Goal: Information Seeking & Learning: Learn about a topic

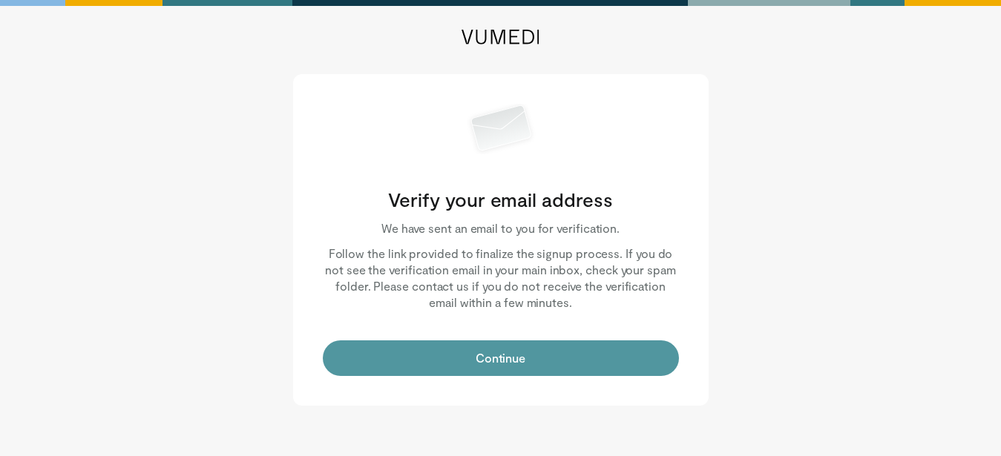
click at [494, 358] on button "Continue" at bounding box center [501, 359] width 356 height 36
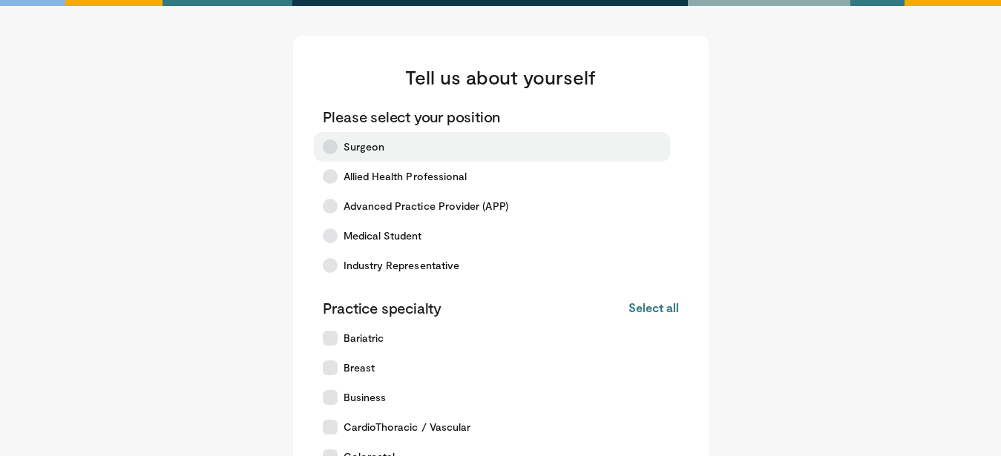
click at [330, 148] on icon at bounding box center [330, 147] width 15 height 15
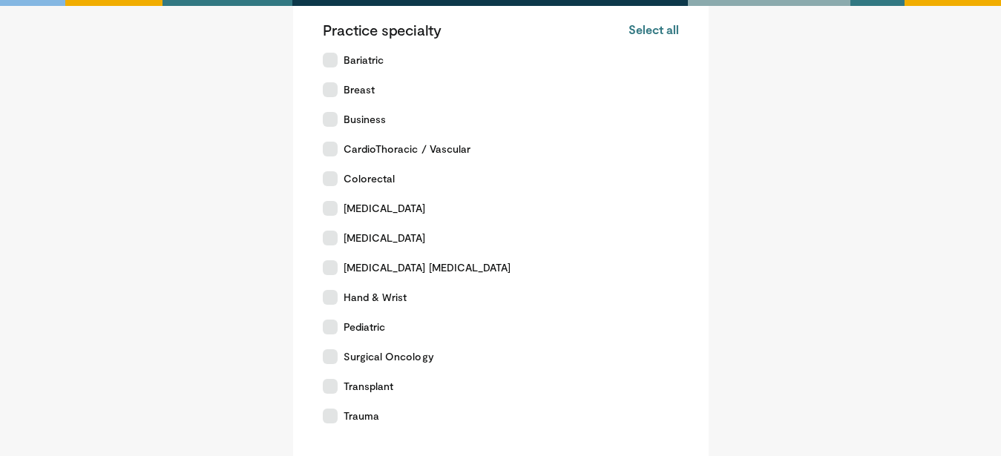
scroll to position [303, 0]
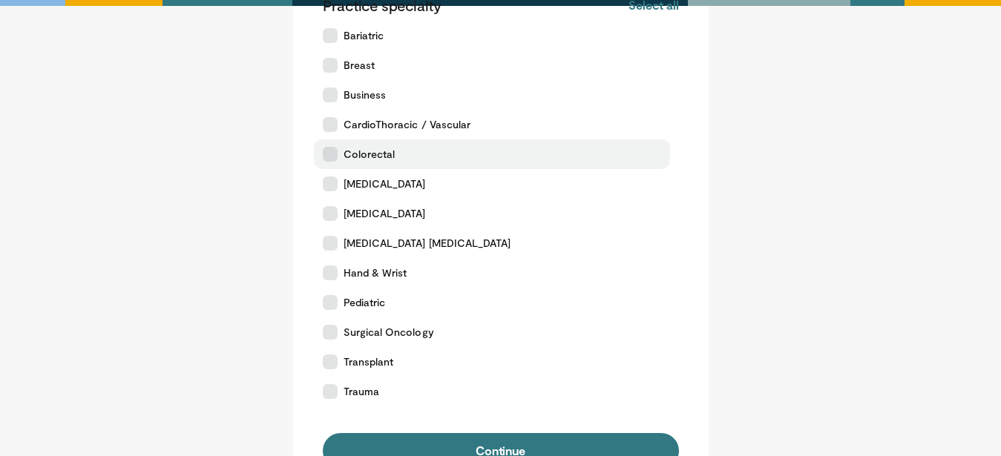
click at [335, 153] on icon at bounding box center [330, 154] width 15 height 15
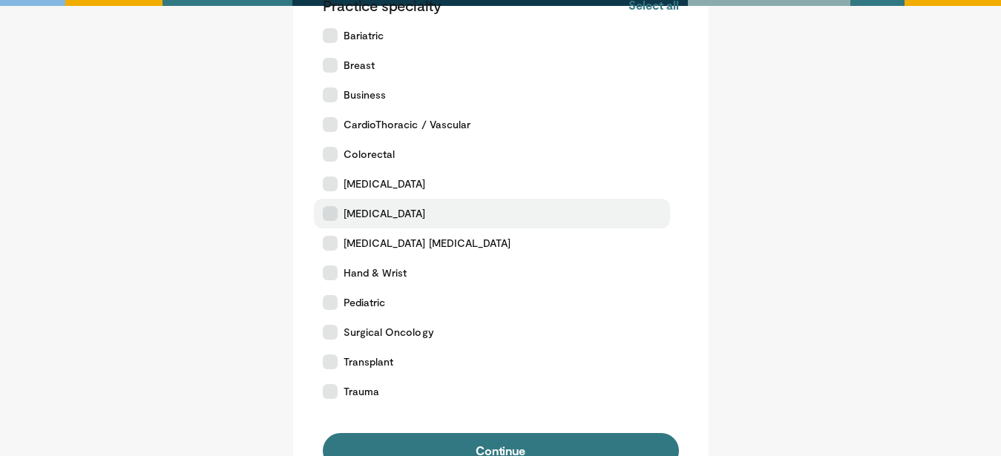
click at [332, 217] on icon at bounding box center [330, 213] width 15 height 15
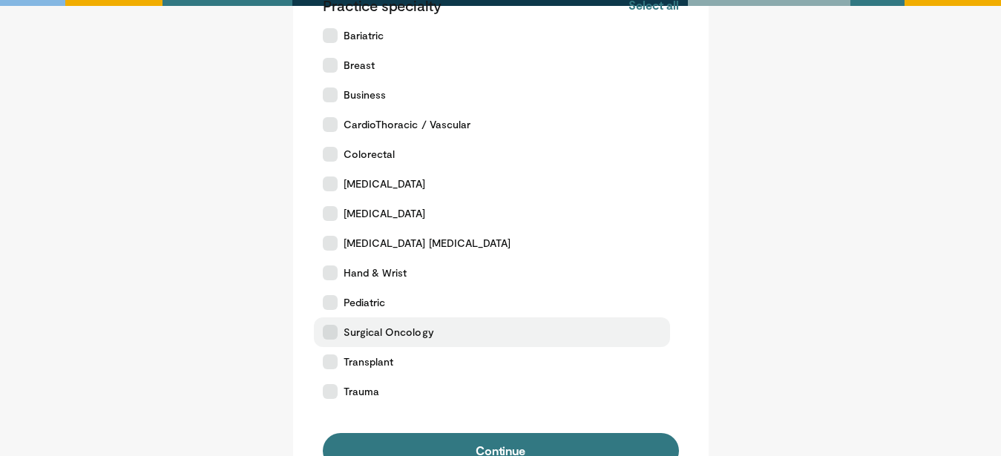
click at [332, 335] on icon at bounding box center [330, 332] width 15 height 15
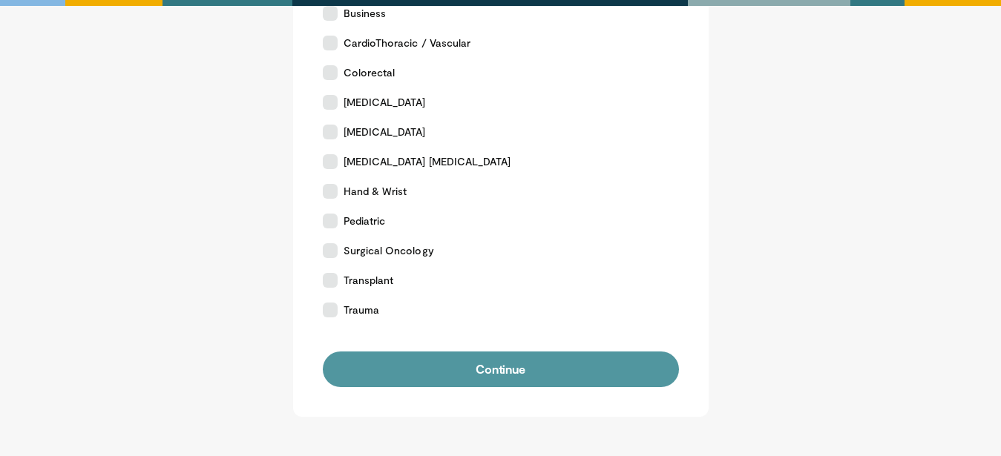
scroll to position [492, 0]
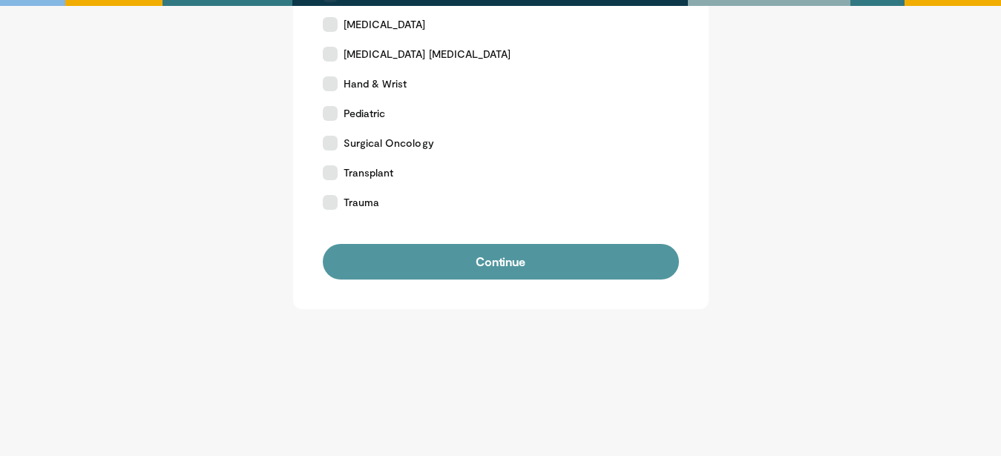
click at [526, 272] on button "Continue" at bounding box center [501, 262] width 356 height 36
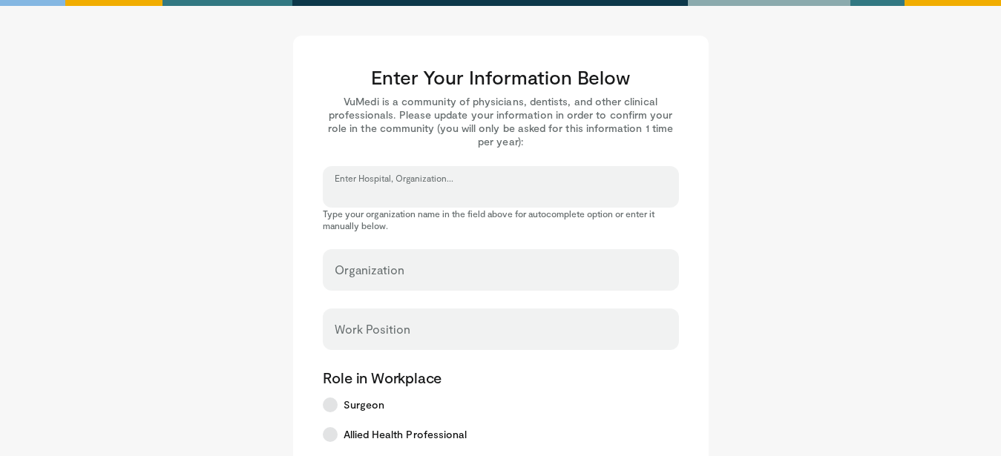
click at [471, 191] on input "Enter Hospital, Organization..." at bounding box center [501, 194] width 332 height 16
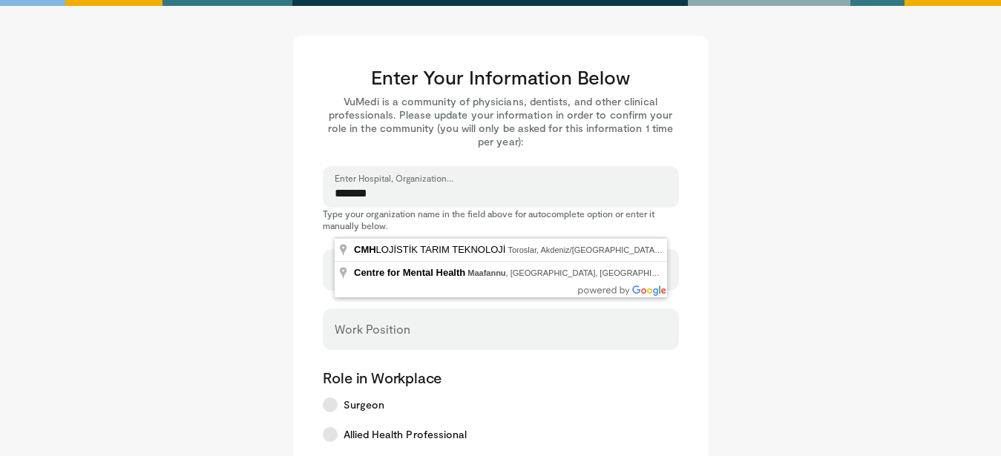
type input "*******"
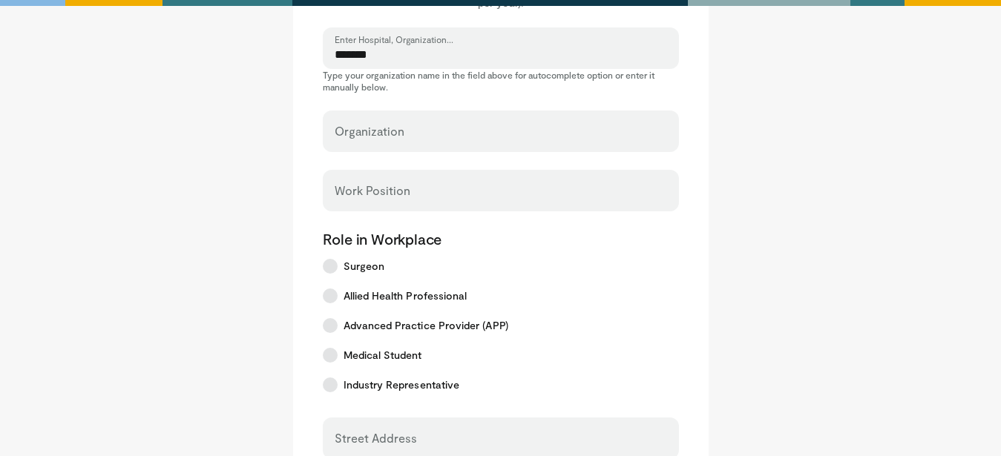
scroll to position [151, 0]
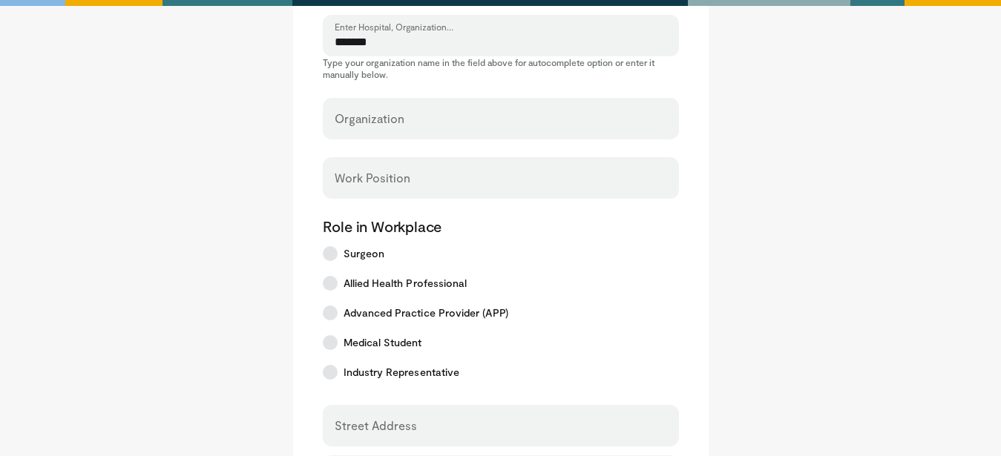
click at [378, 114] on label "Organization" at bounding box center [370, 119] width 70 height 30
click at [378, 117] on input "Organization" at bounding box center [501, 125] width 332 height 16
click at [381, 117] on div "Organization" at bounding box center [501, 119] width 356 height 42
click at [424, 124] on input "Organization" at bounding box center [501, 125] width 332 height 16
type input "********"
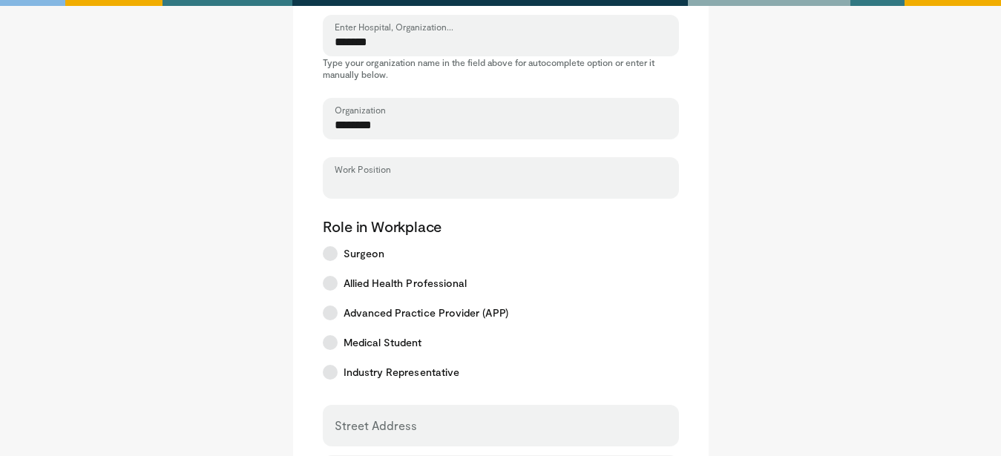
click at [384, 185] on input "Work Position" at bounding box center [501, 185] width 332 height 16
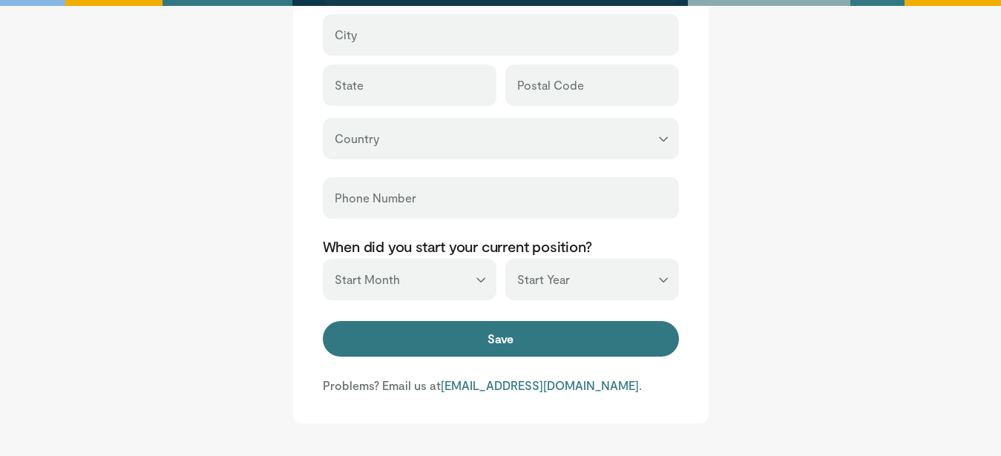
scroll to position [606, 0]
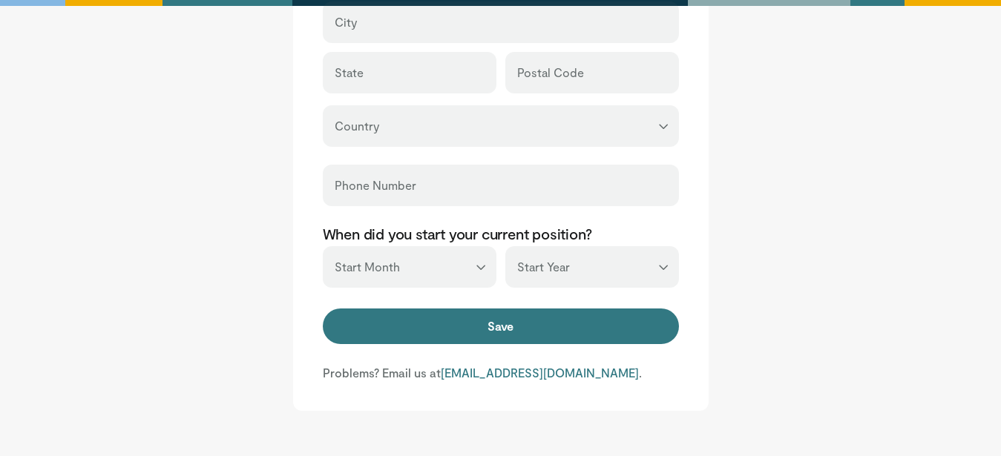
type input "*******"
click at [323, 246] on select "*** ******* ******** ***** ***** *** **** **** ****** ********* ******* *******…" at bounding box center [410, 267] width 174 height 42
select select "*"
click option "***" at bounding box center [0, 0] width 0 height 0
select select "****"
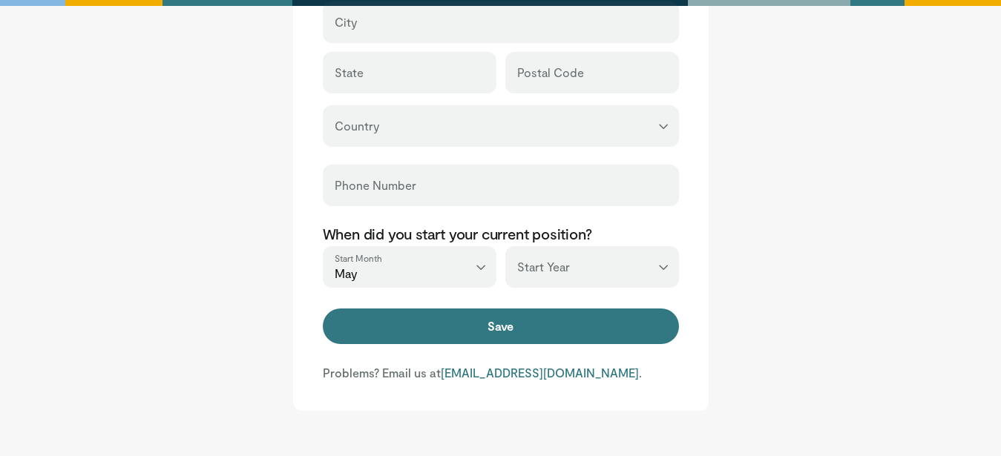
click option "****" at bounding box center [0, 0] width 0 height 0
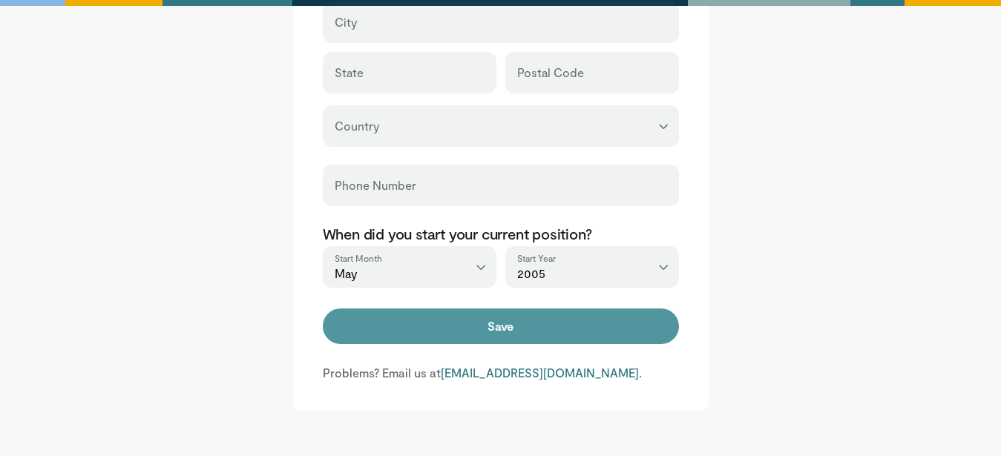
click at [481, 332] on button "Save" at bounding box center [501, 327] width 356 height 36
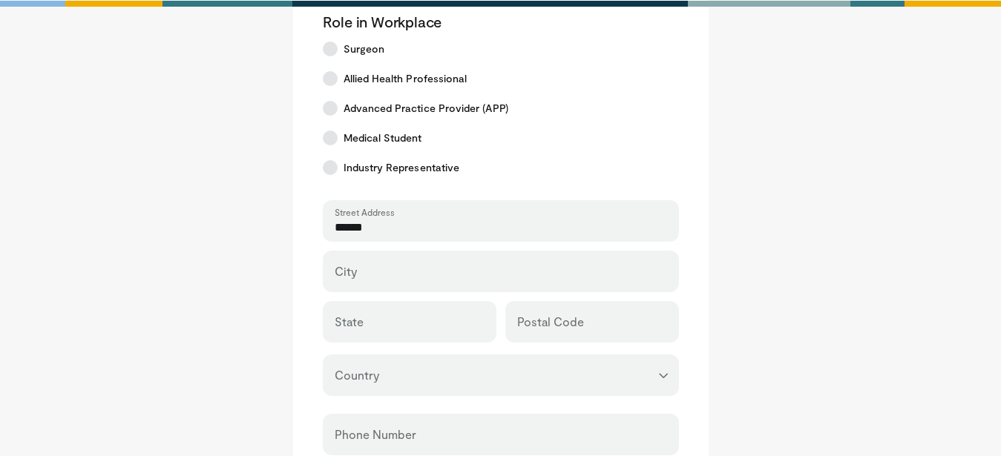
type input "******"
click at [428, 279] on input "City" at bounding box center [501, 278] width 332 height 16
type input "**"
click at [411, 330] on input "State" at bounding box center [410, 329] width 150 height 16
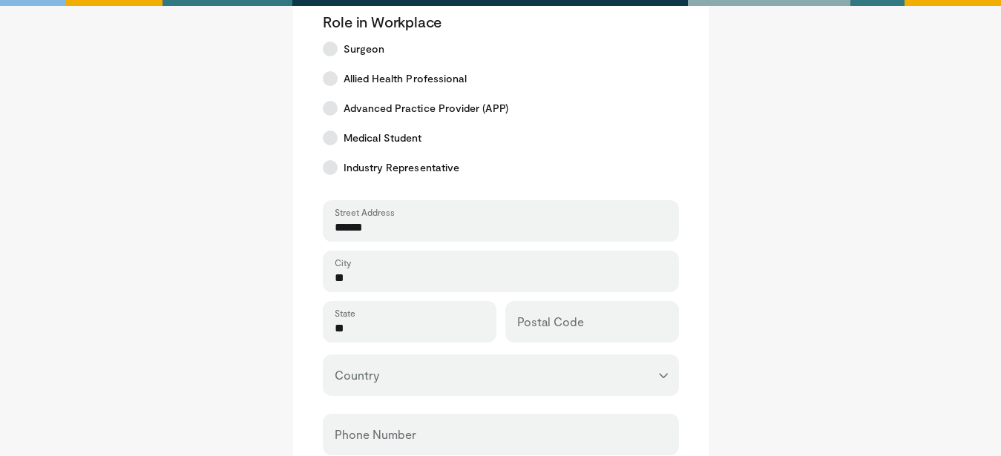
type input "**"
click at [323, 355] on select "**********" at bounding box center [501, 376] width 356 height 42
select select "**"
click option "********" at bounding box center [0, 0] width 0 height 0
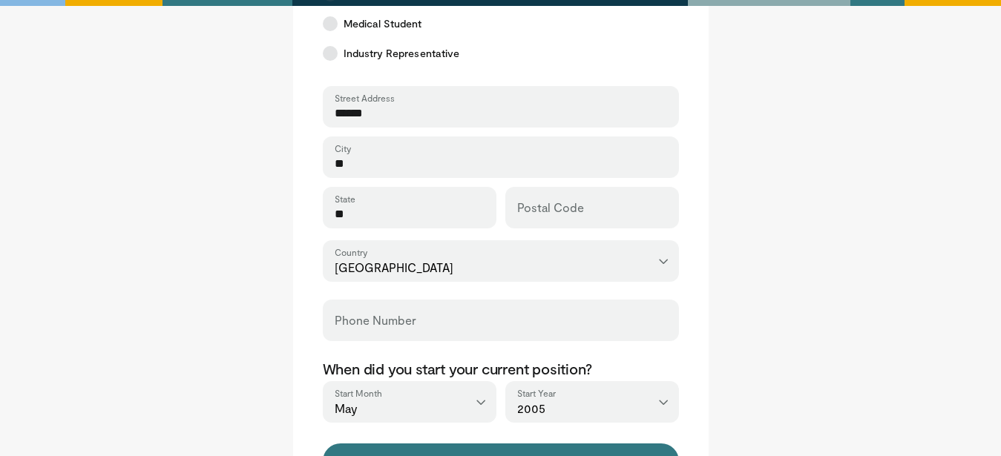
scroll to position [507, 0]
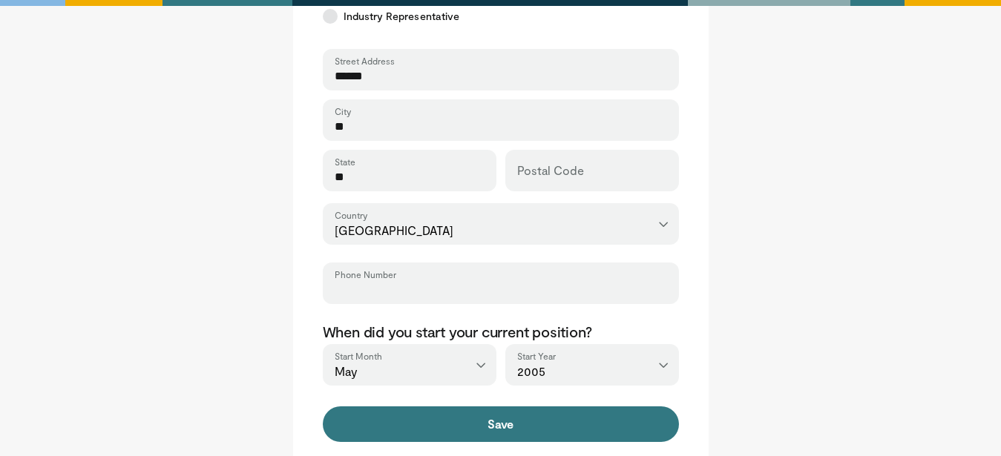
click at [433, 289] on input "Phone Number" at bounding box center [501, 291] width 332 height 16
type input "********"
click at [562, 180] on input "Postal Code" at bounding box center [592, 178] width 150 height 16
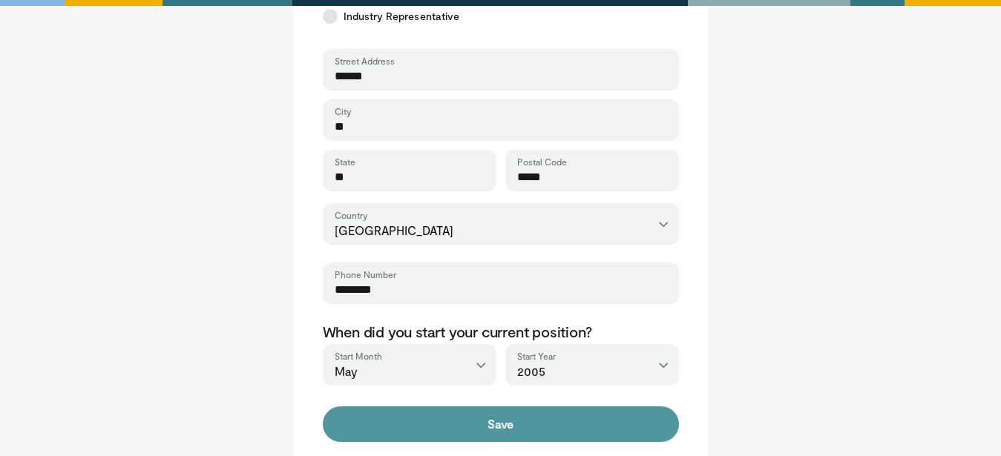
type input "*****"
click at [493, 421] on button "Save" at bounding box center [501, 425] width 356 height 36
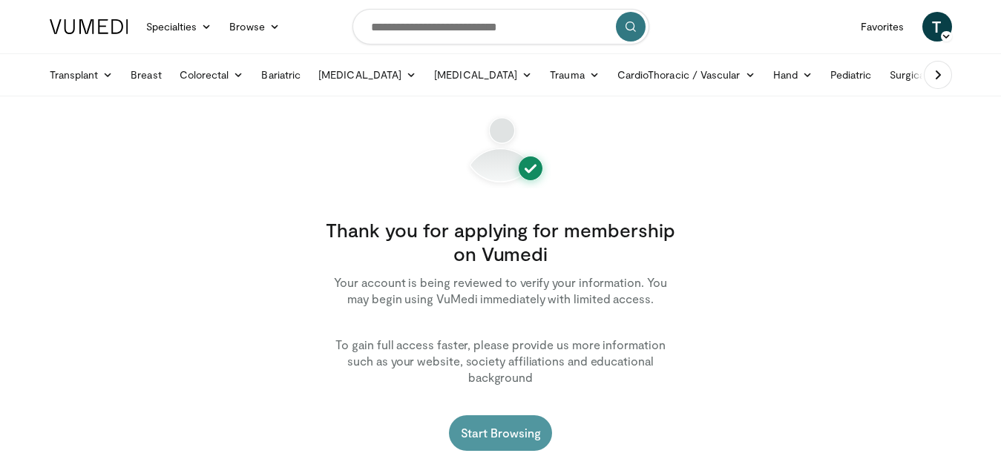
click at [498, 419] on link "Start Browsing" at bounding box center [501, 434] width 104 height 36
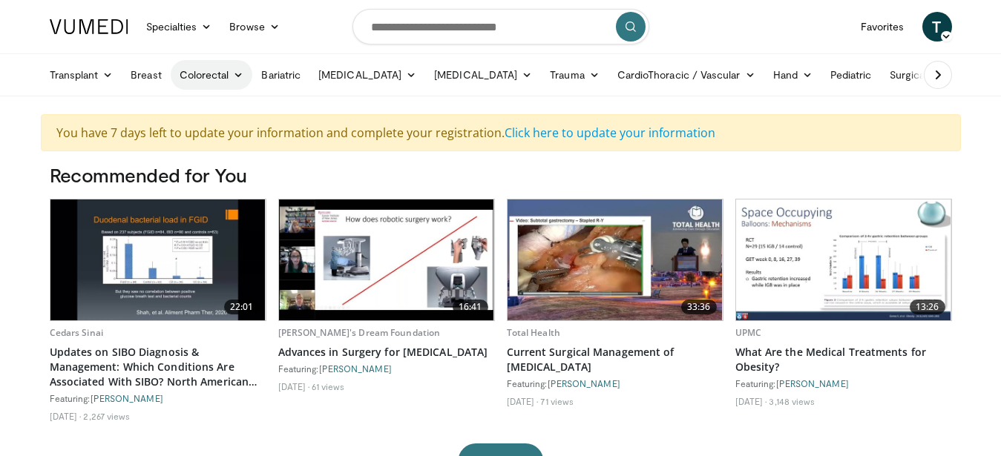
click at [214, 75] on link "Colorectal" at bounding box center [212, 75] width 82 height 30
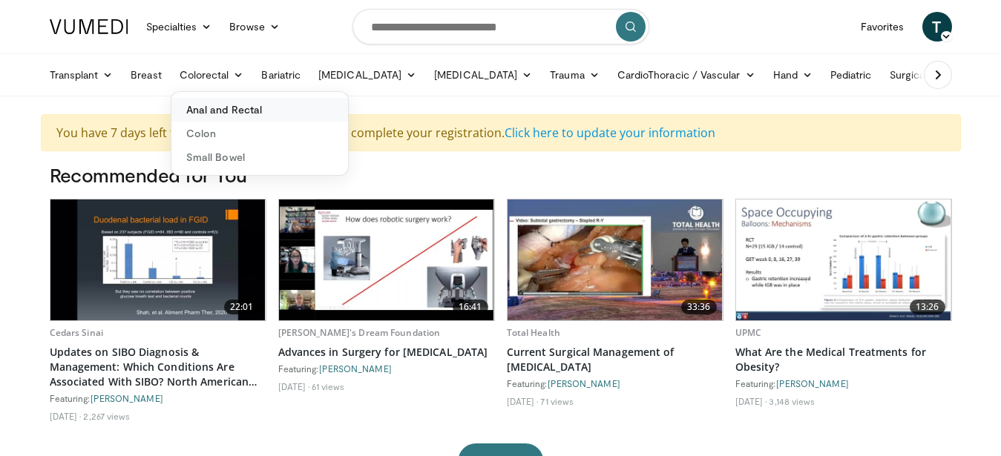
click at [231, 114] on link "Anal and Rectal" at bounding box center [259, 110] width 177 height 24
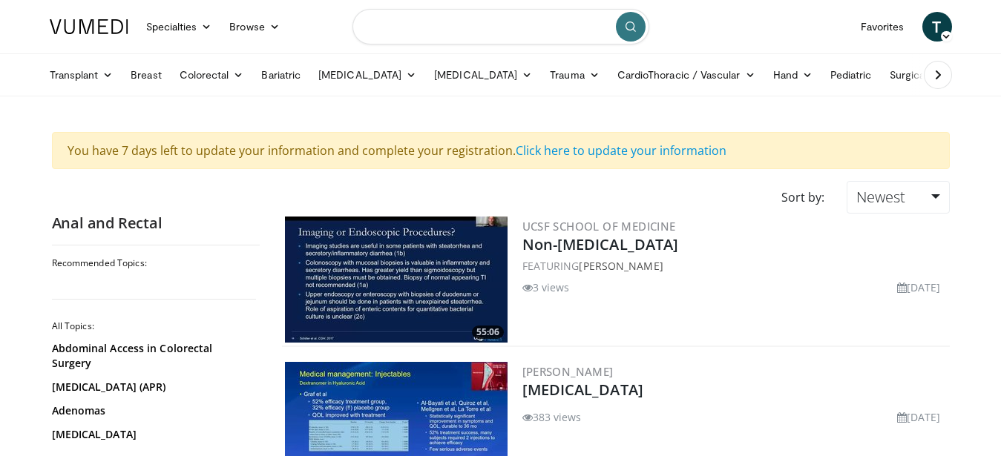
click at [447, 26] on input "Search topics, interventions" at bounding box center [500, 27] width 297 height 36
click at [408, 76] on link "[MEDICAL_DATA]" at bounding box center [367, 75] width 116 height 30
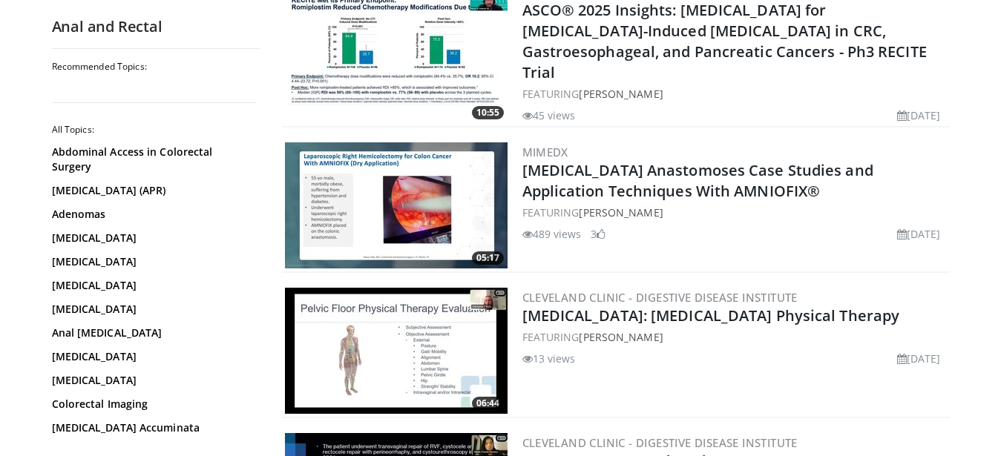
scroll to position [3330, 0]
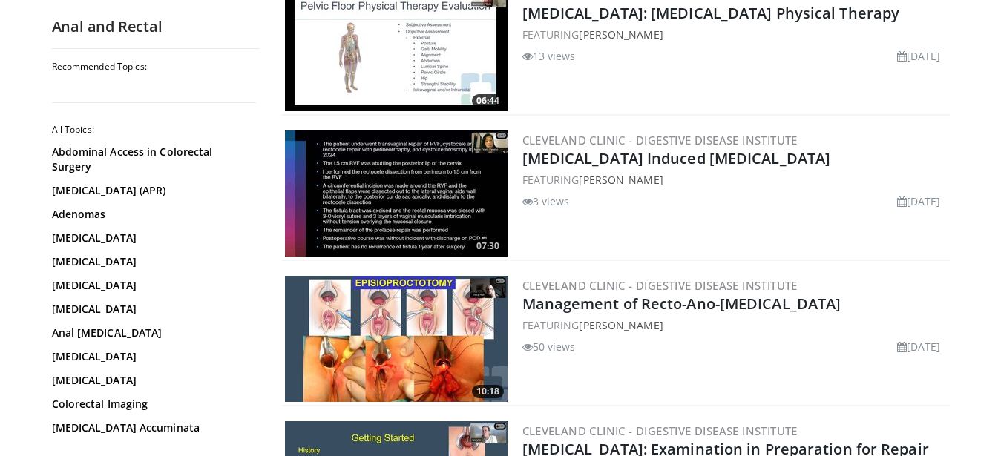
click at [417, 313] on img at bounding box center [396, 339] width 223 height 126
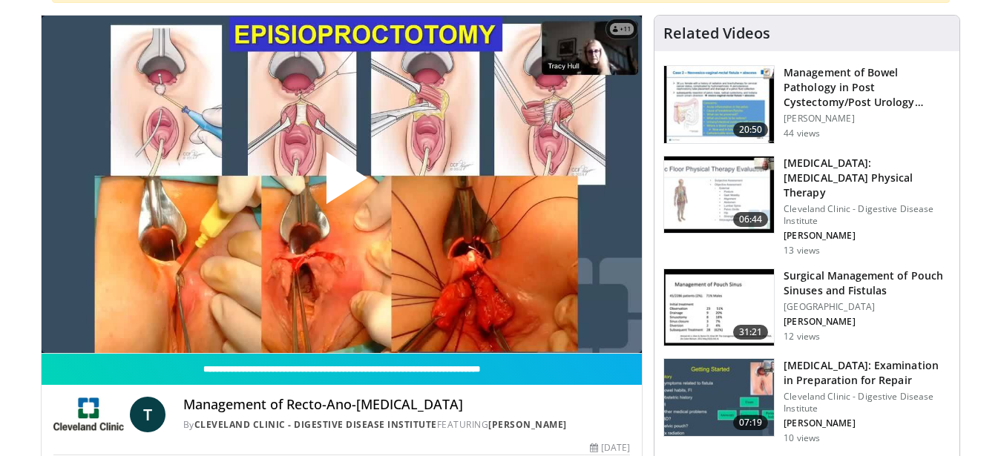
scroll to position [151, 0]
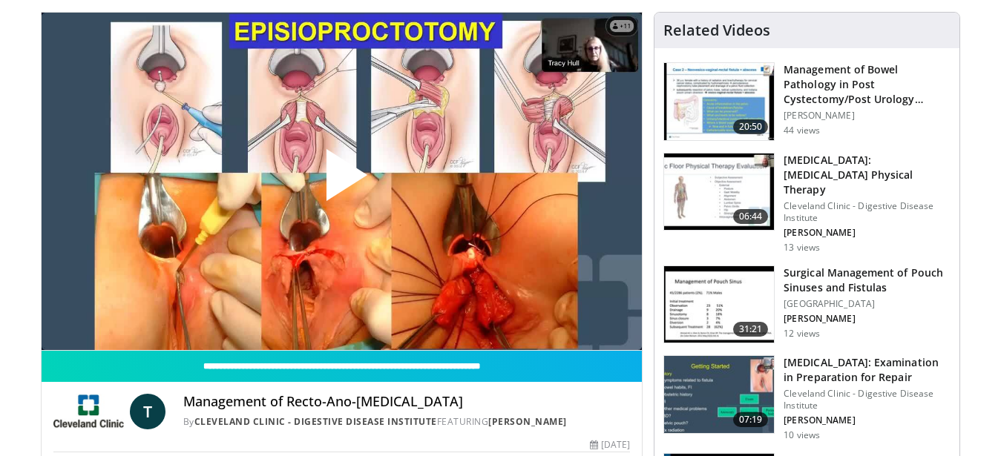
click at [341, 181] on span "Video Player" at bounding box center [341, 181] width 0 height 0
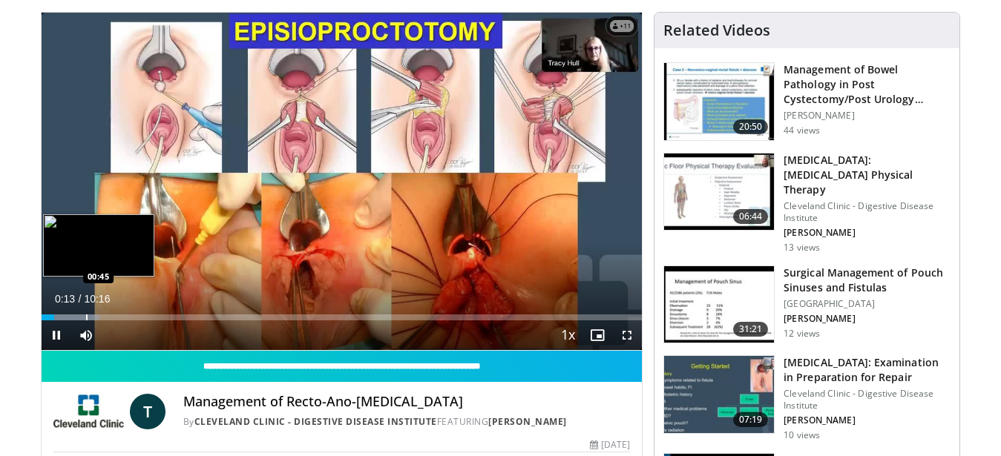
click at [85, 316] on div "Loaded : 9.70% 00:13 00:45" at bounding box center [342, 318] width 601 height 6
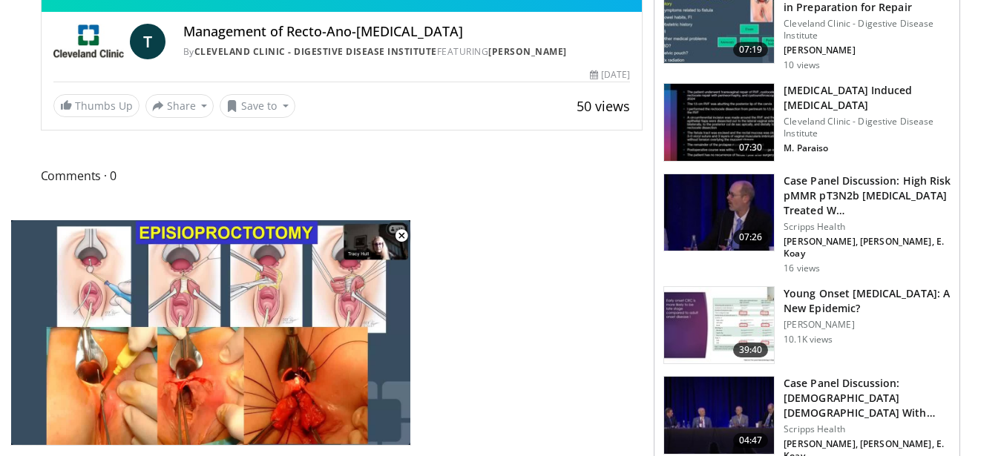
scroll to position [606, 0]
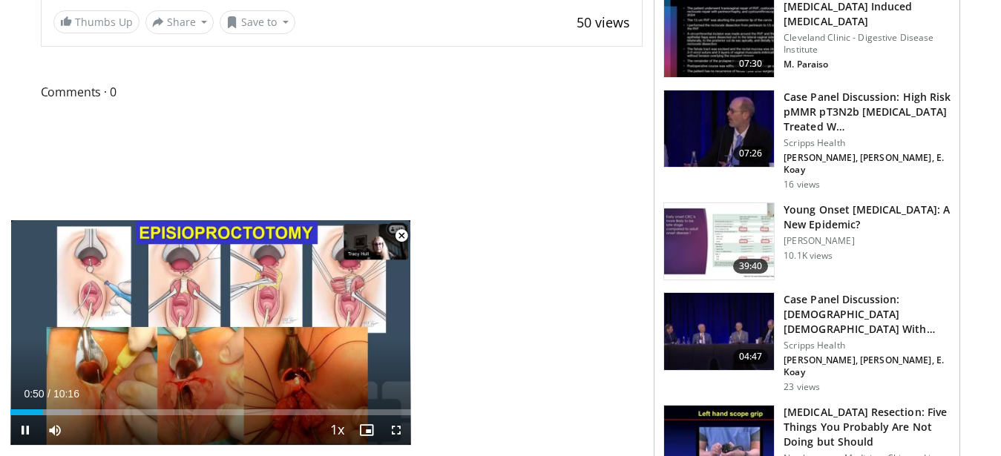
click at [401, 238] on span "Video Player" at bounding box center [402, 236] width 30 height 30
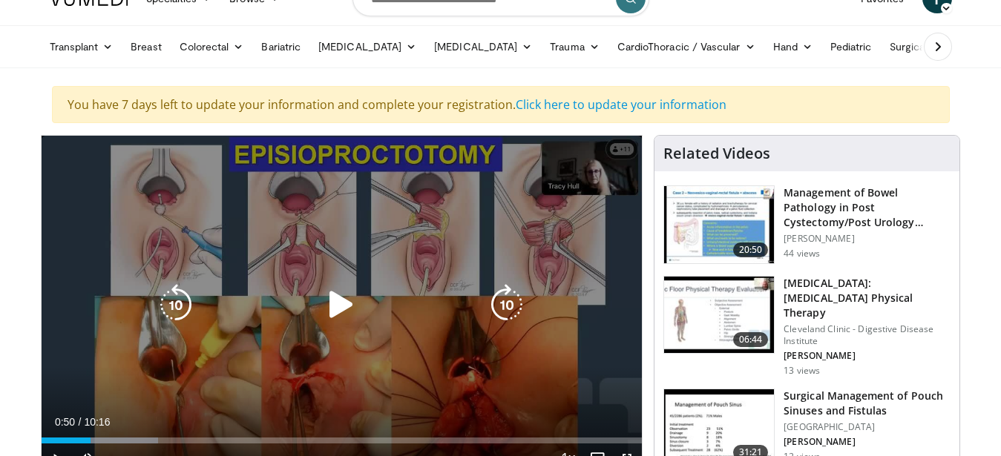
scroll to position [0, 0]
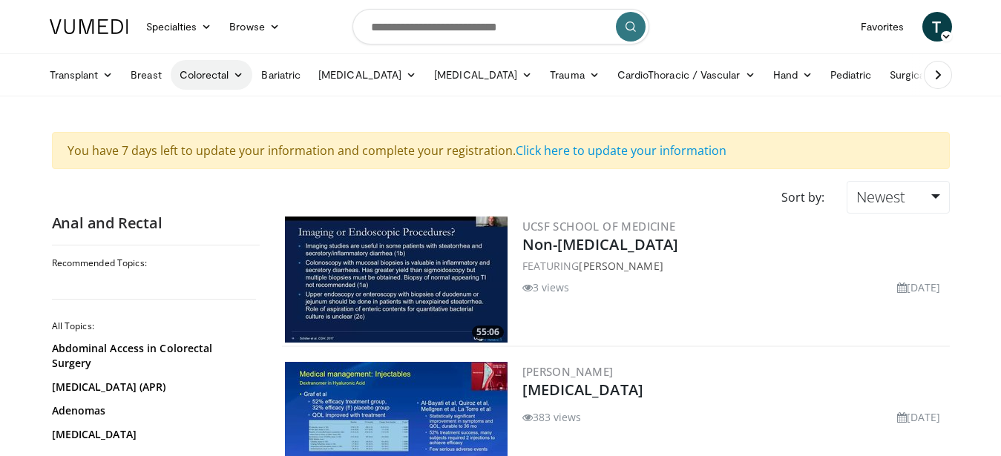
click at [204, 74] on link "Colorectal" at bounding box center [212, 75] width 82 height 30
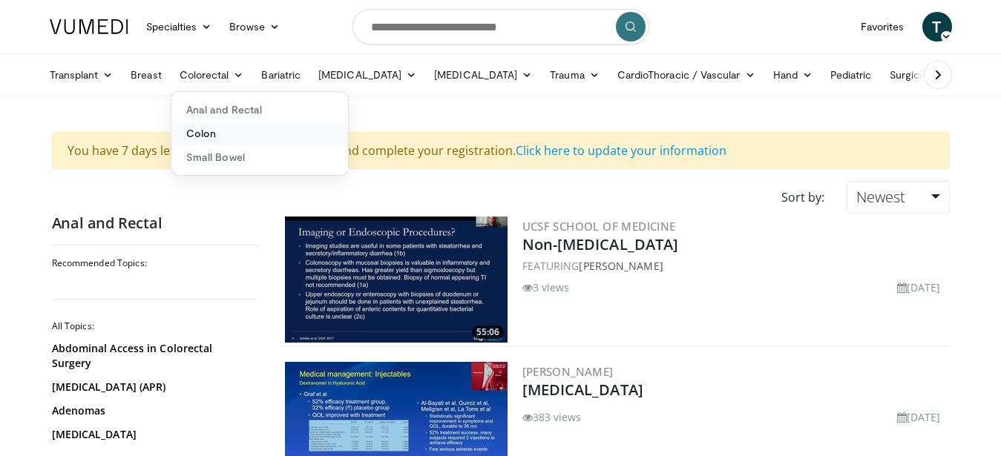
click at [213, 134] on link "Colon" at bounding box center [259, 134] width 177 height 24
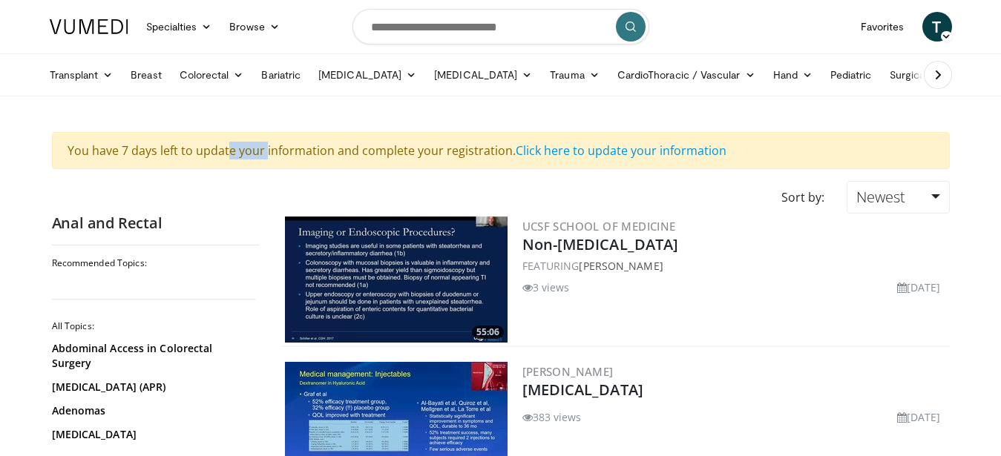
click at [213, 134] on div "You have 7 days left to update your information and complete your registration.…" at bounding box center [501, 150] width 898 height 37
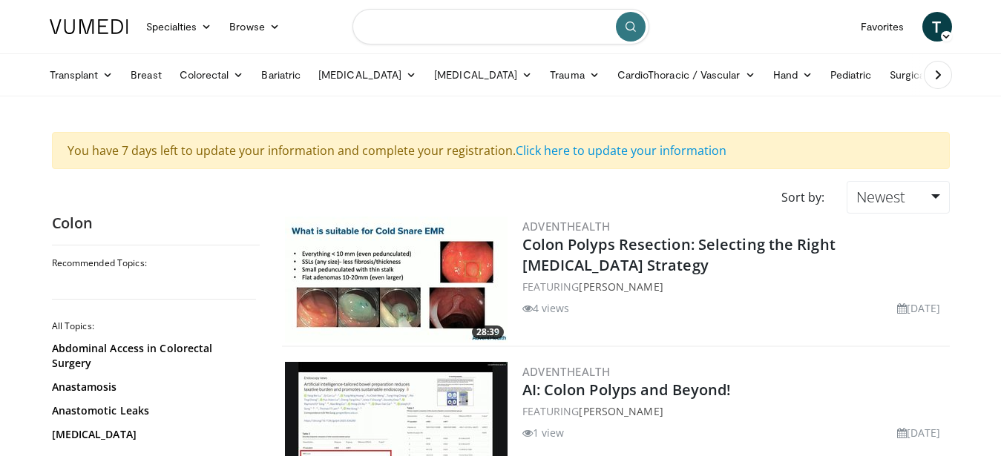
click at [377, 27] on input "Search topics, interventions" at bounding box center [500, 27] width 297 height 36
type input "**********"
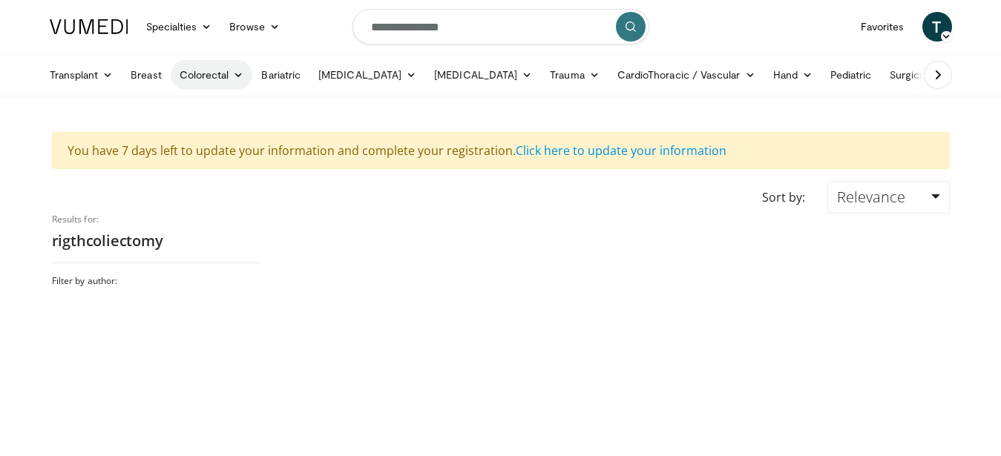
click at [237, 74] on icon at bounding box center [238, 75] width 10 height 10
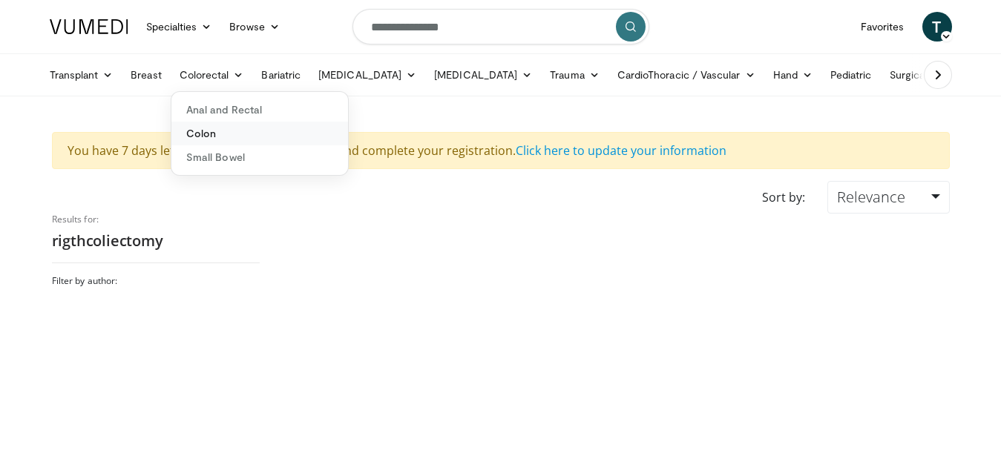
click at [191, 140] on link "Colon" at bounding box center [259, 134] width 177 height 24
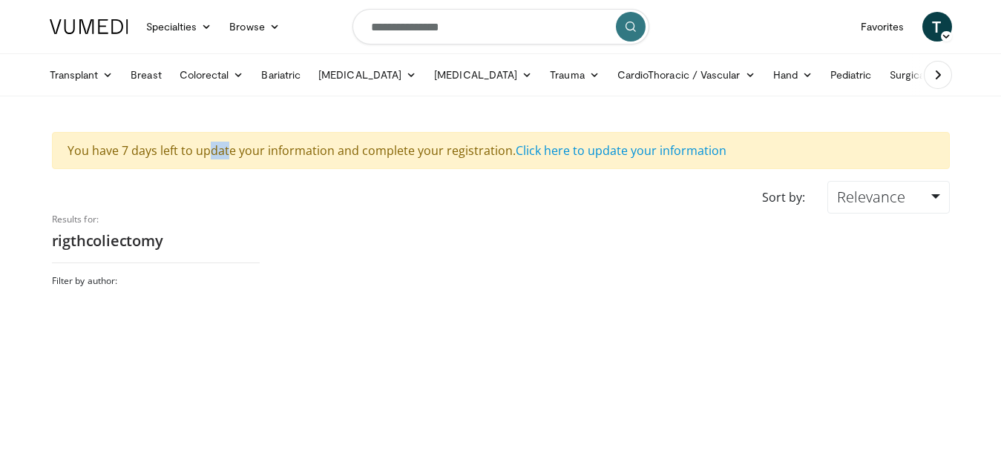
click at [191, 138] on div "You have 7 days left to update your information and complete your registration.…" at bounding box center [501, 150] width 898 height 37
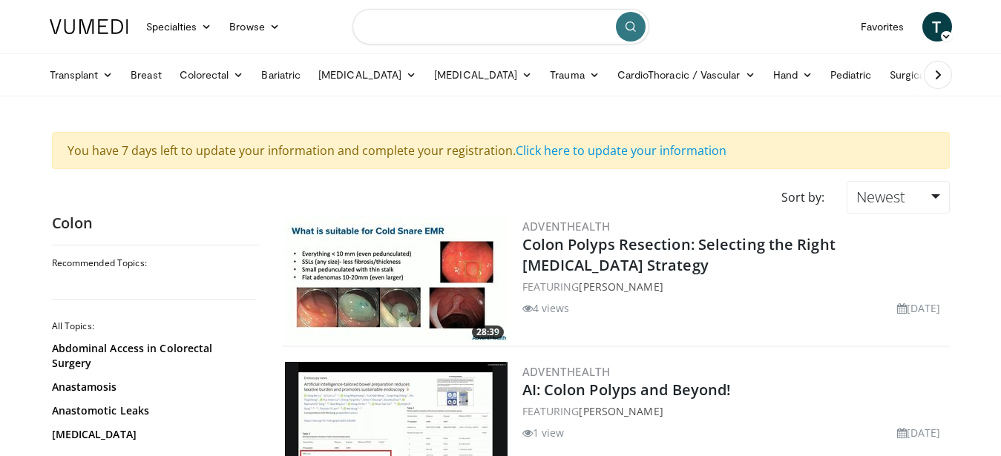
click at [538, 30] on input "Search topics, interventions" at bounding box center [500, 27] width 297 height 36
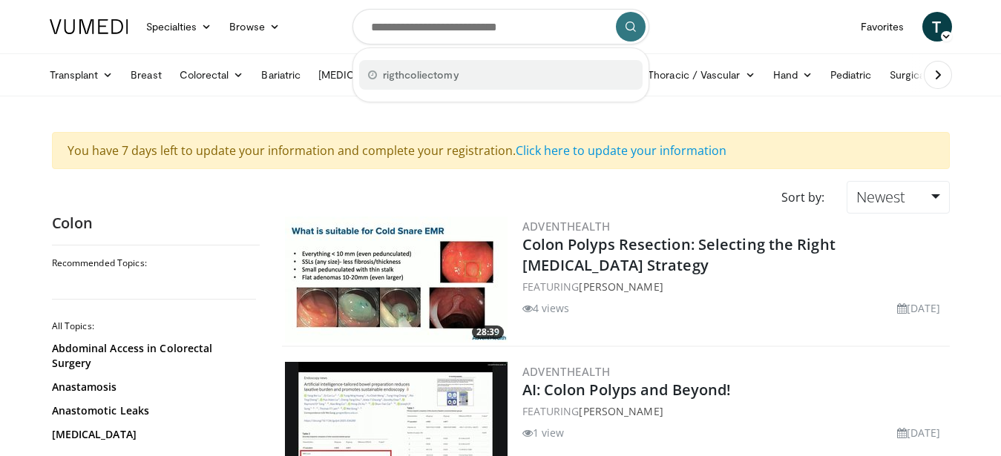
click at [516, 82] on div "rigthcoliectomy" at bounding box center [500, 75] width 283 height 30
type input "**********"
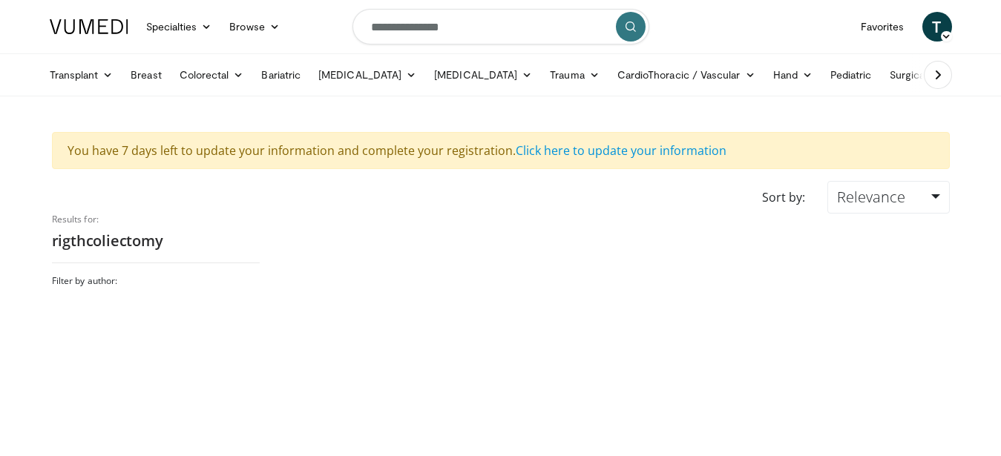
click at [110, 246] on h2 "rigthcoliectomy" at bounding box center [156, 241] width 208 height 19
click at [482, 39] on input "**********" at bounding box center [500, 27] width 297 height 36
type input "*"
click at [459, 80] on div "rigthcoliectomy" at bounding box center [500, 75] width 283 height 30
type input "**********"
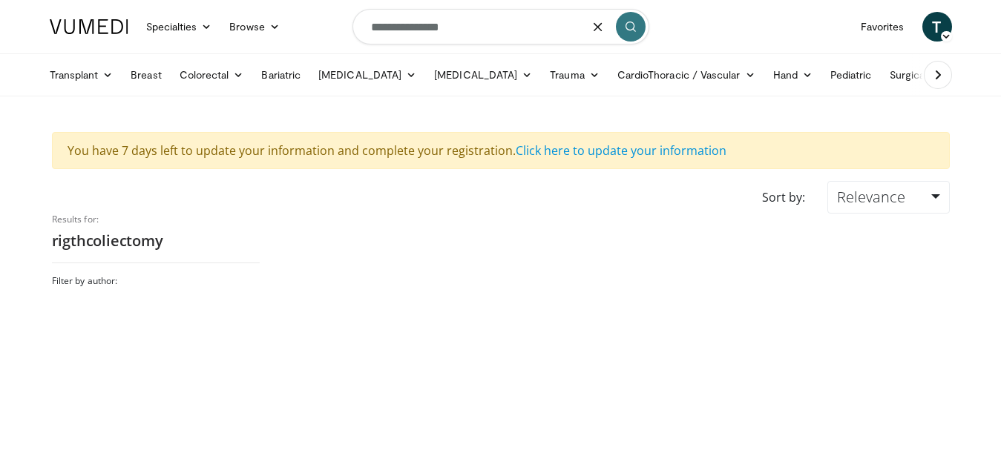
click at [623, 16] on button "submit" at bounding box center [631, 27] width 30 height 30
click at [240, 73] on icon at bounding box center [238, 75] width 10 height 10
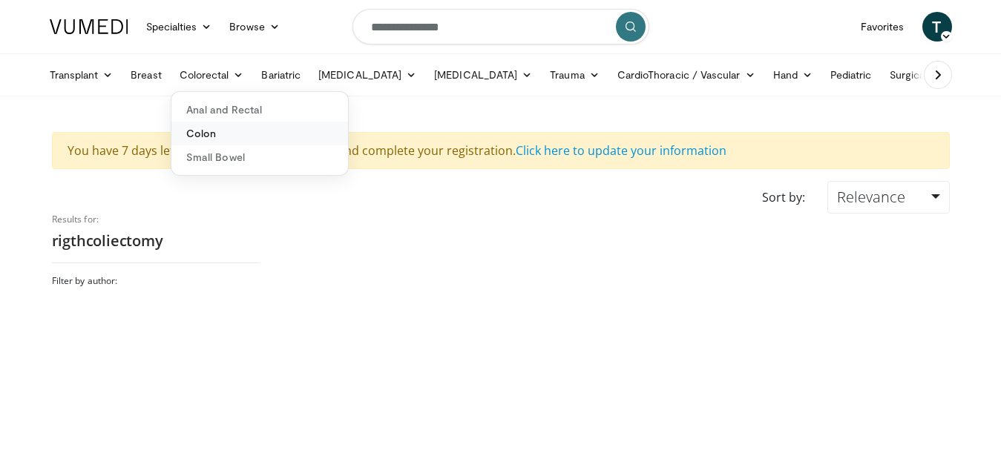
click at [217, 141] on link "Colon" at bounding box center [259, 134] width 177 height 24
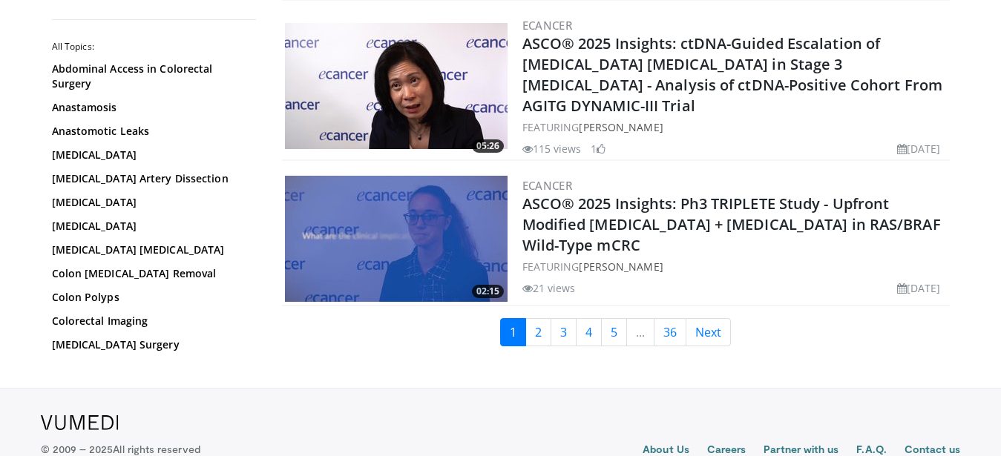
scroll to position [3581, 0]
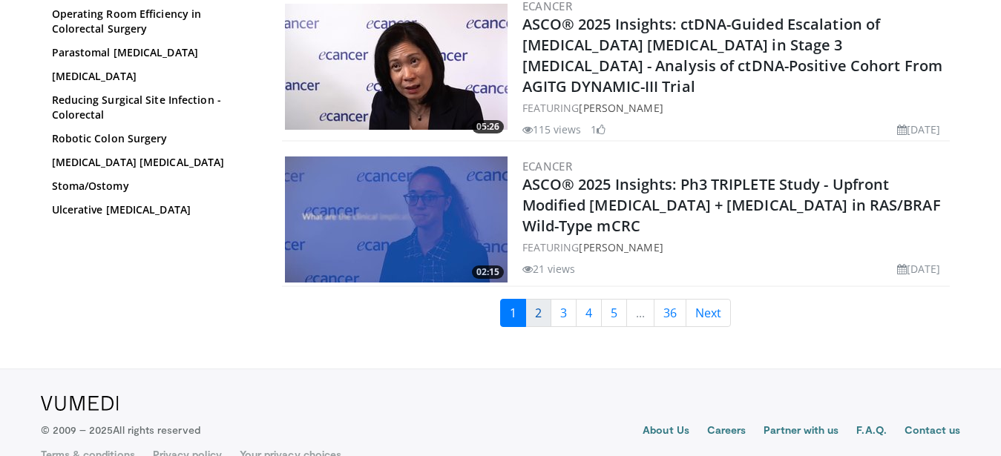
click at [534, 299] on link "2" at bounding box center [538, 313] width 26 height 28
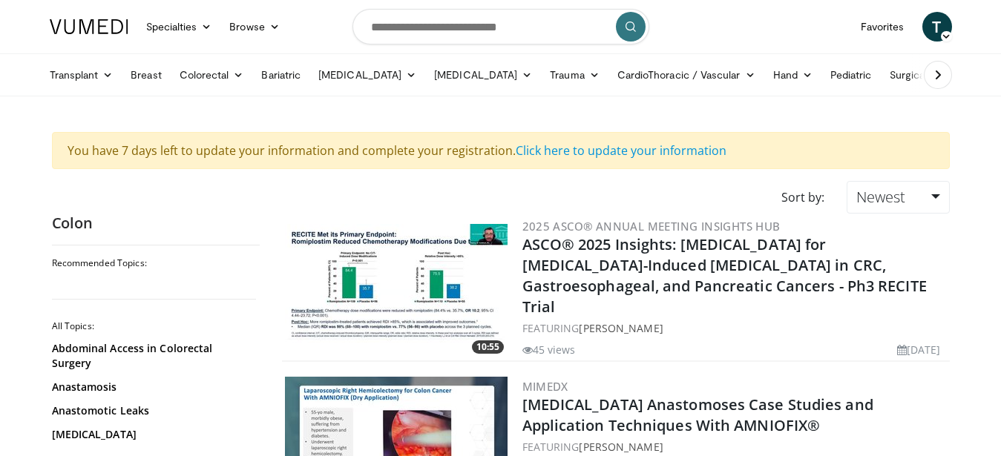
click at [941, 70] on icon at bounding box center [938, 75] width 15 height 15
click at [941, 70] on link "Business" at bounding box center [966, 75] width 76 height 30
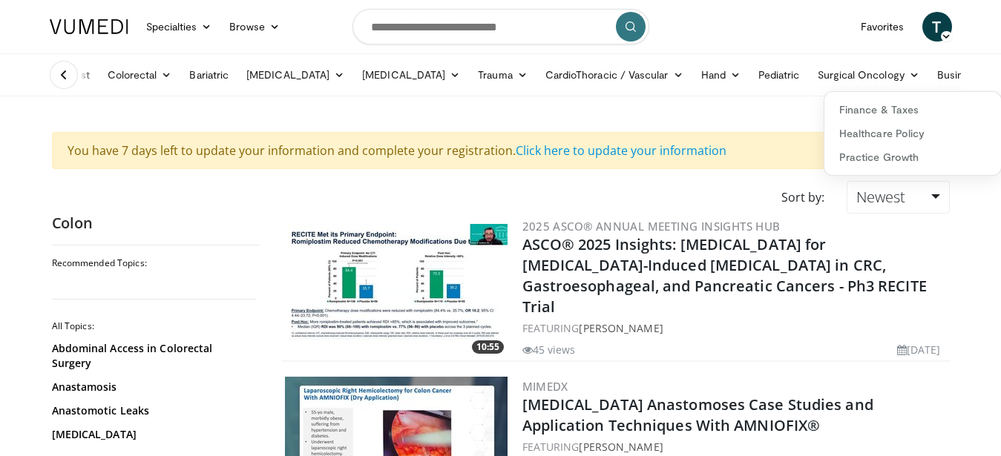
click at [941, 70] on link "Business" at bounding box center [966, 75] width 76 height 30
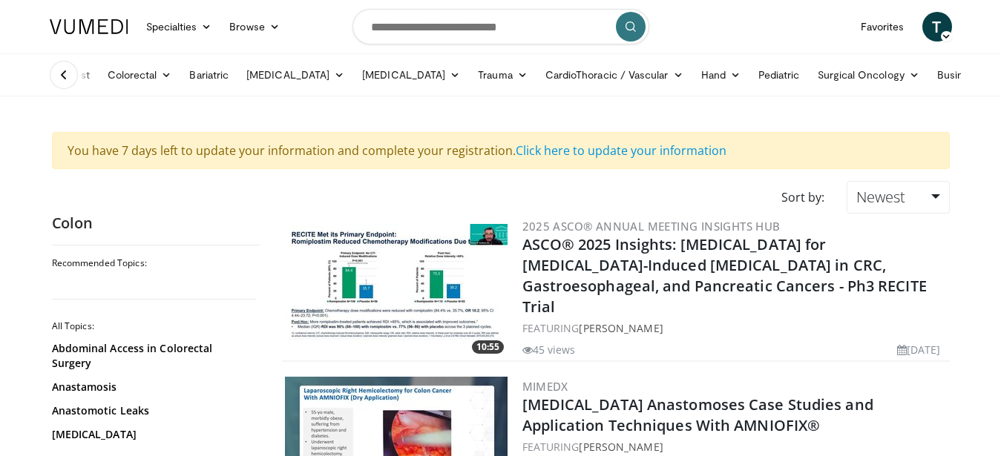
click at [65, 76] on icon at bounding box center [63, 75] width 15 height 15
click at [65, 76] on link "Transplant" at bounding box center [82, 75] width 82 height 30
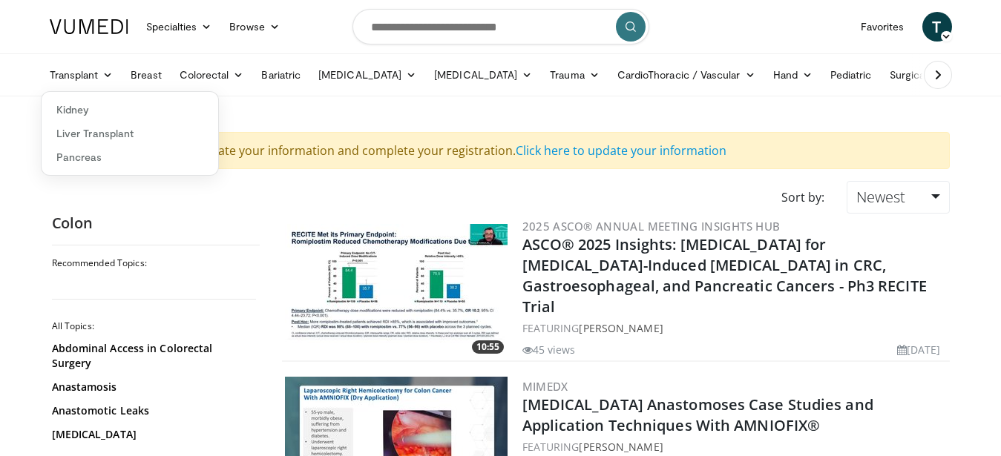
click at [65, 76] on link "Transplant" at bounding box center [82, 75] width 82 height 30
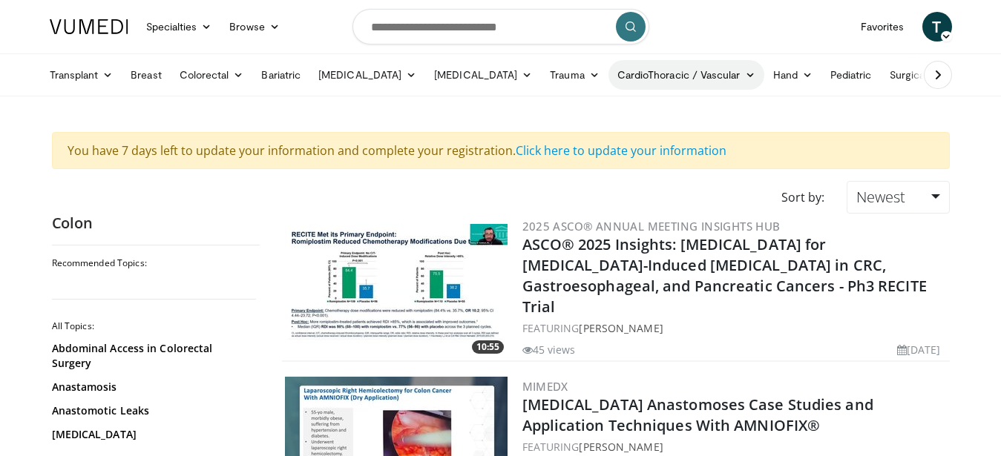
click at [745, 77] on icon at bounding box center [750, 75] width 10 height 10
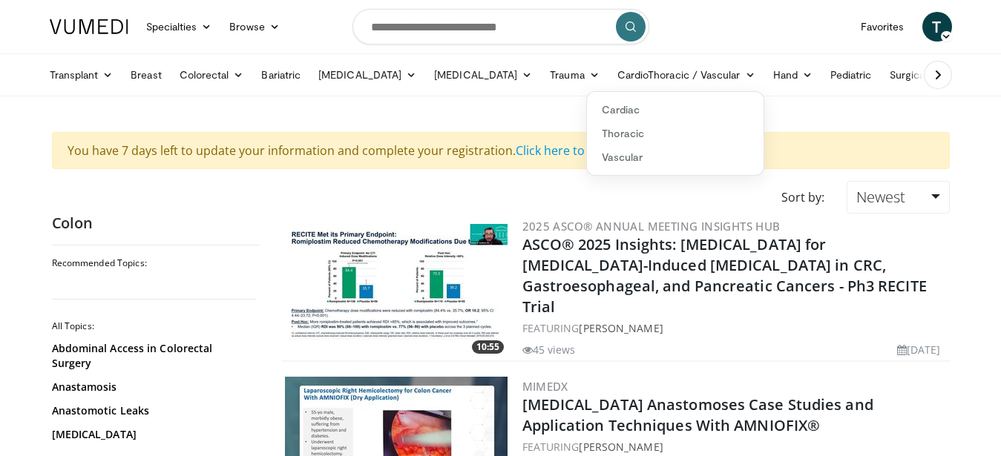
click at [943, 78] on icon at bounding box center [938, 75] width 15 height 15
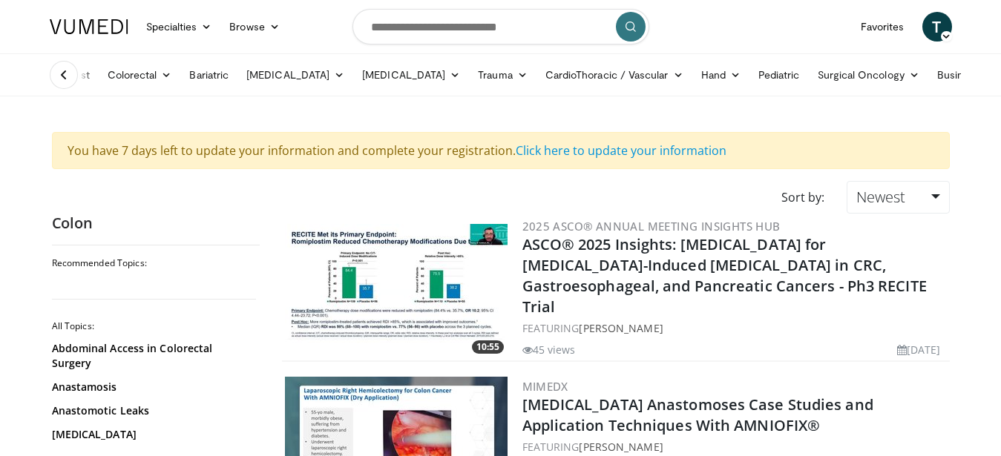
click at [984, 78] on icon at bounding box center [989, 75] width 10 height 10
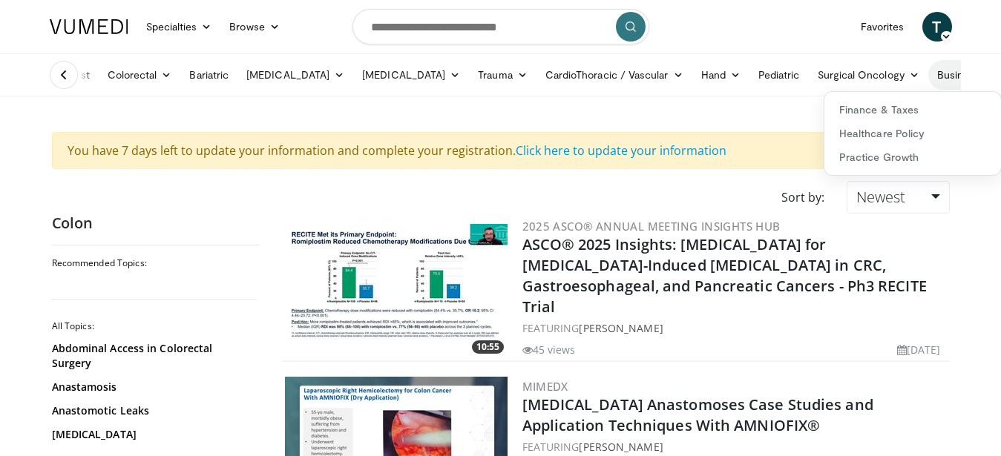
click at [984, 71] on icon at bounding box center [989, 75] width 10 height 10
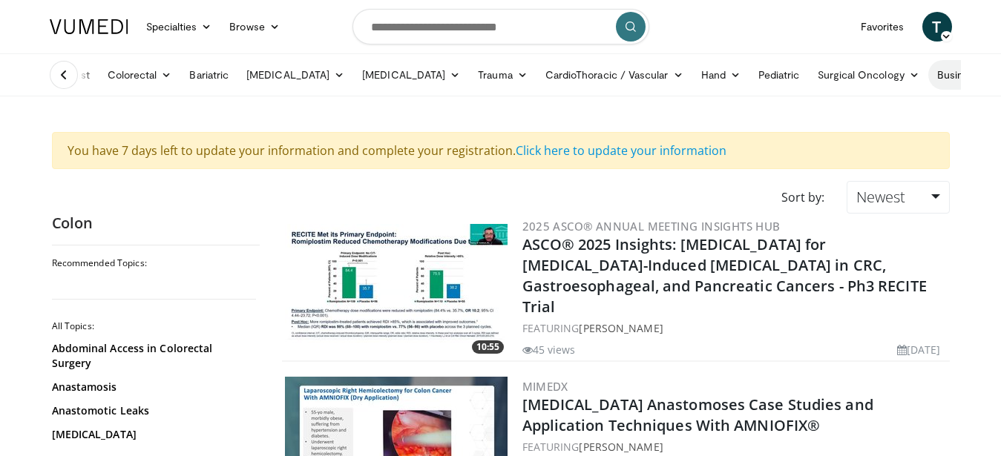
click at [984, 71] on icon at bounding box center [989, 75] width 10 height 10
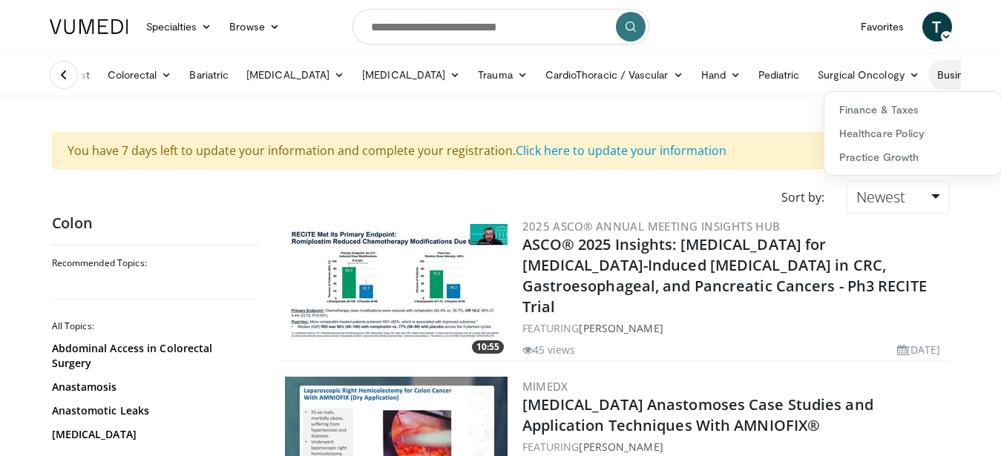
click at [984, 71] on icon at bounding box center [989, 75] width 10 height 10
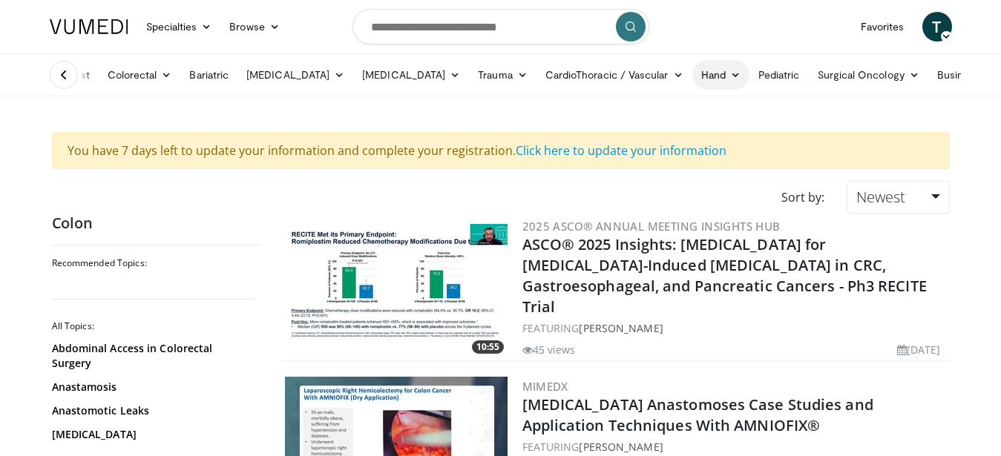
click at [730, 76] on icon at bounding box center [735, 75] width 10 height 10
click at [370, 30] on input "Search topics, interventions" at bounding box center [500, 27] width 297 height 36
type input "**********"
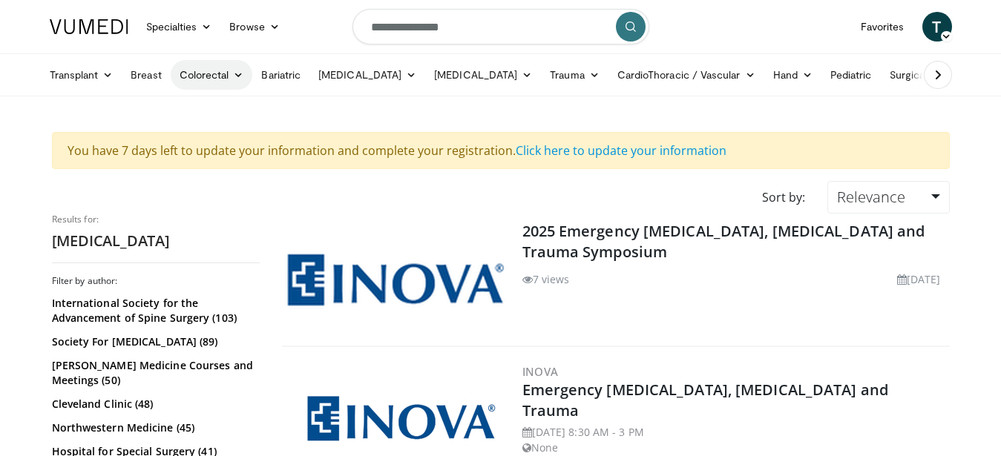
click at [214, 73] on link "Colorectal" at bounding box center [212, 75] width 82 height 30
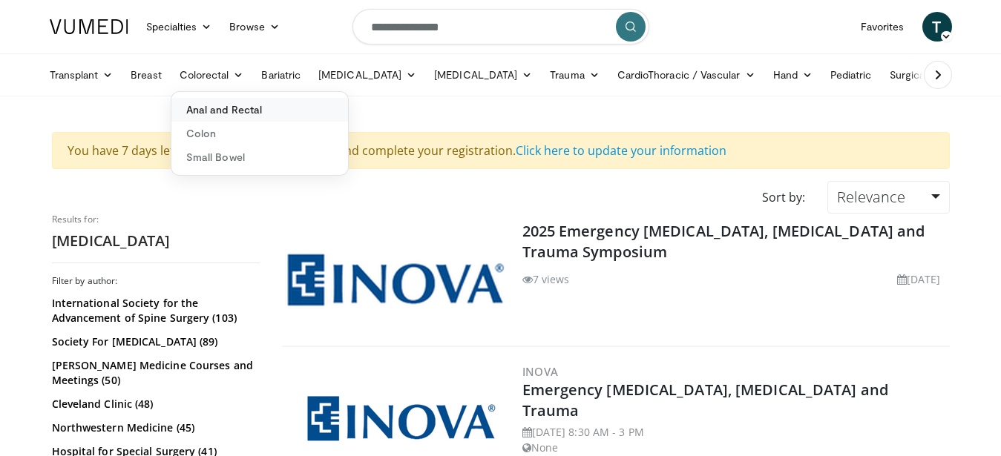
click at [222, 111] on link "Anal and Rectal" at bounding box center [259, 110] width 177 height 24
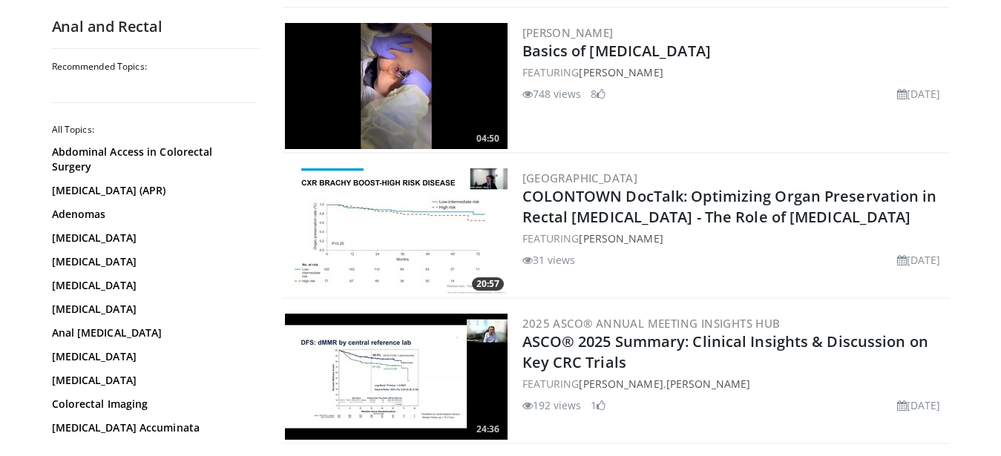
scroll to position [681, 0]
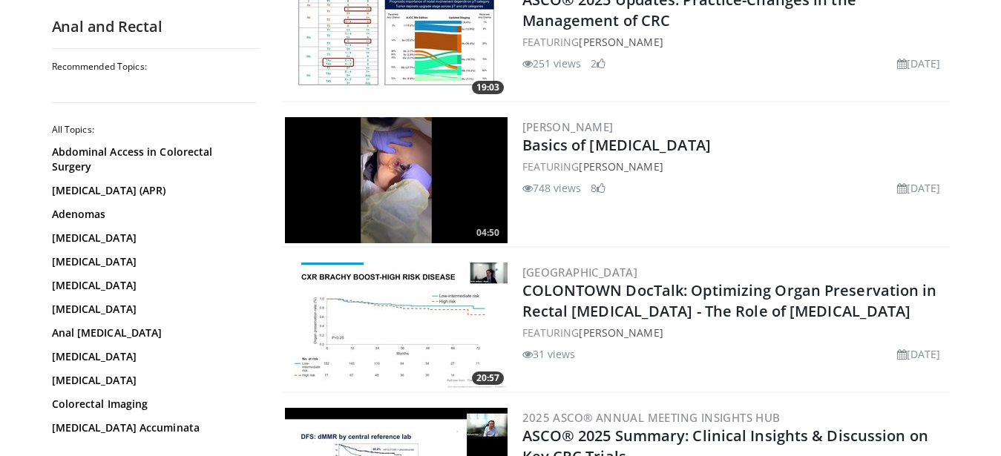
click at [404, 158] on img at bounding box center [396, 180] width 223 height 126
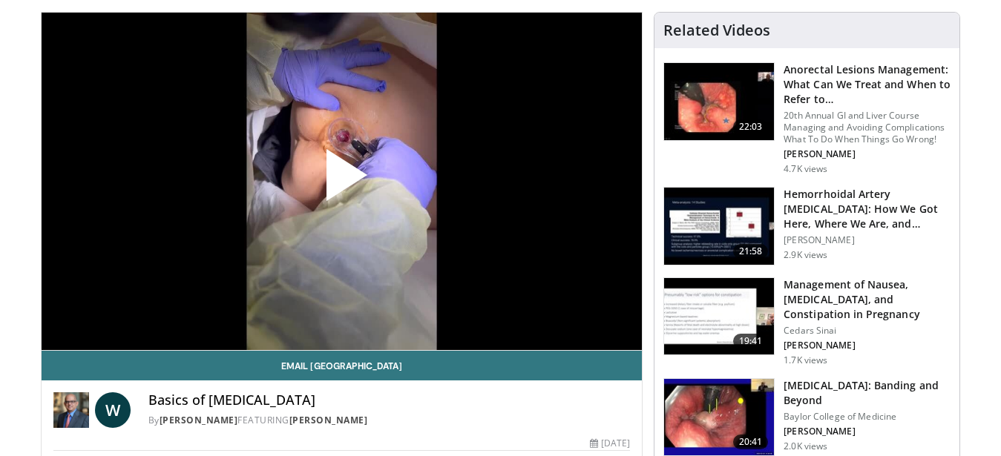
click at [341, 181] on span "Video Player" at bounding box center [341, 181] width 0 height 0
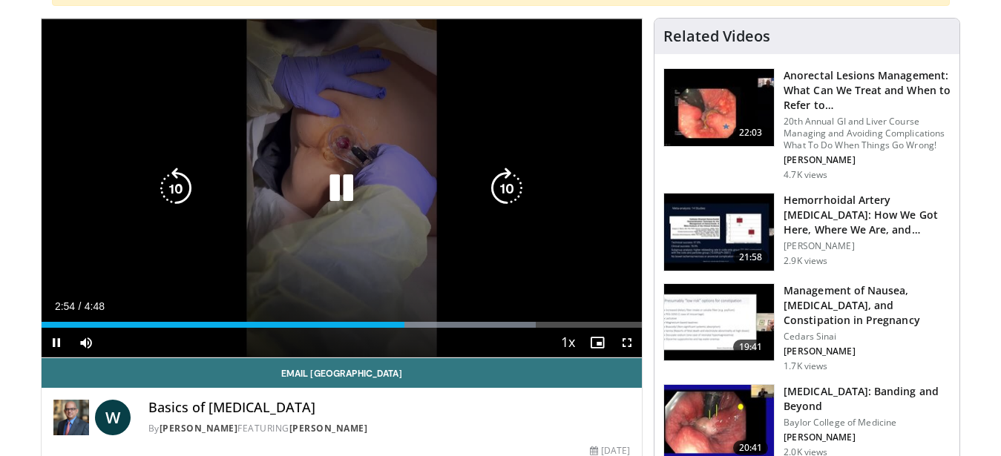
scroll to position [169, 0]
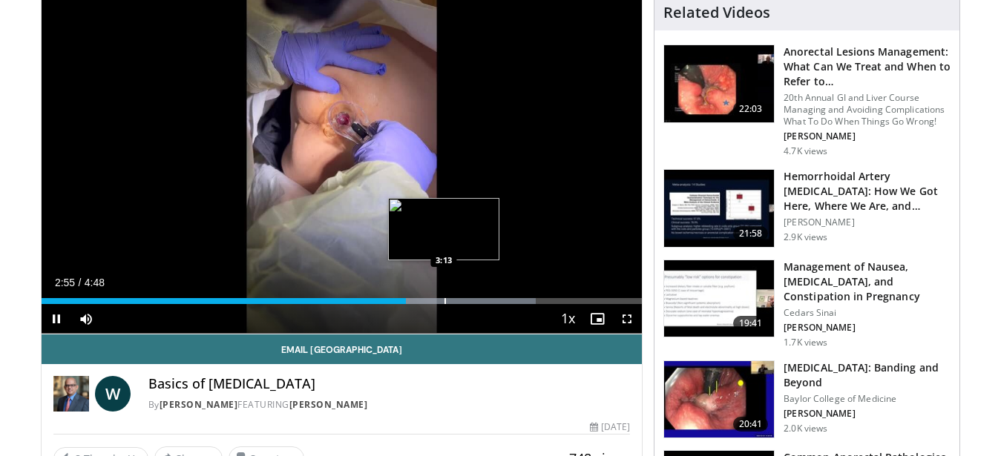
click at [444, 304] on div "Progress Bar" at bounding box center [437, 301] width 200 height 6
click at [454, 302] on div "Progress Bar" at bounding box center [454, 301] width 1 height 6
click at [469, 300] on div "Loaded : 89.23% 3:18 3:22" at bounding box center [342, 301] width 601 height 6
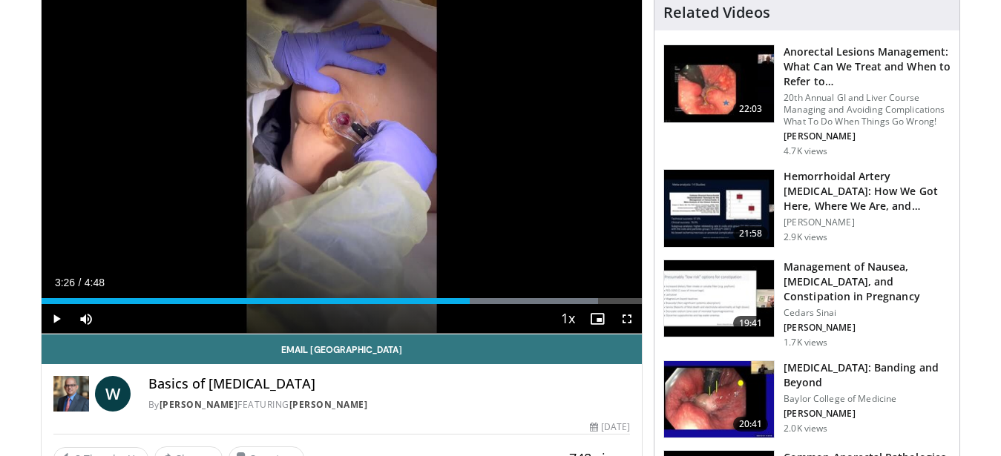
click at [490, 300] on div "Loaded : 92.66% 3:26 3:34" at bounding box center [342, 301] width 601 height 6
click at [499, 300] on div "Loaded : 92.66% 3:40 3:40" at bounding box center [342, 301] width 601 height 6
click at [491, 300] on div "3:40" at bounding box center [266, 301] width 449 height 6
click at [519, 301] on div "Progress Bar" at bounding box center [519, 301] width 1 height 6
click at [535, 301] on div "Progress Bar" at bounding box center [534, 301] width 1 height 6
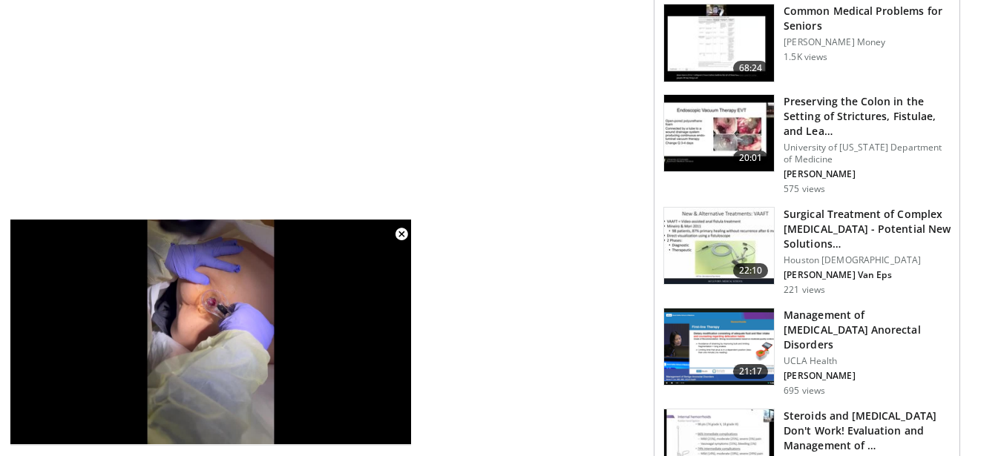
scroll to position [1532, 0]
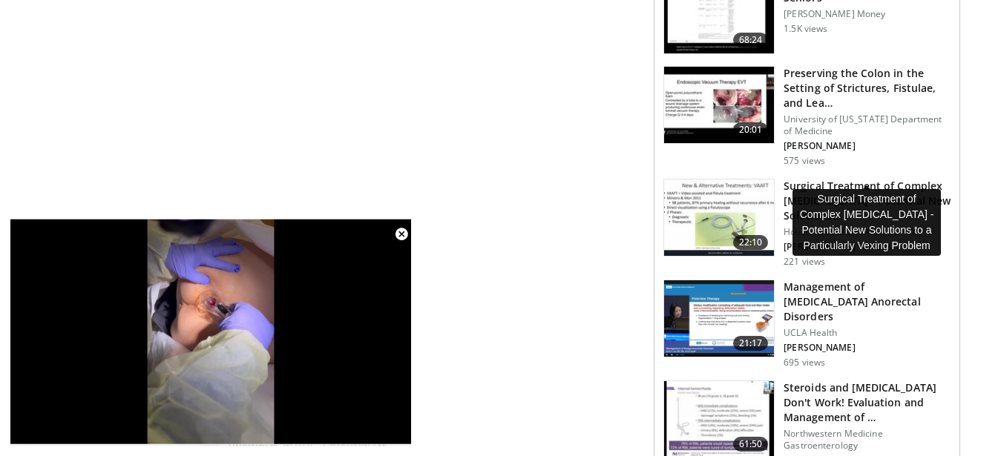
click at [848, 179] on h3 "Surgical Treatment of Complex [MEDICAL_DATA] - Potential New Solutions…" at bounding box center [867, 201] width 167 height 45
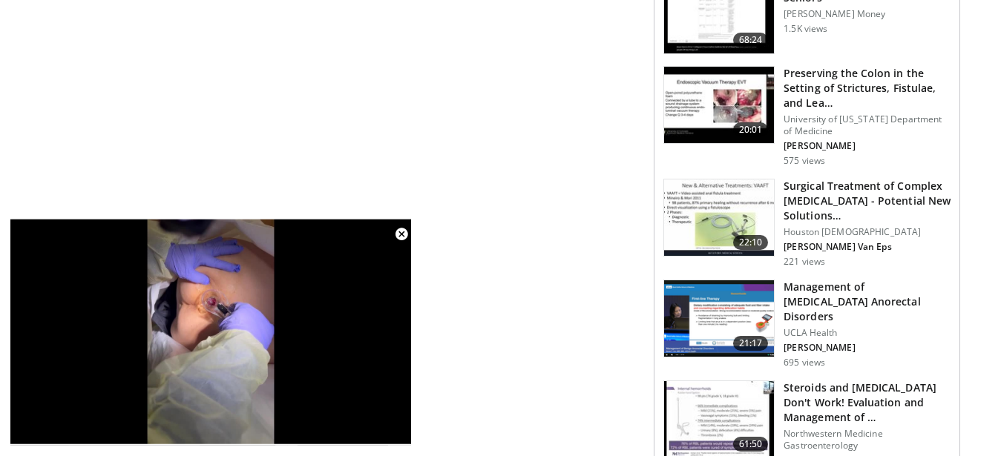
click at [704, 180] on img at bounding box center [719, 218] width 110 height 77
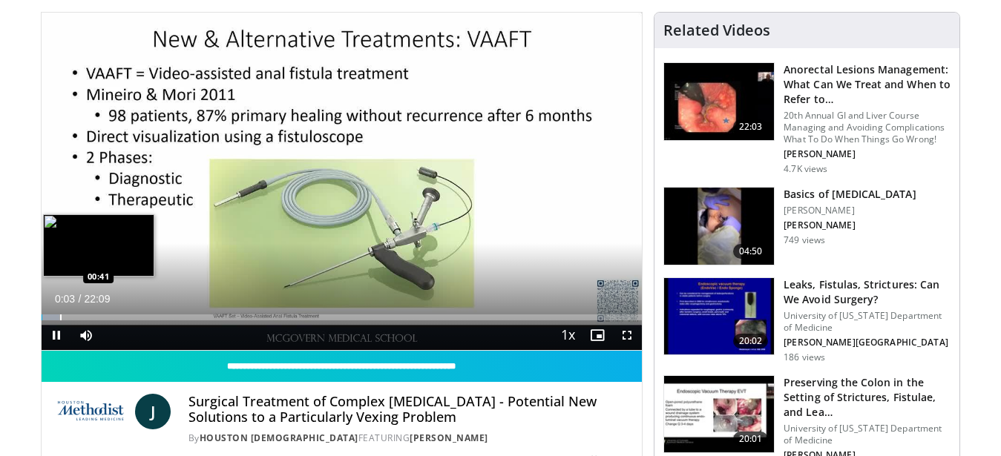
click at [60, 313] on div "Loaded : 3.00% 00:03 00:41" at bounding box center [342, 313] width 601 height 14
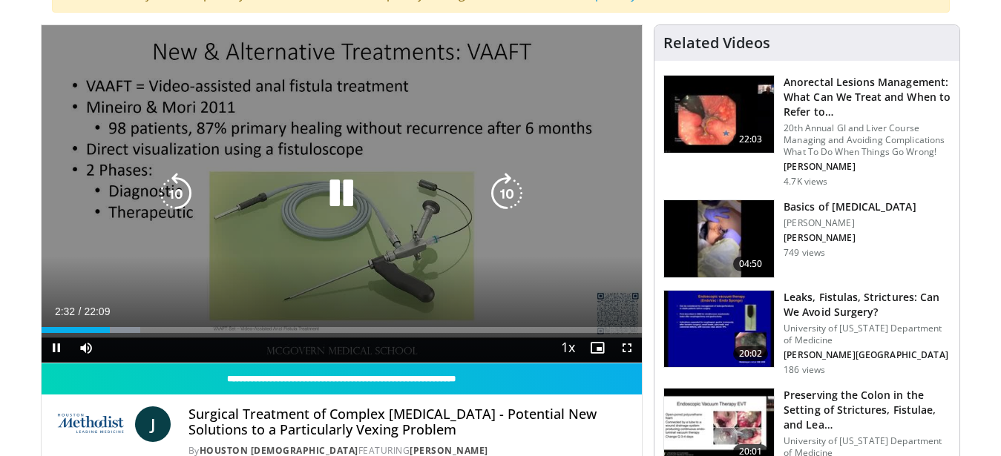
scroll to position [151, 0]
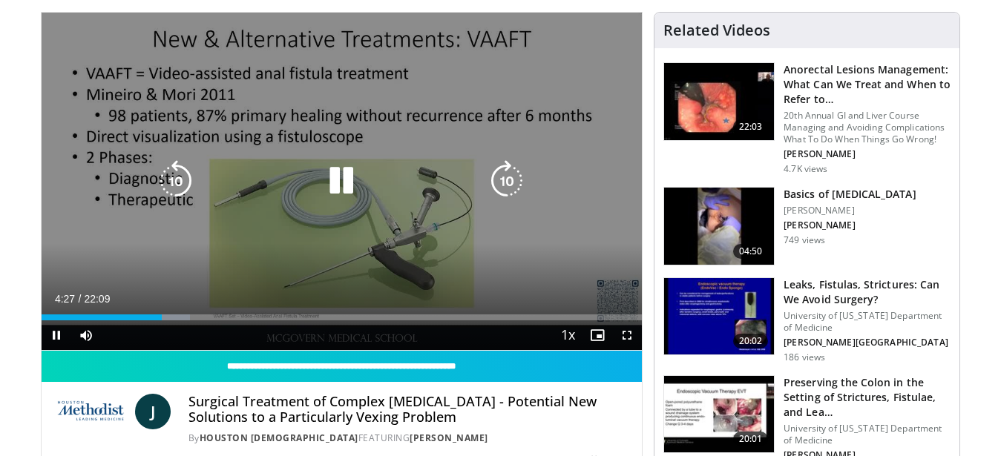
click at [511, 185] on icon "Video Player" at bounding box center [507, 181] width 42 height 42
click at [501, 183] on icon "Video Player" at bounding box center [507, 181] width 42 height 42
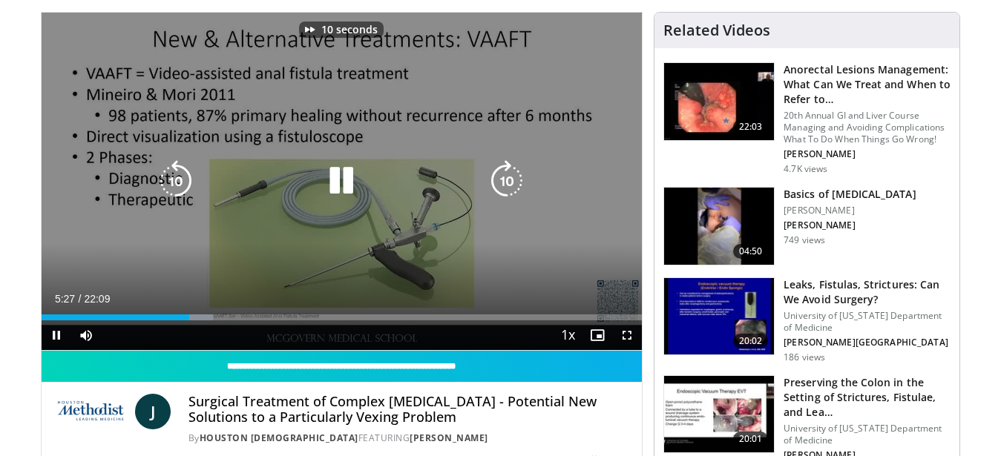
click at [501, 183] on icon "Video Player" at bounding box center [507, 181] width 42 height 42
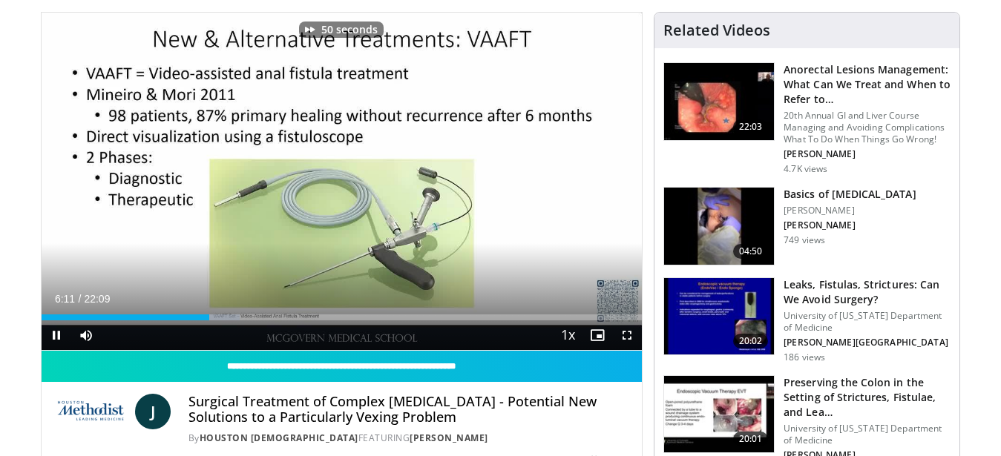
click at [242, 321] on div "Current Time 6:11 / Duration 22:09 Pause Skip Backward Skip Forward Mute Loaded…" at bounding box center [342, 336] width 601 height 30
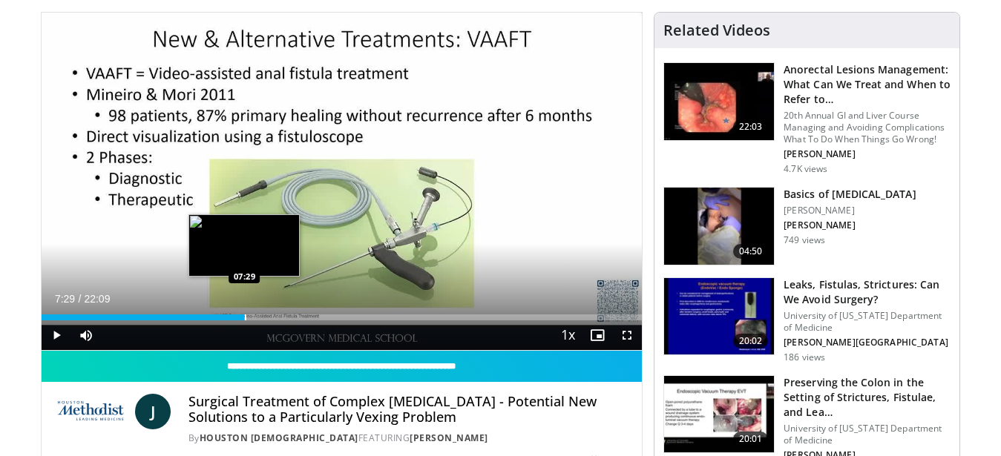
click at [244, 318] on div "Loaded : 33.05% 06:12 07:29" at bounding box center [342, 318] width 601 height 6
click at [238, 318] on div "07:16" at bounding box center [140, 318] width 197 height 6
click at [231, 318] on div "07:16" at bounding box center [140, 318] width 197 height 6
click at [226, 318] on div "07:03" at bounding box center [137, 318] width 191 height 6
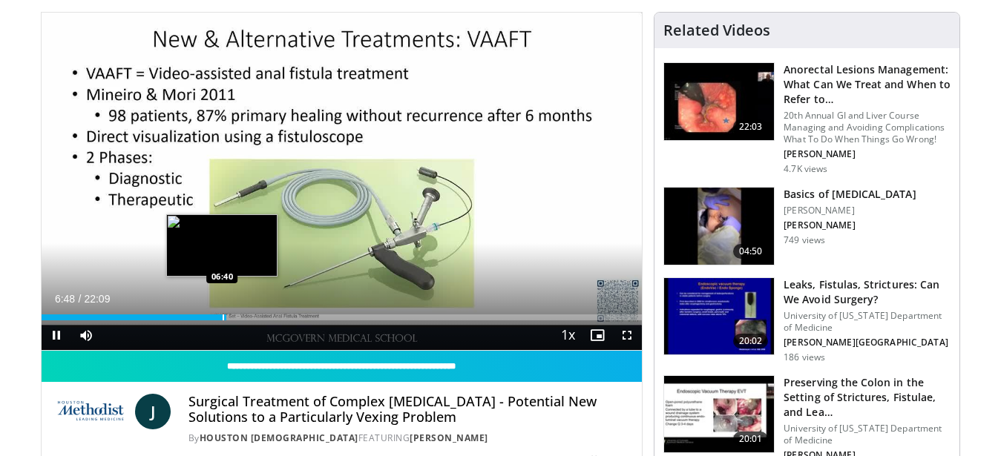
click at [220, 317] on div "06:48" at bounding box center [134, 318] width 185 height 6
click at [203, 316] on div "06:36" at bounding box center [132, 318] width 180 height 6
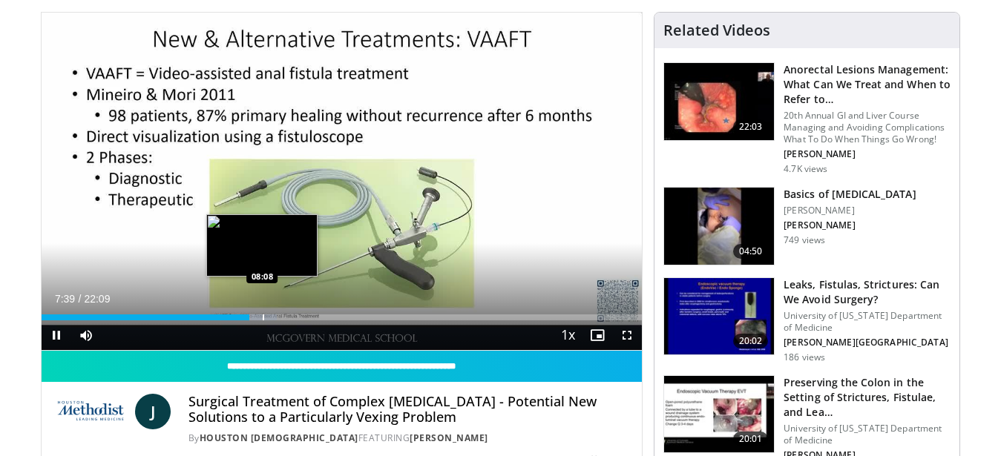
click at [263, 315] on div "Progress Bar" at bounding box center [263, 318] width 1 height 6
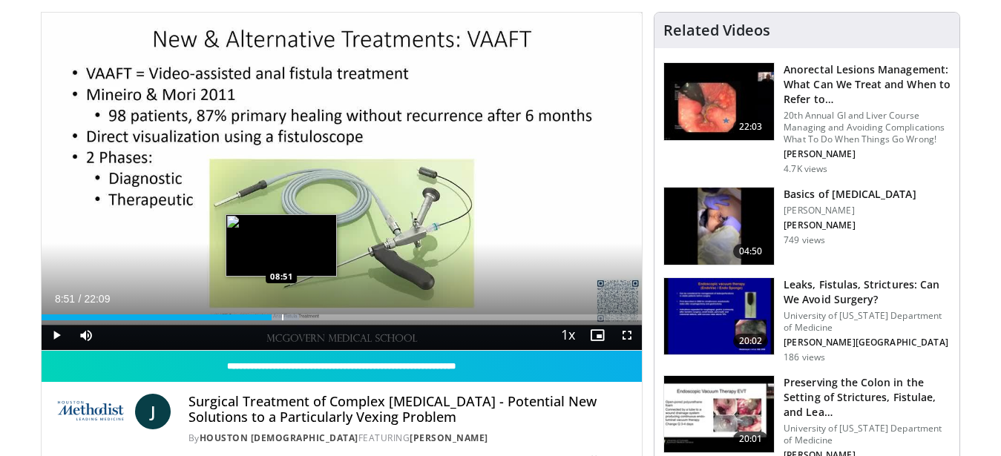
click at [281, 318] on div "Loaded : 42.93% 08:29 08:51" at bounding box center [342, 318] width 601 height 6
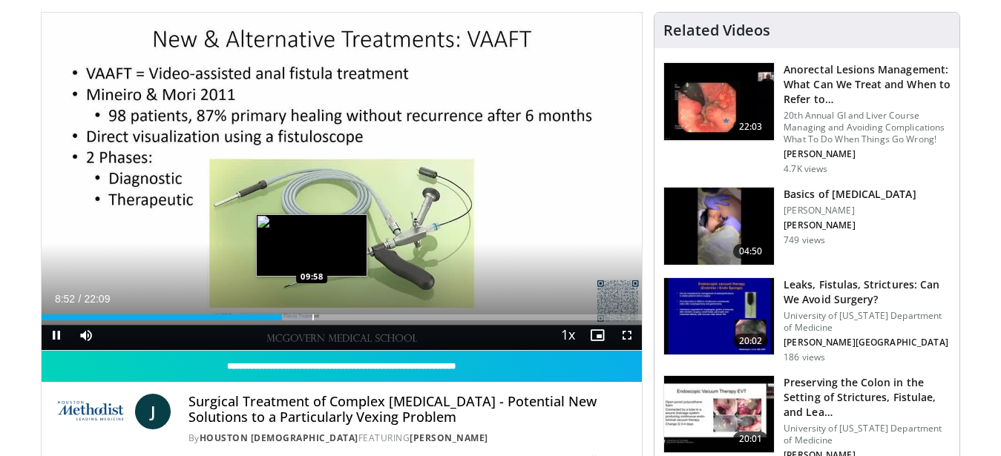
click at [312, 315] on div "Progress Bar" at bounding box center [291, 318] width 44 height 6
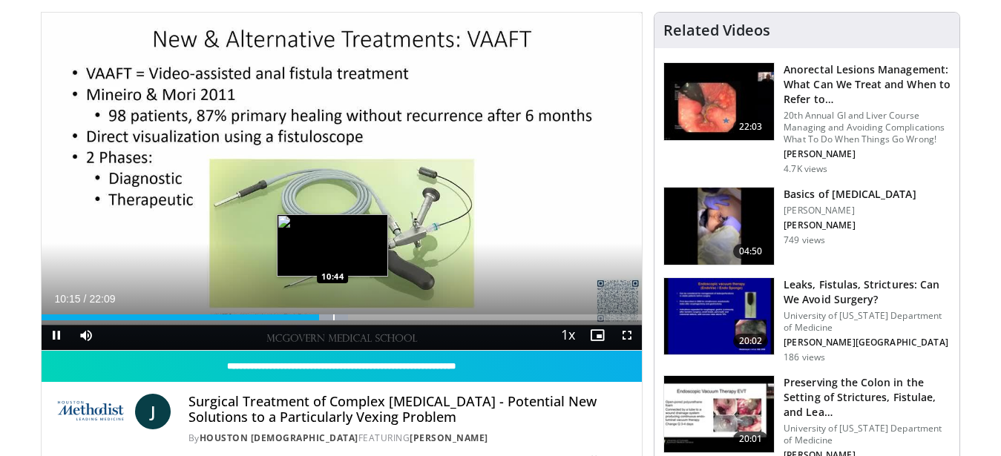
click at [332, 319] on div "Loaded : 51.08% 10:15 10:44" at bounding box center [342, 318] width 601 height 6
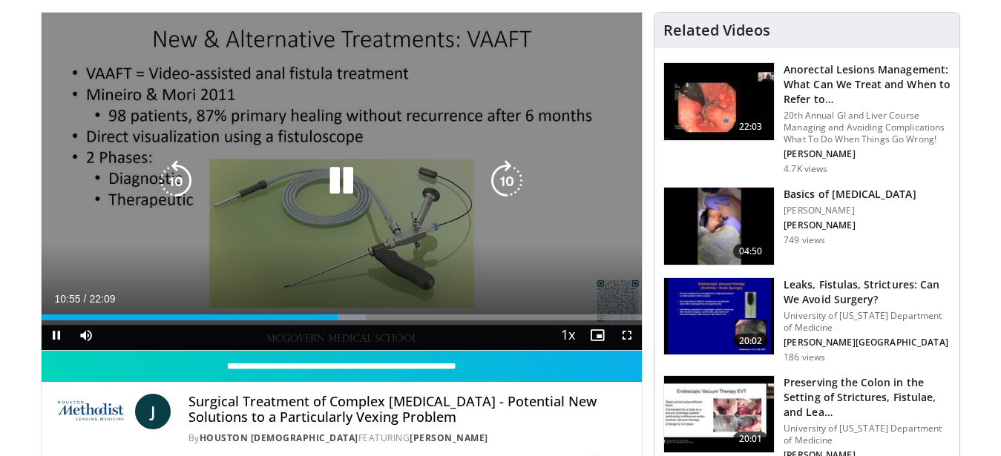
click at [503, 187] on icon "Video Player" at bounding box center [507, 181] width 42 height 42
click at [517, 188] on icon "Video Player" at bounding box center [507, 181] width 42 height 42
click at [517, 187] on icon "Video Player" at bounding box center [507, 181] width 42 height 42
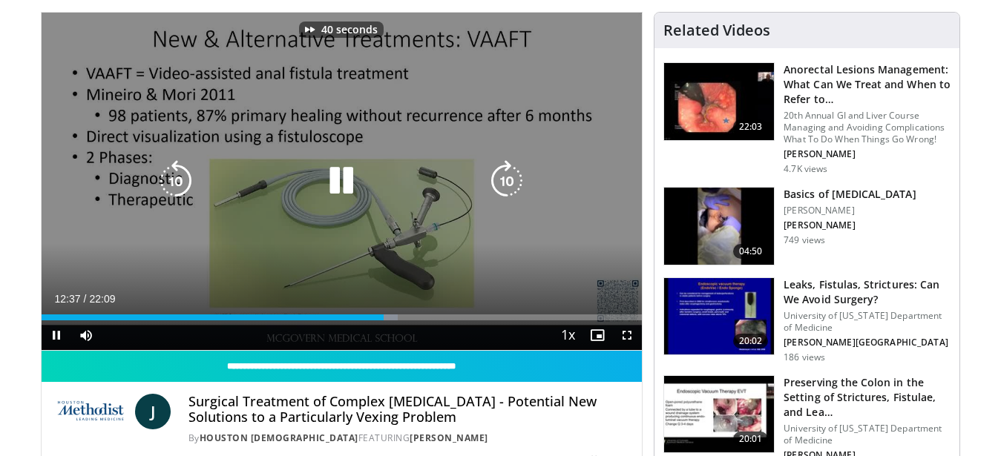
click at [517, 187] on icon "Video Player" at bounding box center [507, 181] width 42 height 42
click at [509, 182] on icon "Video Player" at bounding box center [507, 181] width 42 height 42
click at [397, 234] on div "60 seconds Tap to unmute" at bounding box center [342, 182] width 601 height 338
click at [268, 247] on div "60 seconds Tap to unmute" at bounding box center [342, 182] width 601 height 338
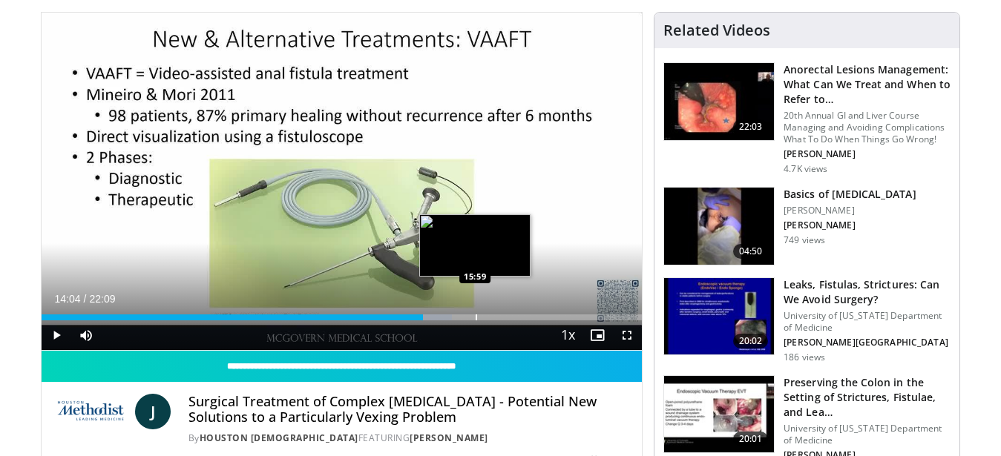
click at [475, 317] on div "Loaded : 68.36% 14:04 15:59" at bounding box center [342, 318] width 601 height 6
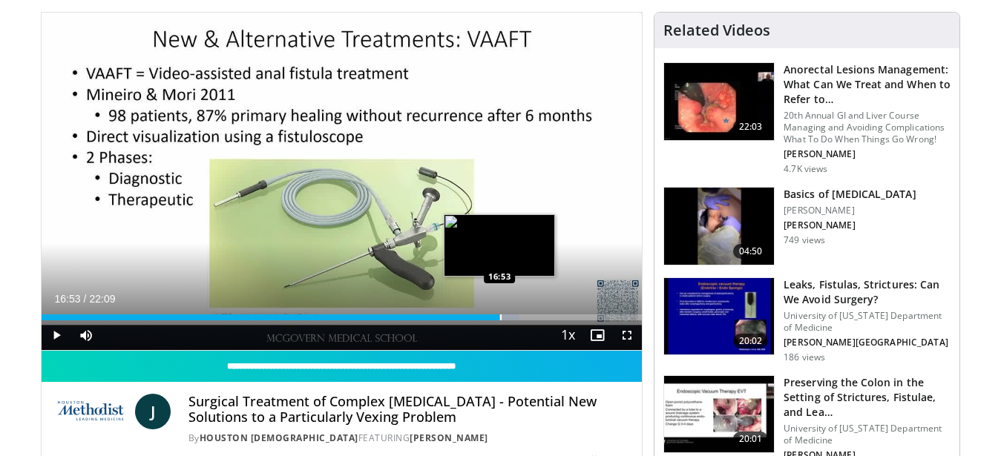
click at [499, 315] on div "Loaded : 79.63% 16:53 16:53" at bounding box center [342, 318] width 601 height 6
click at [505, 315] on video-js "**********" at bounding box center [342, 182] width 601 height 338
click at [505, 318] on div "Progress Bar" at bounding box center [508, 318] width 42 height 6
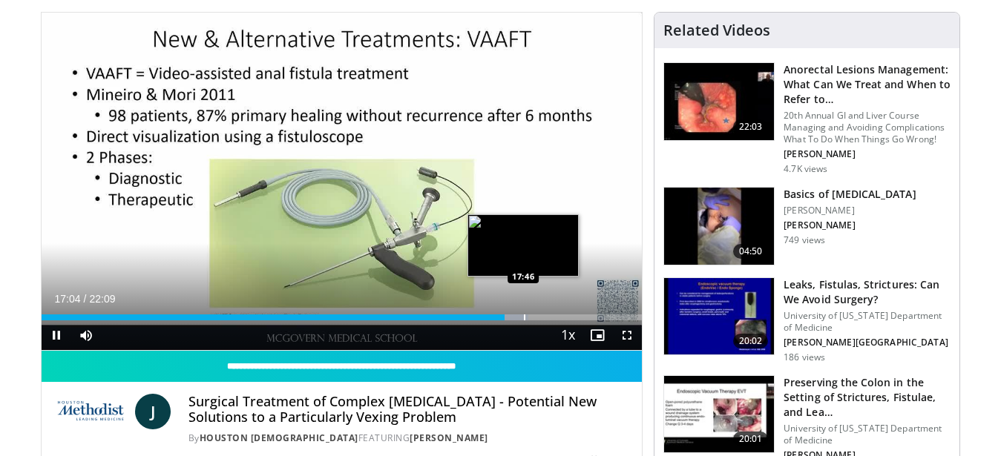
click at [524, 320] on div "Progress Bar" at bounding box center [524, 318] width 1 height 6
click at [531, 319] on div "Progress Bar" at bounding box center [534, 318] width 43 height 6
click at [533, 319] on div "Loaded : 86.39% 18:07 18:07" at bounding box center [342, 318] width 601 height 6
click at [534, 318] on div "Loaded : 86.39% 18:08 18:07" at bounding box center [342, 318] width 601 height 6
click at [534, 318] on div "18:11" at bounding box center [288, 318] width 493 height 6
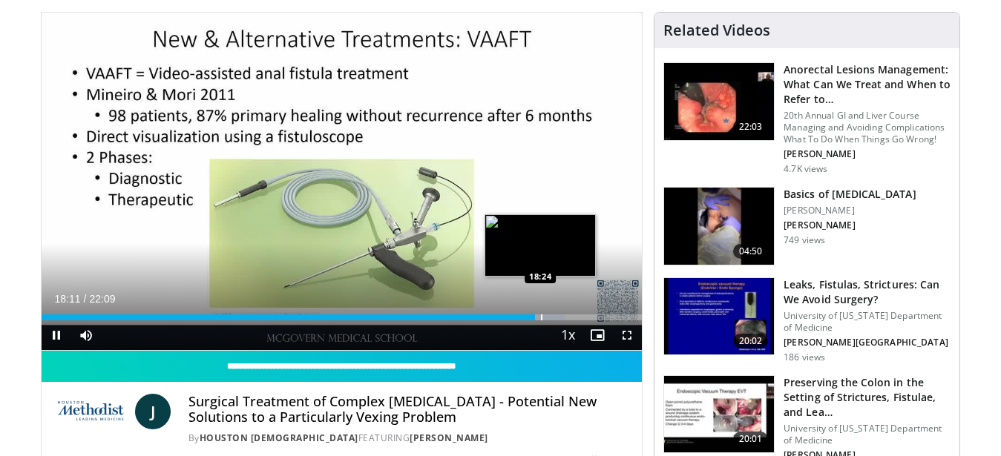
click at [539, 315] on div "Loaded : 87.14% 18:11 18:24" at bounding box center [342, 318] width 601 height 6
click at [538, 315] on div "18:25" at bounding box center [291, 318] width 499 height 6
click at [539, 315] on div "Loaded : 87.89% 18:20 18:20" at bounding box center [342, 318] width 601 height 6
click at [548, 316] on div "Loaded : 88.12% 18:28 18:42" at bounding box center [342, 318] width 601 height 6
click at [548, 316] on div "18:42" at bounding box center [296, 318] width 508 height 6
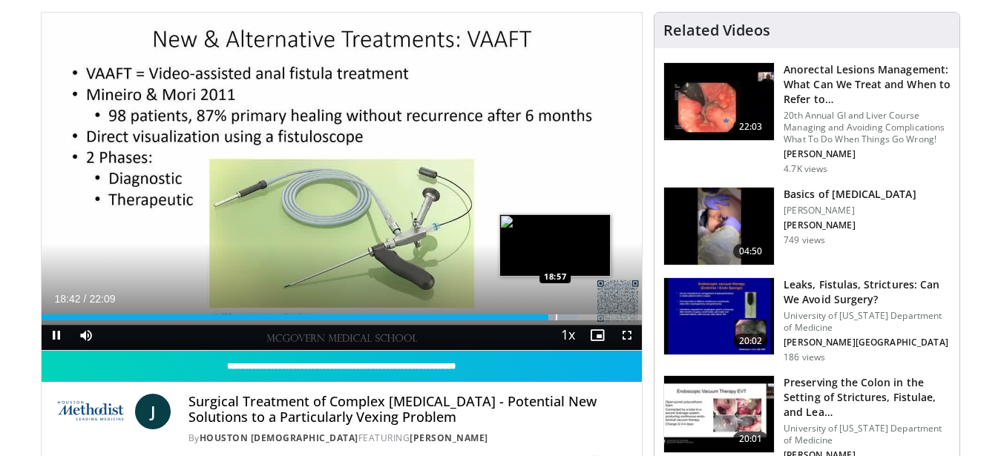
click at [556, 315] on div "Progress Bar" at bounding box center [556, 318] width 1 height 6
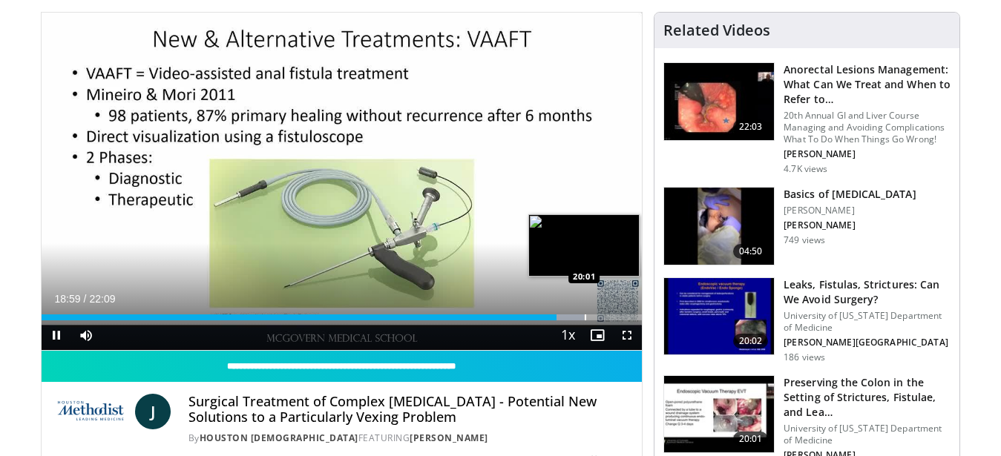
click at [584, 319] on div "Loaded : 90.38% 18:59 20:01" at bounding box center [342, 318] width 601 height 6
click at [597, 318] on div "Loaded : 91.14% 20:01 20:27" at bounding box center [342, 318] width 601 height 6
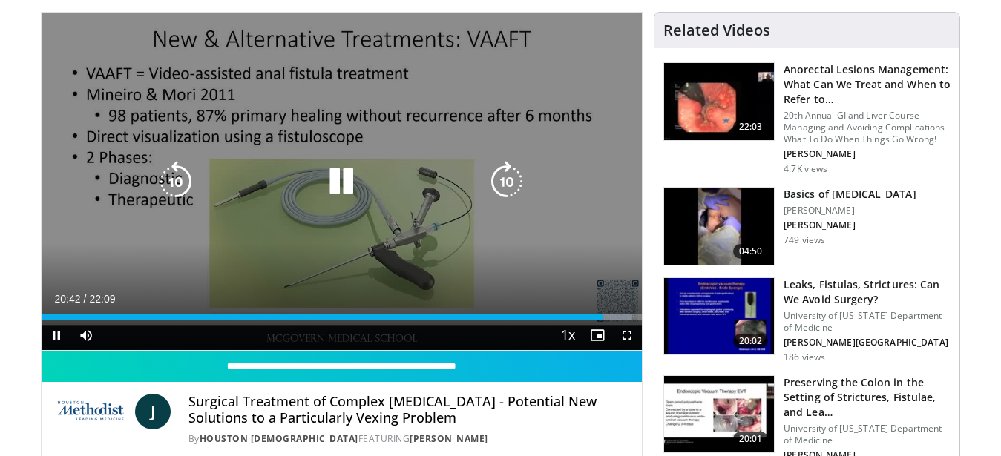
click at [340, 191] on icon "Video Player" at bounding box center [342, 182] width 42 height 42
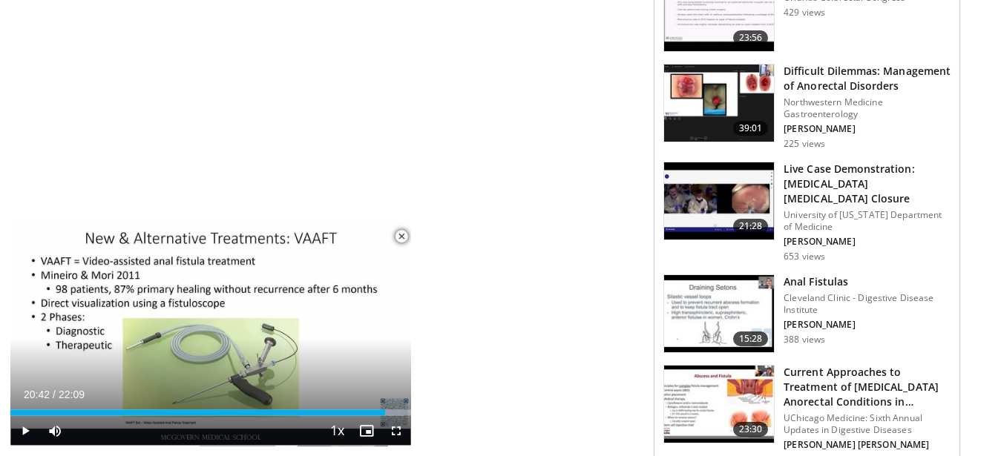
scroll to position [984, 0]
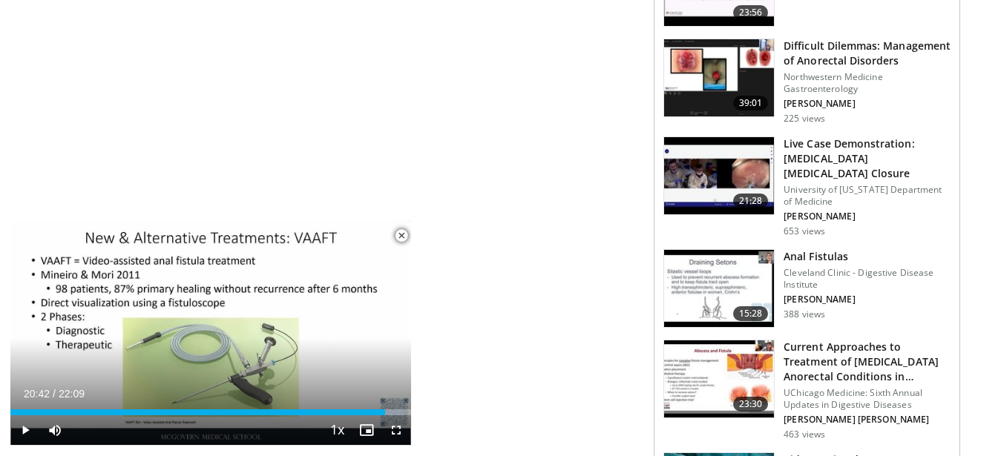
click at [827, 39] on div "22:03 Anorectal Lesions Management: What Can We Treat and When to Refer to… 20t…" at bounding box center [806, 247] width 287 height 2034
click at [830, 55] on h3 "Difficult Dilemmas: Management of Anorectal Disorders" at bounding box center [867, 54] width 167 height 30
click at [830, 54] on h3 "Difficult Dilemmas: Management of Anorectal Disorders" at bounding box center [867, 54] width 167 height 30
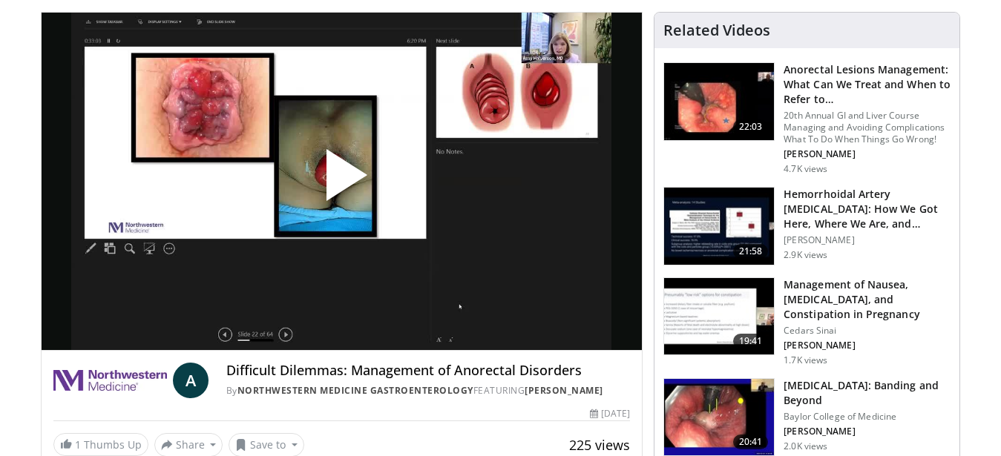
click at [341, 181] on span "Video Player" at bounding box center [341, 181] width 0 height 0
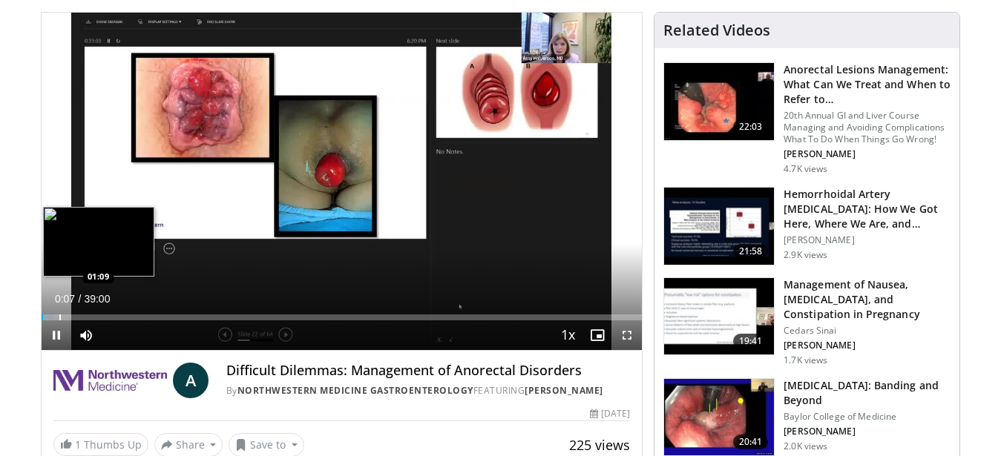
click at [59, 315] on div "Loaded : 2.12% 00:07 01:09" at bounding box center [342, 318] width 601 height 6
click at [75, 315] on div "Loaded : 2.97% 01:09 02:07" at bounding box center [342, 318] width 601 height 6
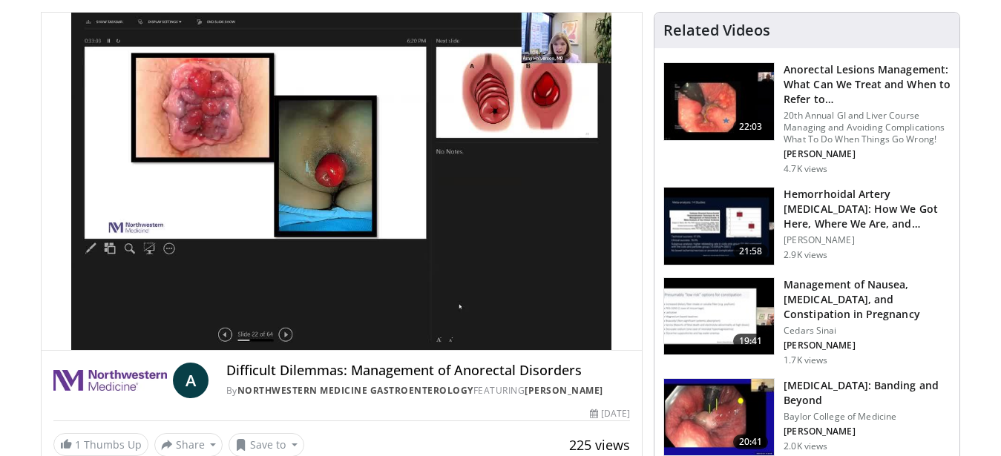
click at [88, 315] on div "10 seconds Tap to unmute" at bounding box center [342, 182] width 601 height 338
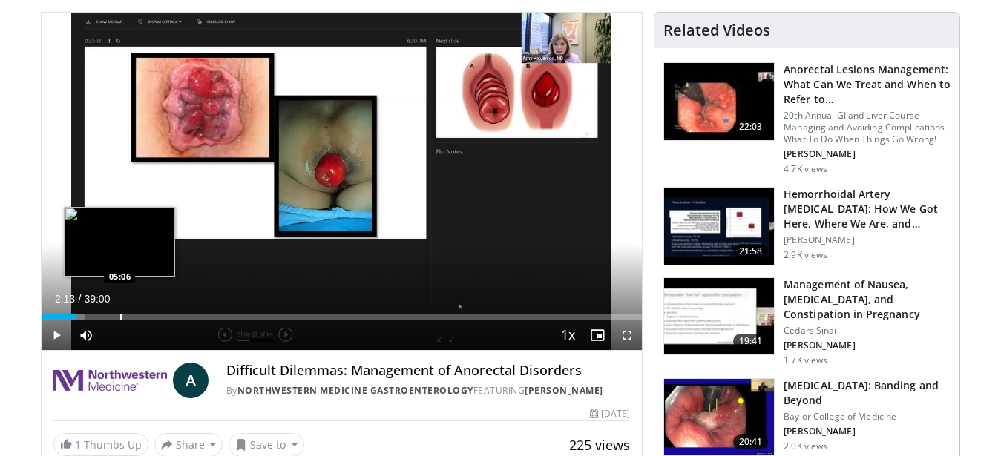
click at [119, 316] on div "Loaded : 7.21% 02:13 05:06" at bounding box center [342, 318] width 601 height 6
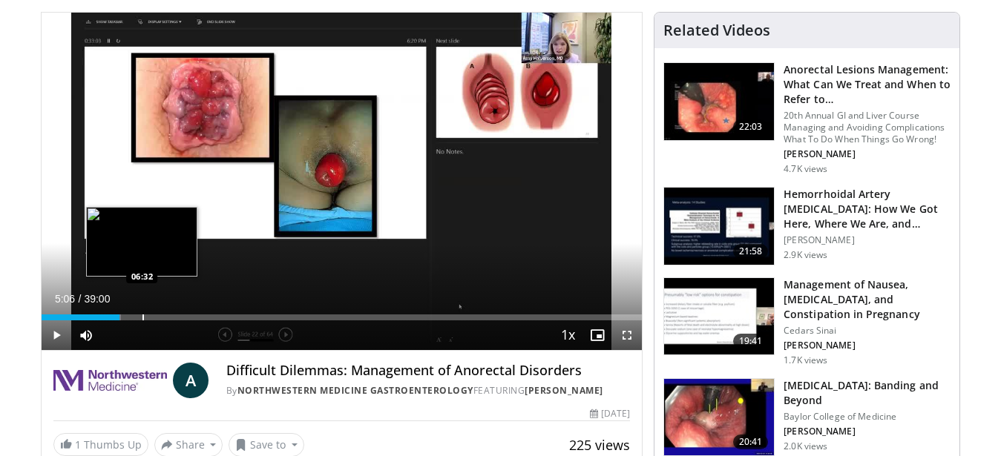
click at [142, 319] on div "Loaded : 13.25% 05:06 06:32" at bounding box center [342, 318] width 601 height 6
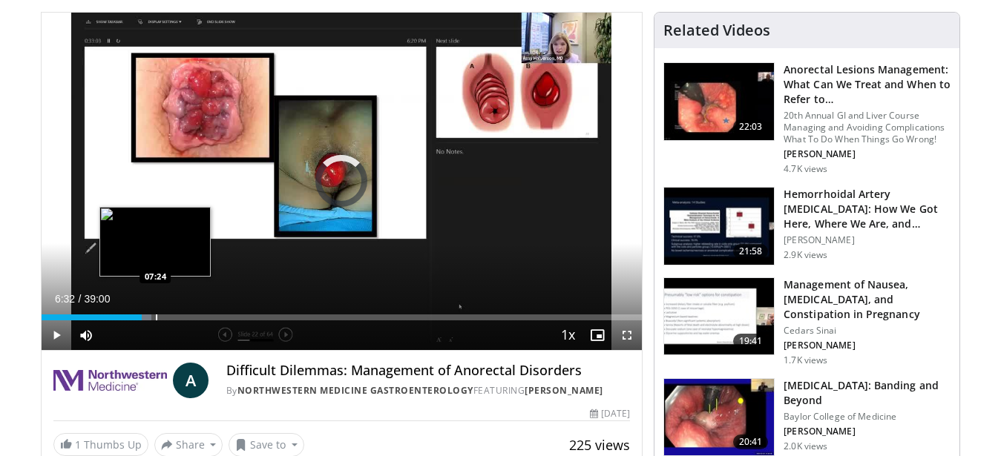
click at [155, 318] on div "Loaded : 18.38% 06:32 07:24" at bounding box center [342, 318] width 601 height 6
click at [169, 318] on div "Loaded : 20.35% 07:24 08:14" at bounding box center [342, 318] width 601 height 6
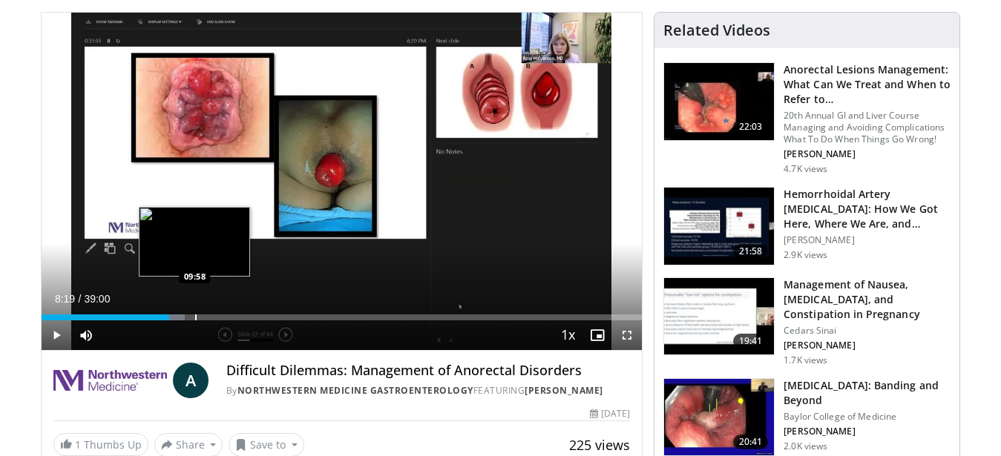
click at [194, 318] on div "Loaded : 23.93% 08:19 09:58" at bounding box center [342, 318] width 601 height 6
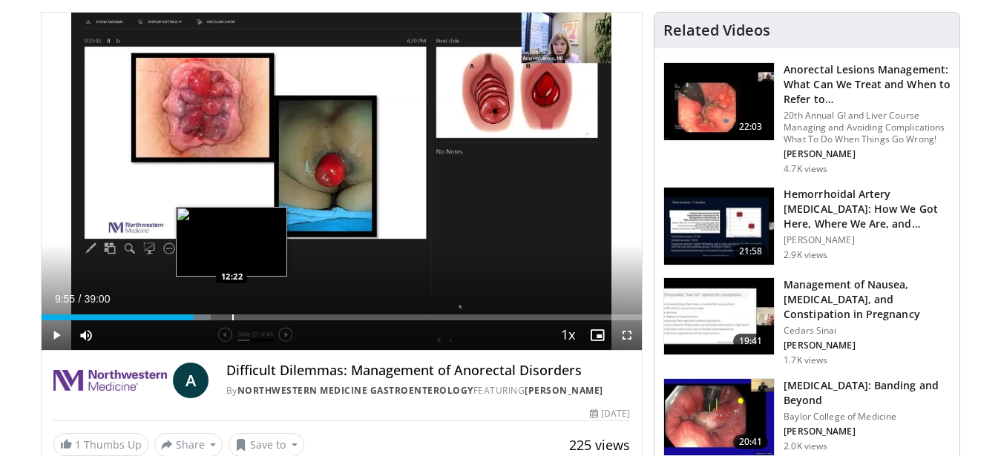
click at [232, 316] on div "Progress Bar" at bounding box center [232, 318] width 1 height 6
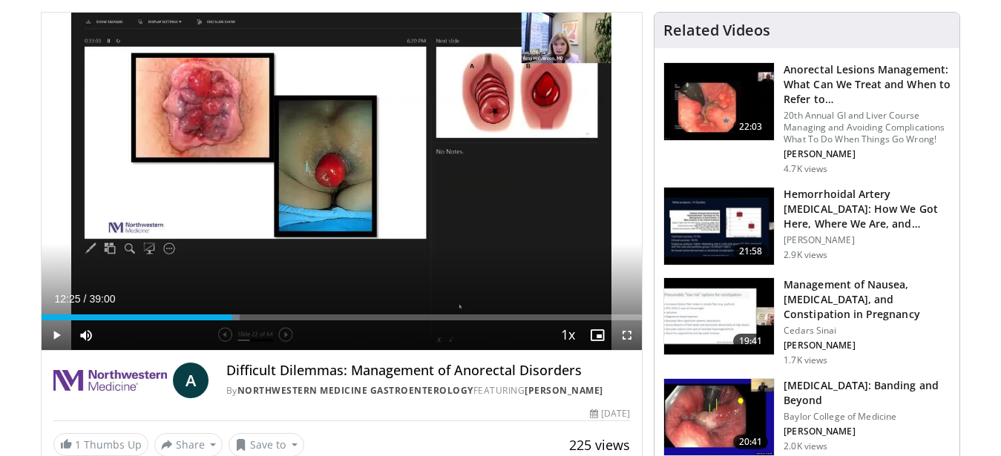
click at [260, 321] on div "Current Time 12:25 / Duration 39:00 Play Skip Backward Skip Forward Mute 100% L…" at bounding box center [342, 336] width 601 height 30
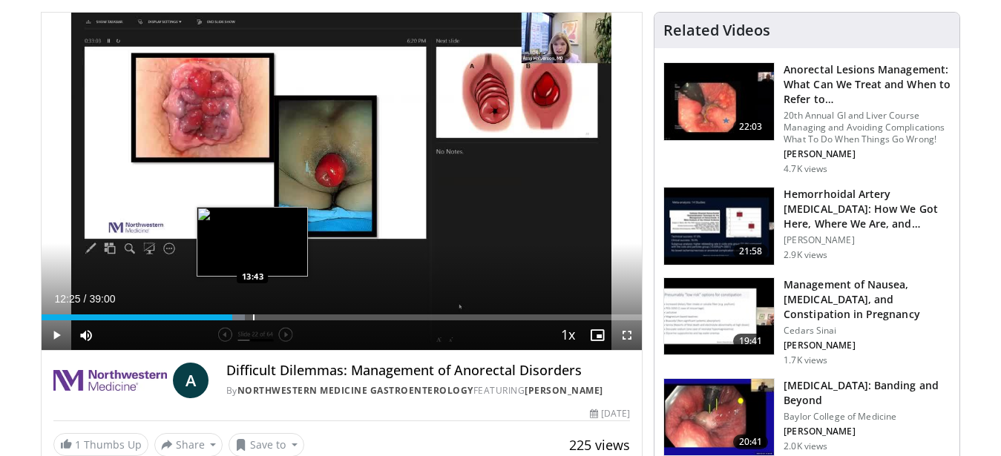
click at [252, 316] on div "Loaded : 33.91% 12:25 13:43" at bounding box center [342, 318] width 601 height 6
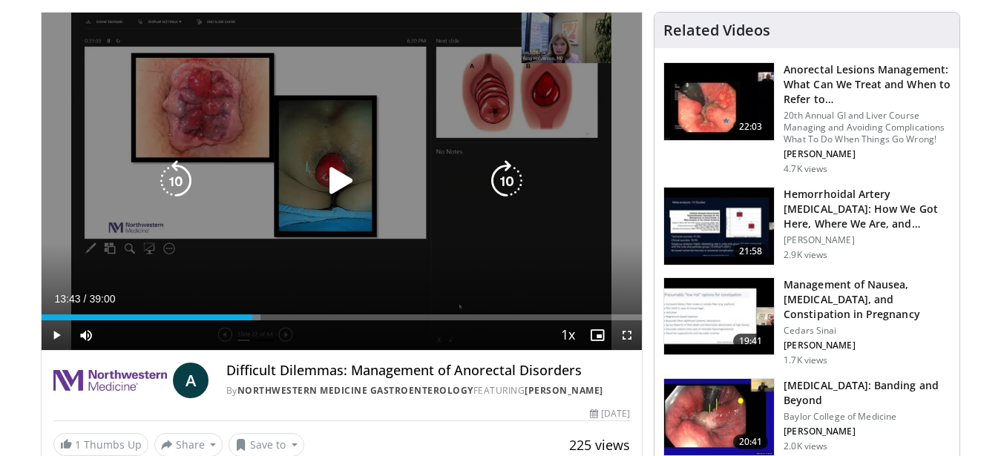
click at [328, 171] on icon "Video Player" at bounding box center [342, 181] width 42 height 42
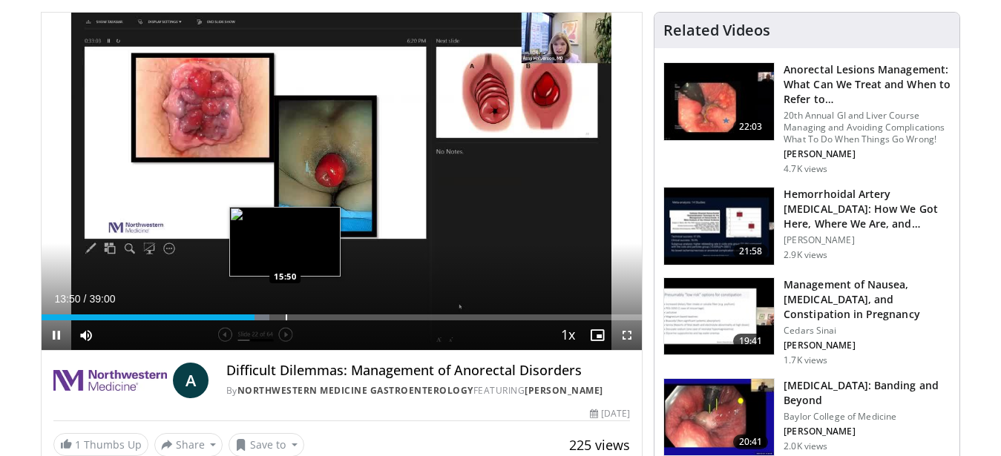
click at [285, 315] on div "Loaded : 38.03% 13:50 15:50" at bounding box center [342, 318] width 601 height 6
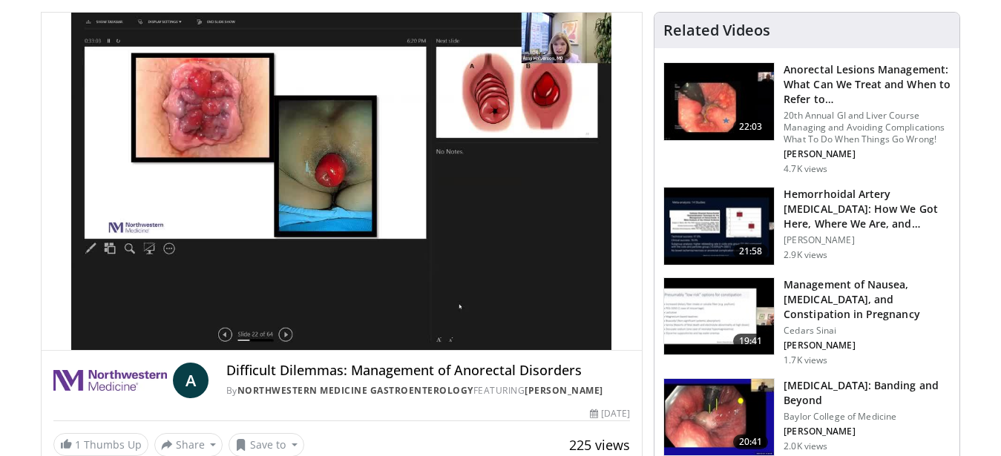
click at [261, 314] on div "10 seconds Tap to unmute" at bounding box center [342, 182] width 601 height 338
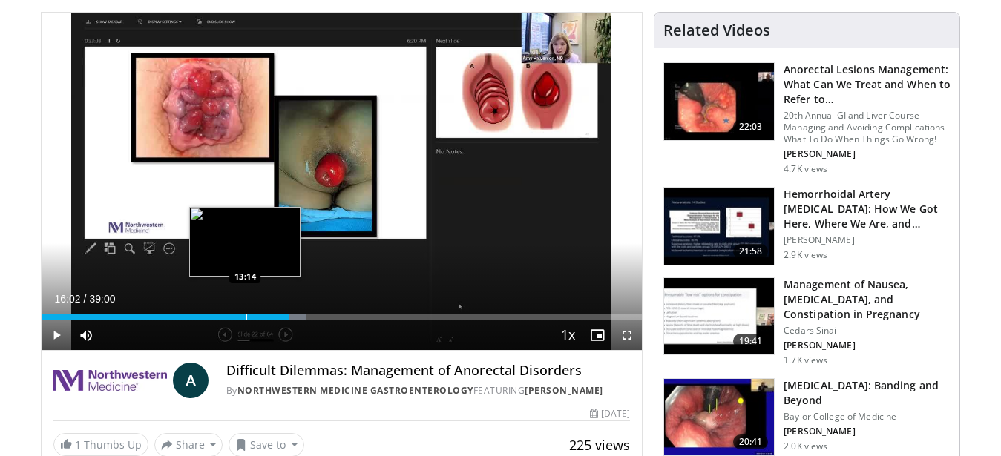
click at [245, 320] on div "16:02" at bounding box center [165, 318] width 247 height 6
click at [266, 320] on div "Progress Bar" at bounding box center [266, 318] width 1 height 6
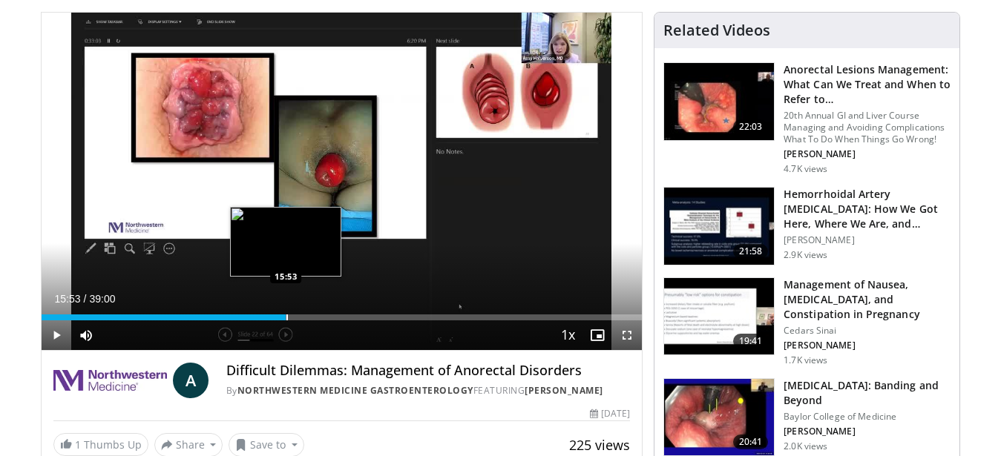
click at [286, 315] on div "Loaded : 41.03% 15:53 15:53" at bounding box center [342, 318] width 601 height 6
click at [269, 315] on div "15:53" at bounding box center [164, 318] width 245 height 6
click at [277, 315] on div "Progress Bar" at bounding box center [277, 318] width 1 height 6
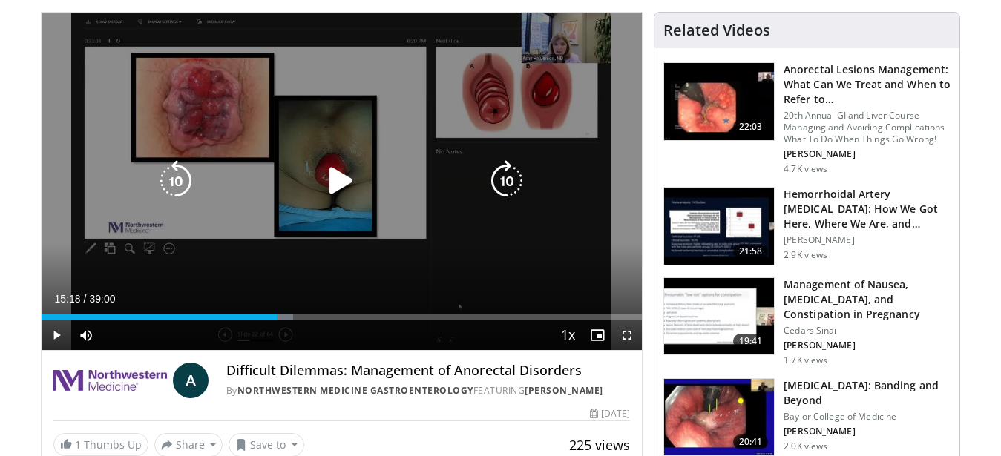
click at [347, 180] on icon "Video Player" at bounding box center [342, 181] width 42 height 42
click at [500, 175] on icon "Video Player" at bounding box center [507, 181] width 42 height 42
click at [500, 185] on icon "Video Player" at bounding box center [507, 181] width 42 height 42
click at [502, 186] on icon "Video Player" at bounding box center [507, 181] width 42 height 42
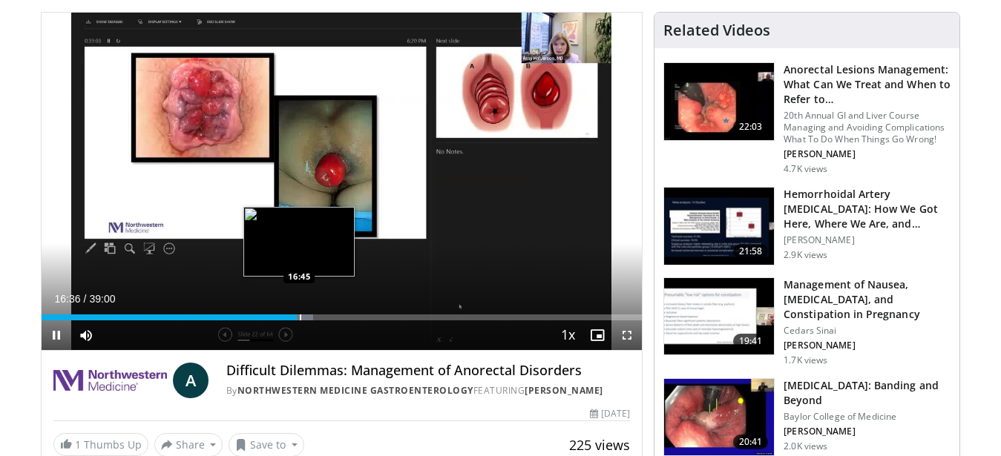
click at [299, 318] on div "Loaded : 45.30% 16:36 16:45" at bounding box center [342, 318] width 601 height 6
click at [305, 318] on div "Loaded : 45.73% 16:45 17:08" at bounding box center [342, 318] width 601 height 6
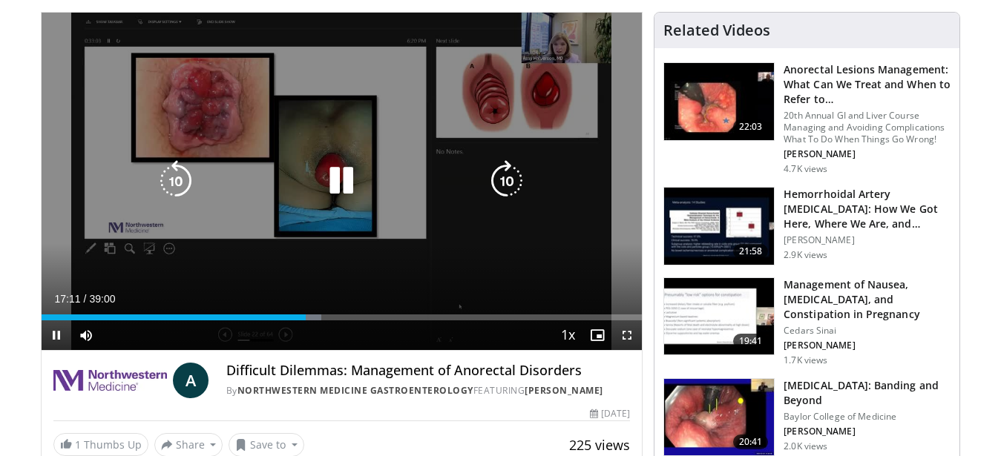
click at [496, 186] on icon "Video Player" at bounding box center [507, 181] width 42 height 42
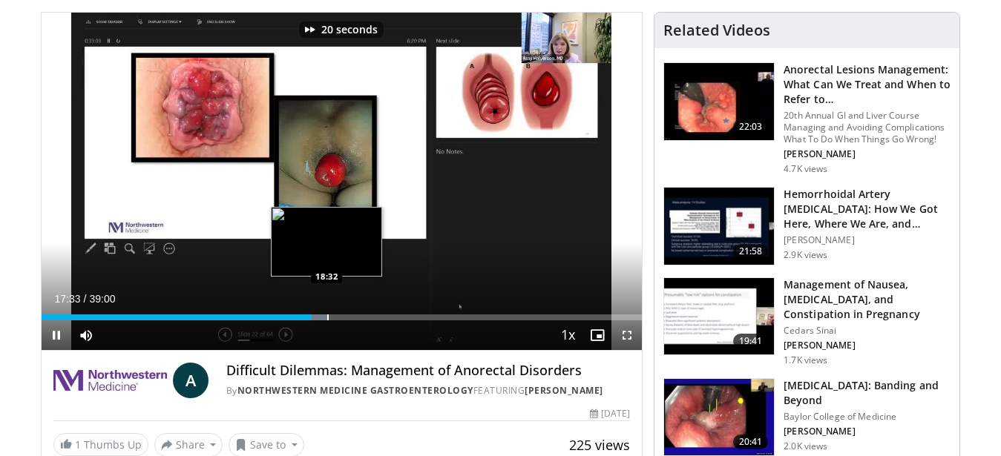
click at [327, 319] on div "Loaded : 47.86% 17:33 18:32" at bounding box center [342, 318] width 601 height 6
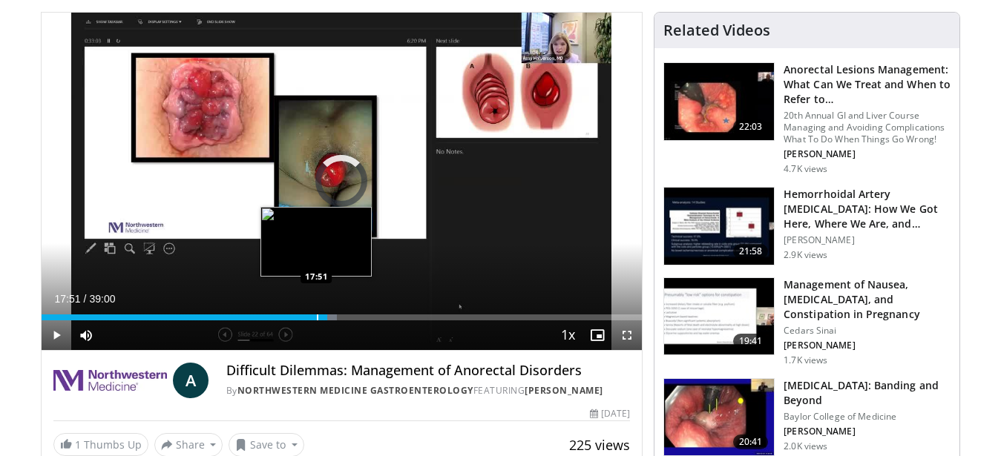
click at [316, 318] on div "17:51" at bounding box center [185, 318] width 286 height 6
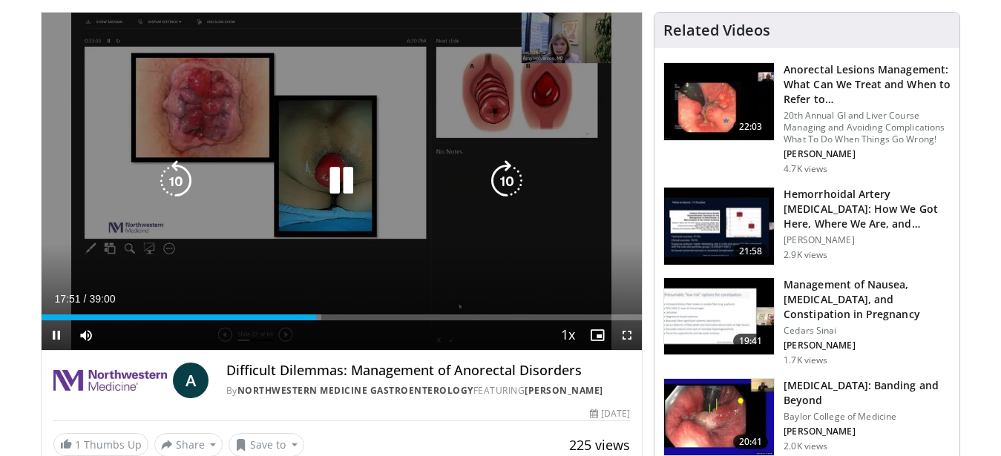
click at [320, 318] on div "Loaded : 46.63% 17:51 17:51" at bounding box center [342, 318] width 601 height 6
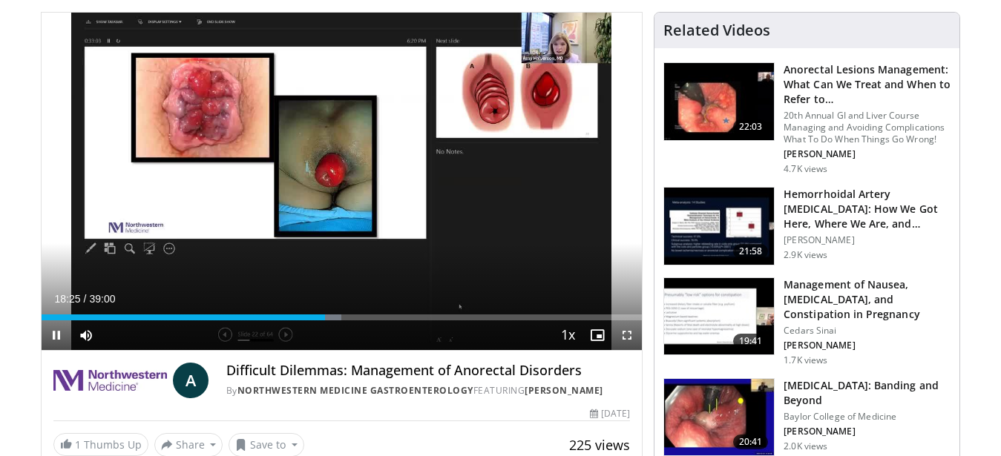
click at [285, 332] on div "Current Time 18:25 / Duration 39:00 Pause Skip Backward Skip Forward Mute 100% …" at bounding box center [342, 336] width 601 height 30
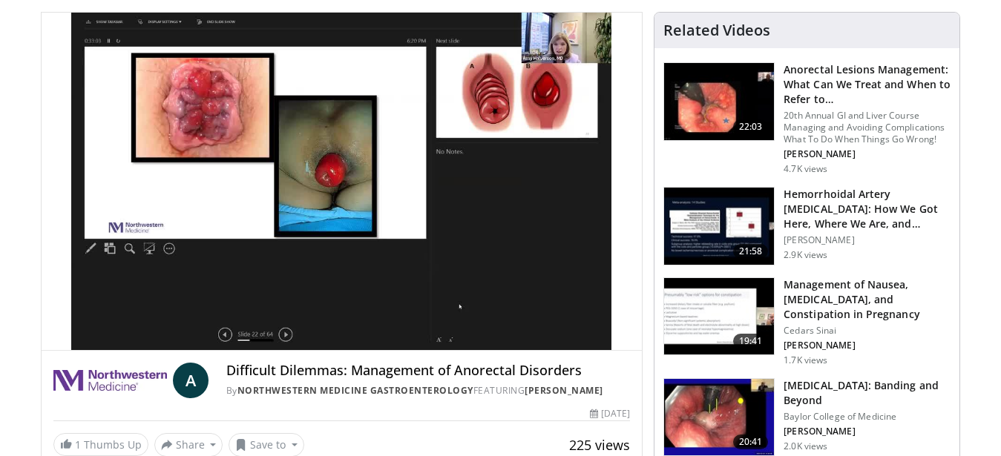
click at [285, 332] on div "20 seconds Tap to unmute" at bounding box center [342, 182] width 601 height 338
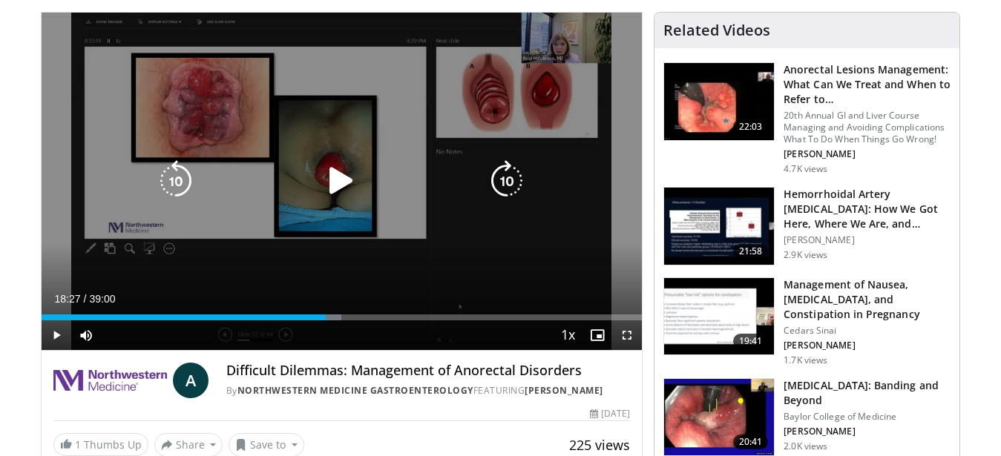
click at [505, 185] on icon "Video Player" at bounding box center [507, 181] width 42 height 42
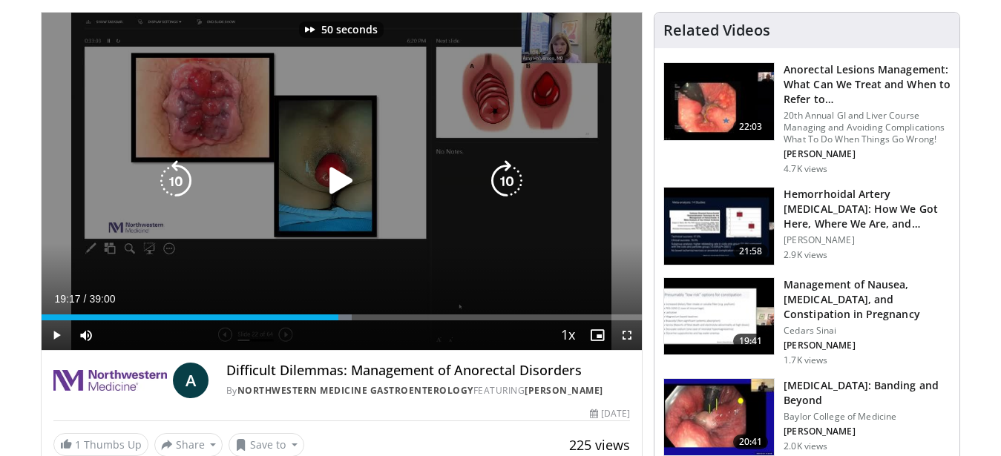
click at [505, 185] on icon "Video Player" at bounding box center [507, 181] width 42 height 42
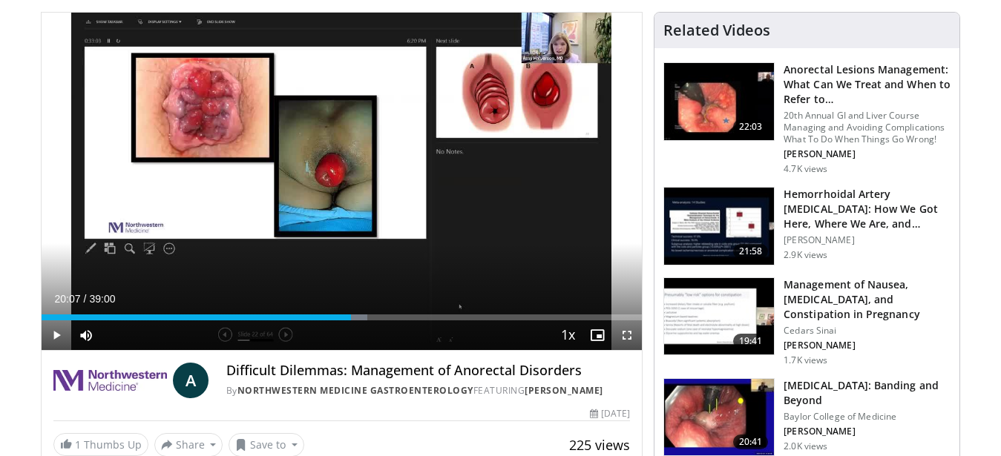
click at [505, 185] on div "100 seconds Tap to unmute" at bounding box center [342, 182] width 601 height 338
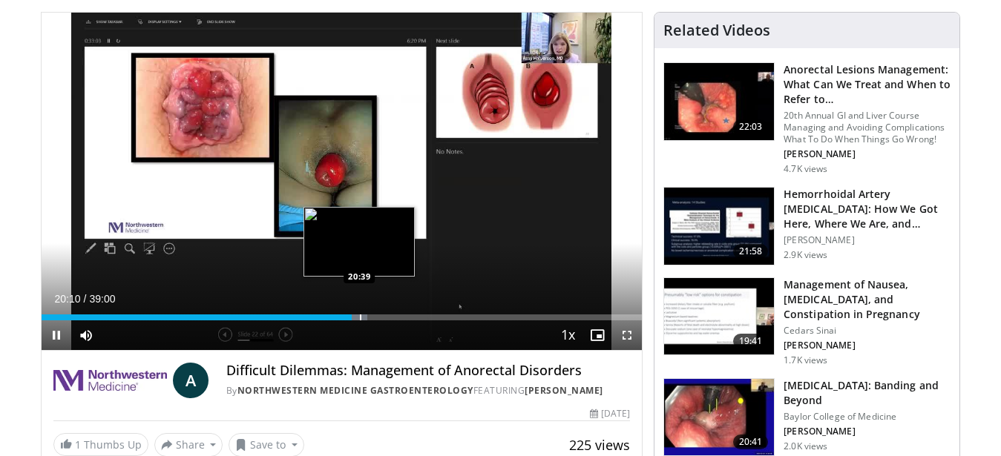
click at [359, 318] on div "Loaded : 54.26% 20:10 20:39" at bounding box center [342, 318] width 601 height 6
click at [365, 316] on div "Loaded : 55.56% 20:40 20:56" at bounding box center [342, 318] width 601 height 6
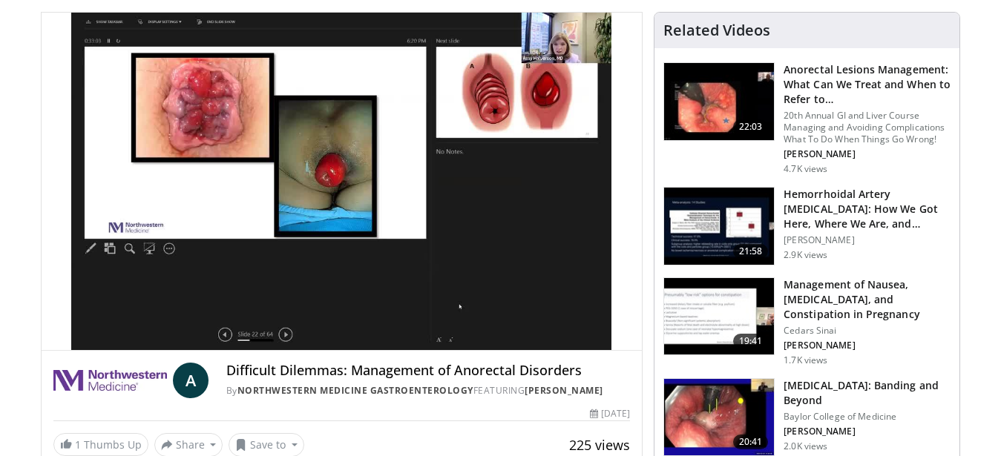
click at [370, 316] on div "100 seconds Tap to unmute" at bounding box center [342, 182] width 601 height 338
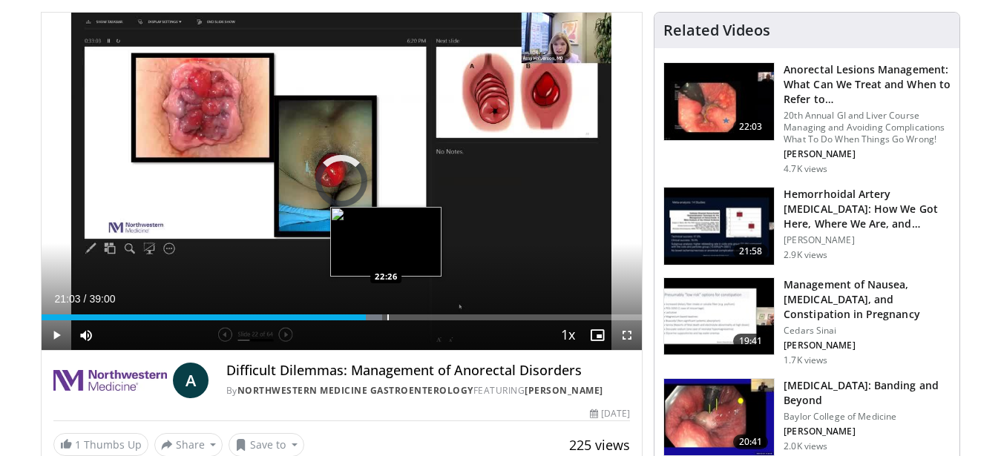
click at [387, 320] on div "Loaded : 56.81% 21:03 22:26" at bounding box center [342, 318] width 601 height 6
click at [388, 320] on div "Loaded : 58.12% 22:26 22:31" at bounding box center [342, 318] width 601 height 6
click at [388, 320] on div "22:31" at bounding box center [215, 318] width 347 height 6
click at [407, 319] on div "Loaded : 60.62% 22:31 23:35" at bounding box center [342, 318] width 601 height 6
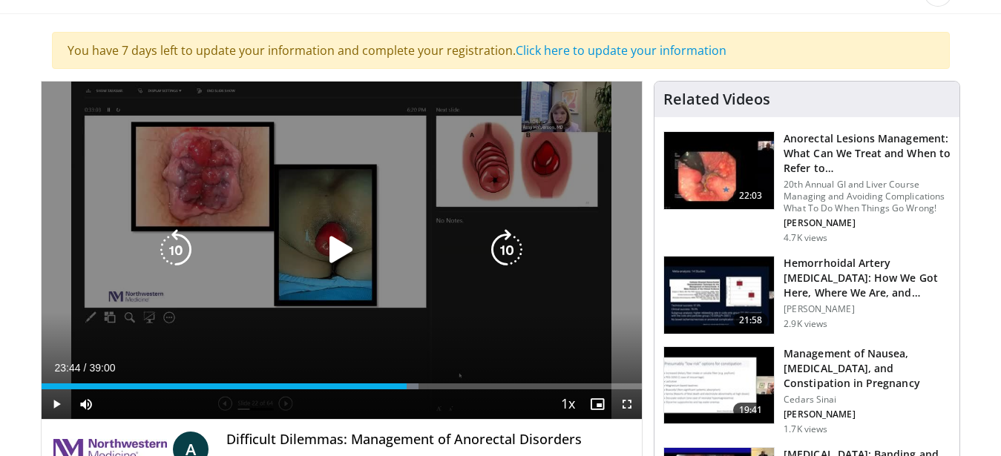
scroll to position [76, 0]
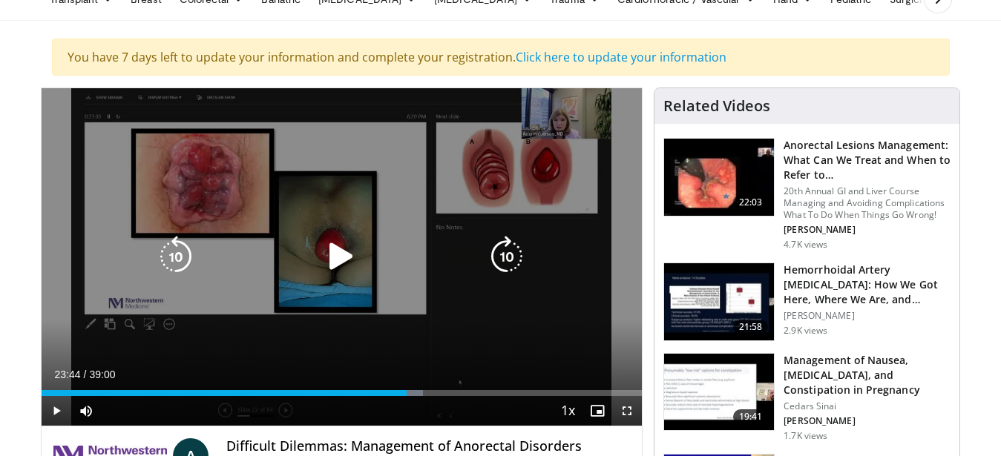
click at [491, 165] on div "100 seconds Tap to unmute" at bounding box center [342, 257] width 601 height 338
click at [510, 269] on icon "Video Player" at bounding box center [507, 257] width 42 height 42
click at [499, 252] on icon "Video Player" at bounding box center [507, 257] width 42 height 42
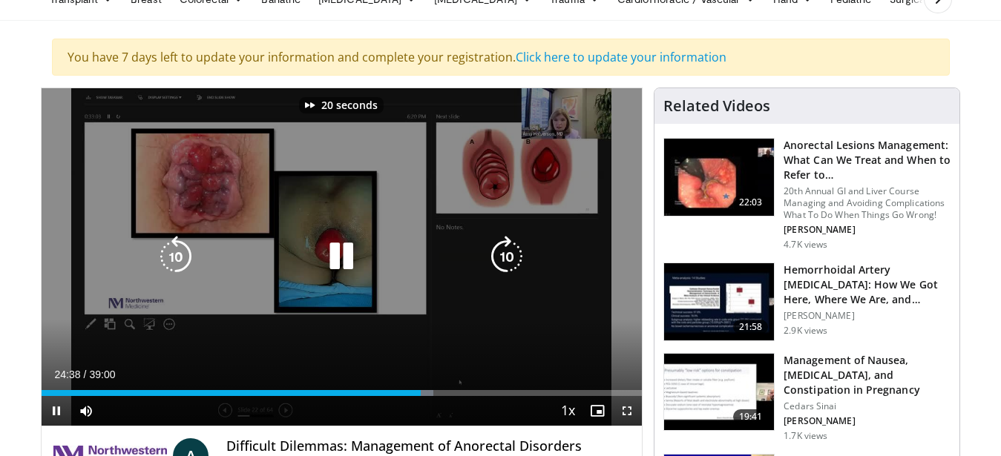
click at [499, 252] on icon "Video Player" at bounding box center [507, 257] width 42 height 42
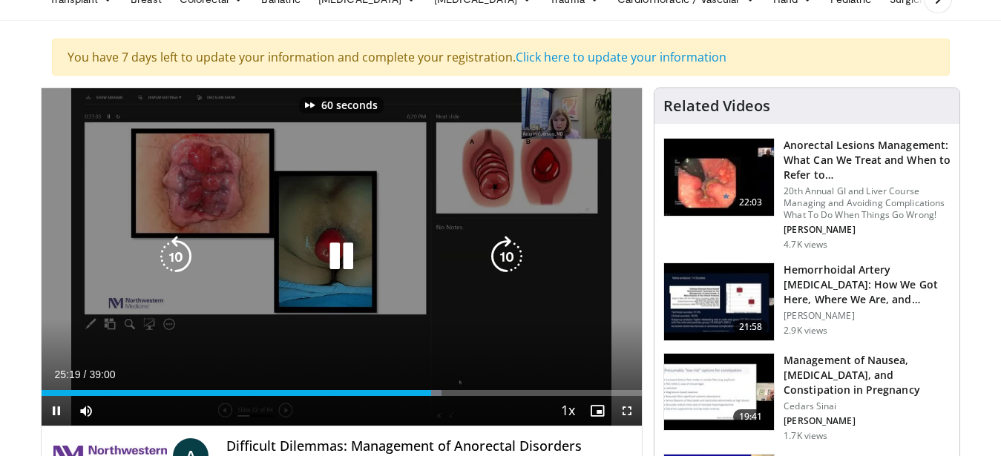
click at [499, 252] on icon "Video Player" at bounding box center [507, 257] width 42 height 42
click at [183, 256] on icon "Video Player" at bounding box center [176, 257] width 42 height 42
click at [494, 256] on icon "Video Player" at bounding box center [507, 257] width 42 height 42
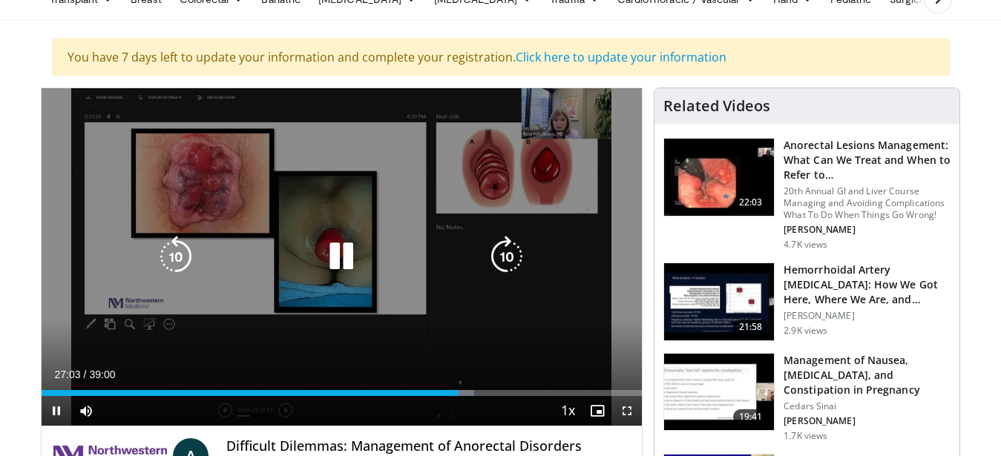
click at [496, 256] on icon "Video Player" at bounding box center [507, 257] width 42 height 42
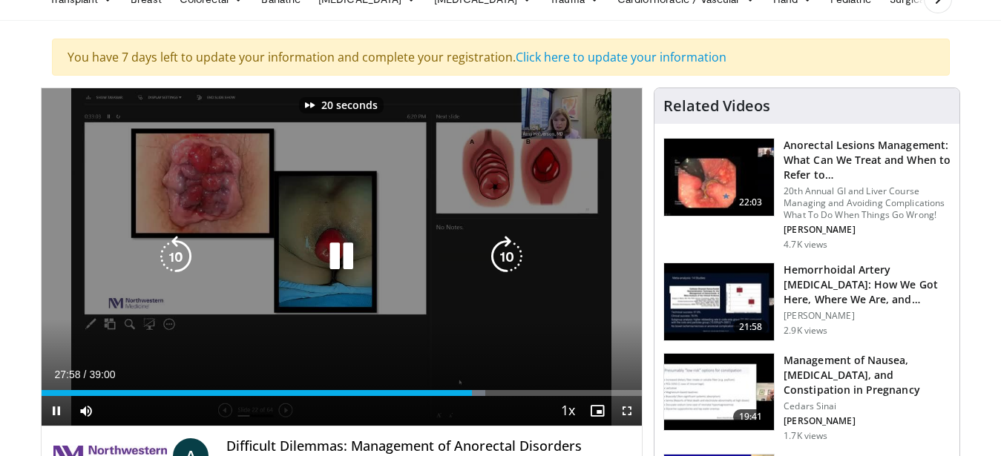
click at [496, 256] on icon "Video Player" at bounding box center [507, 257] width 42 height 42
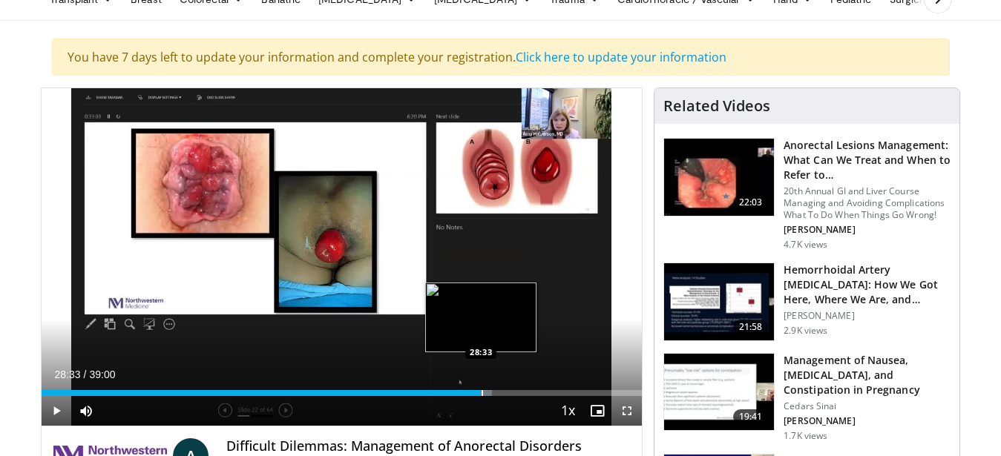
click at [481, 391] on div "Loaded : 75.04% 28:33 28:33" at bounding box center [342, 393] width 601 height 6
click at [487, 391] on div "Loaded : 75.46% 28:33 28:56" at bounding box center [342, 393] width 601 height 6
click at [502, 395] on div "Progress Bar" at bounding box center [502, 393] width 1 height 6
click at [513, 394] on div "Progress Bar" at bounding box center [504, 393] width 19 height 6
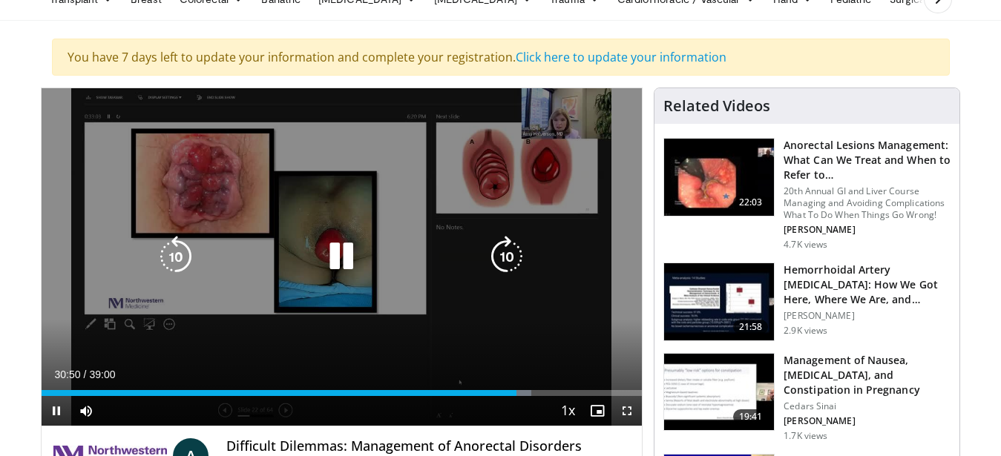
click at [511, 254] on icon "Video Player" at bounding box center [507, 257] width 42 height 42
click at [501, 254] on icon "Video Player" at bounding box center [507, 257] width 42 height 42
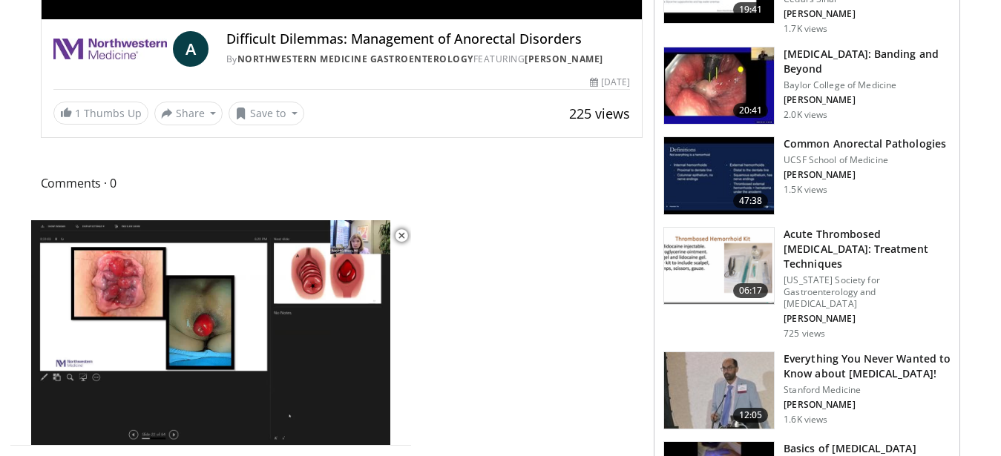
scroll to position [530, 0]
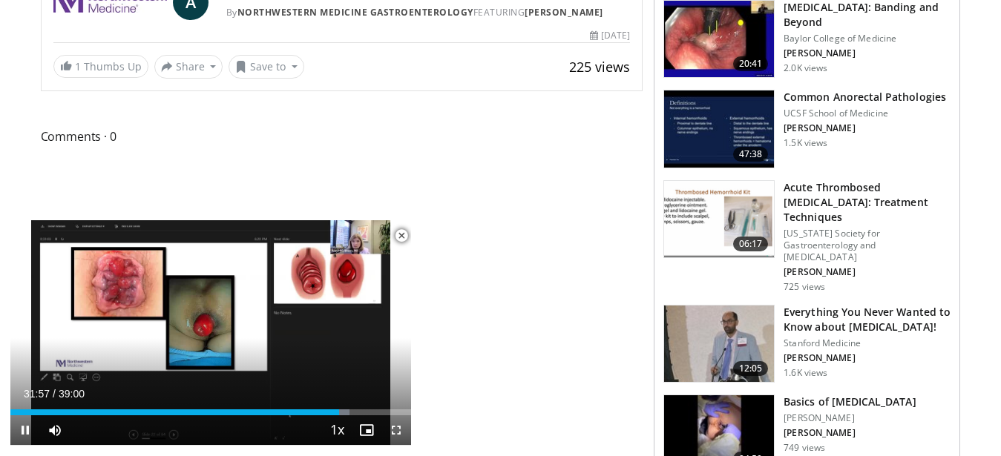
click at [398, 234] on span "Video Player" at bounding box center [402, 236] width 30 height 30
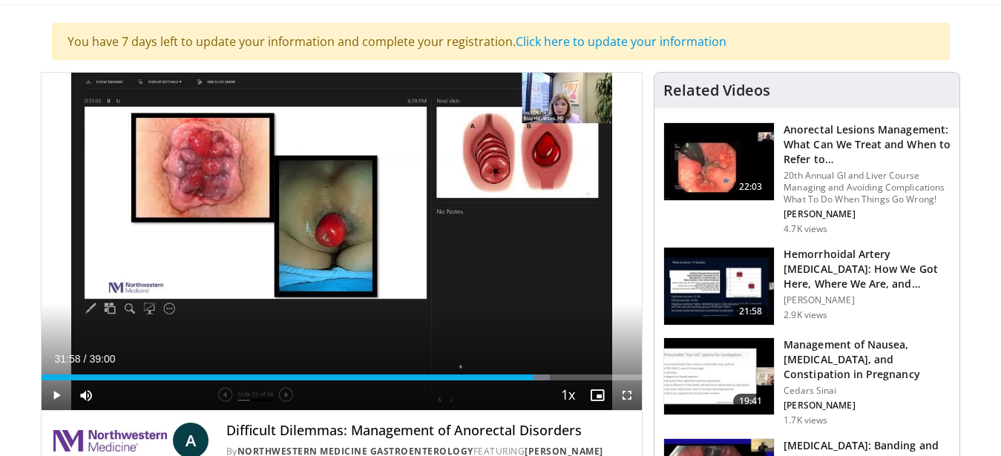
scroll to position [0, 0]
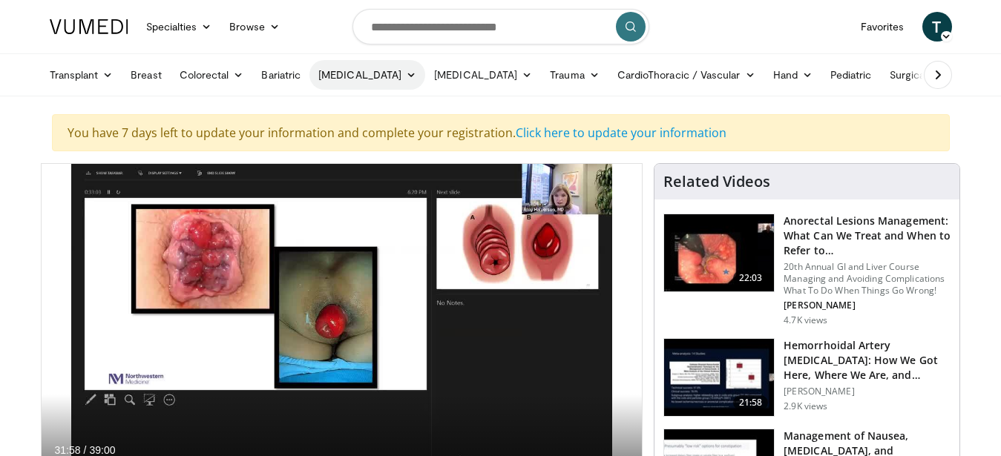
click at [371, 73] on link "[MEDICAL_DATA]" at bounding box center [367, 75] width 116 height 30
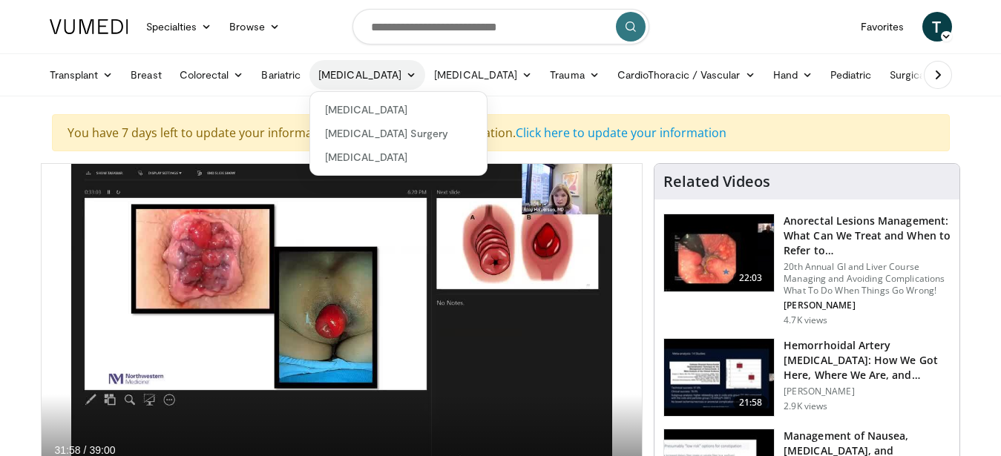
click at [371, 73] on link "[MEDICAL_DATA]" at bounding box center [367, 75] width 116 height 30
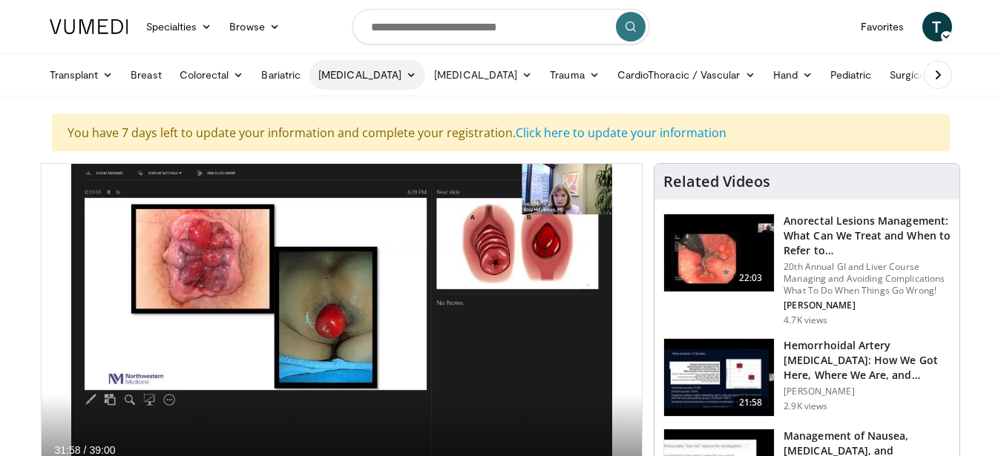
click at [371, 73] on link "[MEDICAL_DATA]" at bounding box center [367, 75] width 116 height 30
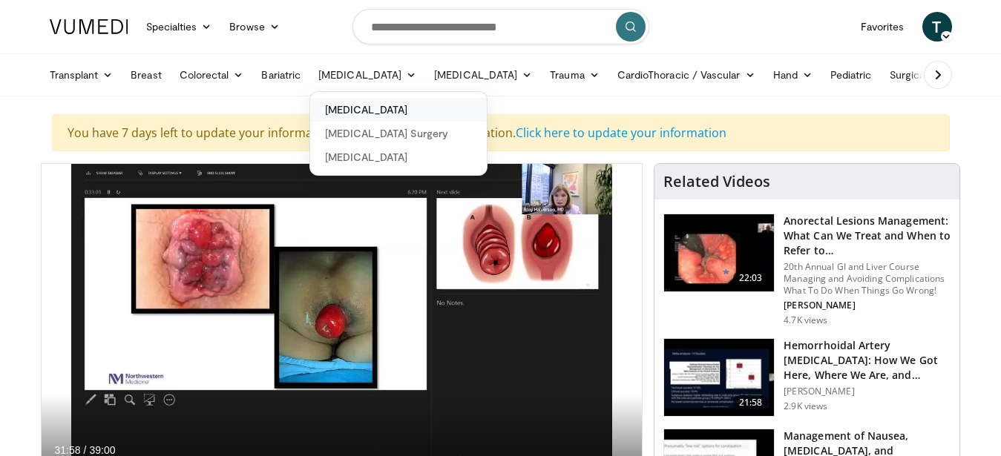
click at [375, 111] on link "[MEDICAL_DATA]" at bounding box center [398, 110] width 177 height 24
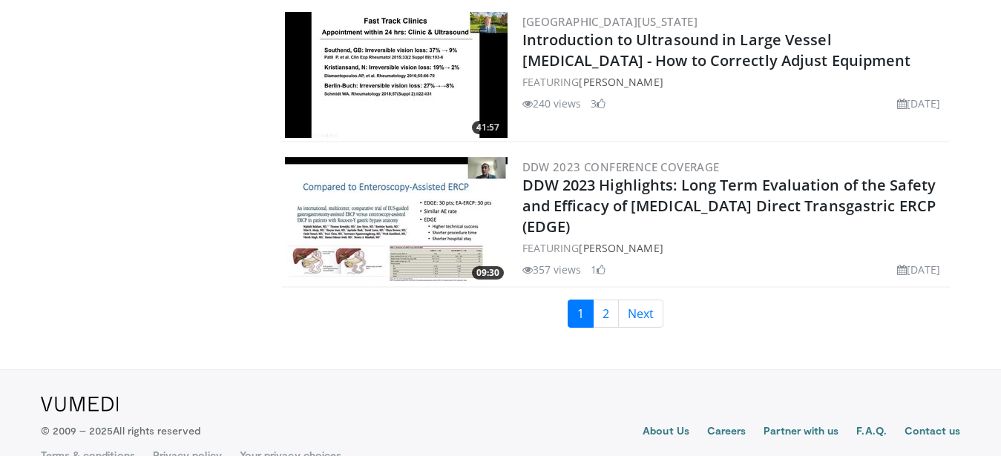
scroll to position [3581, 0]
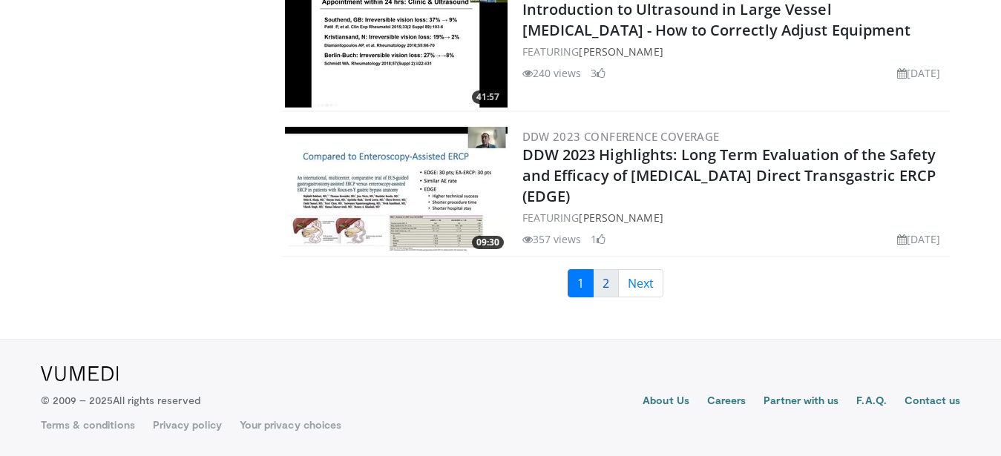
click at [611, 290] on link "2" at bounding box center [606, 283] width 26 height 28
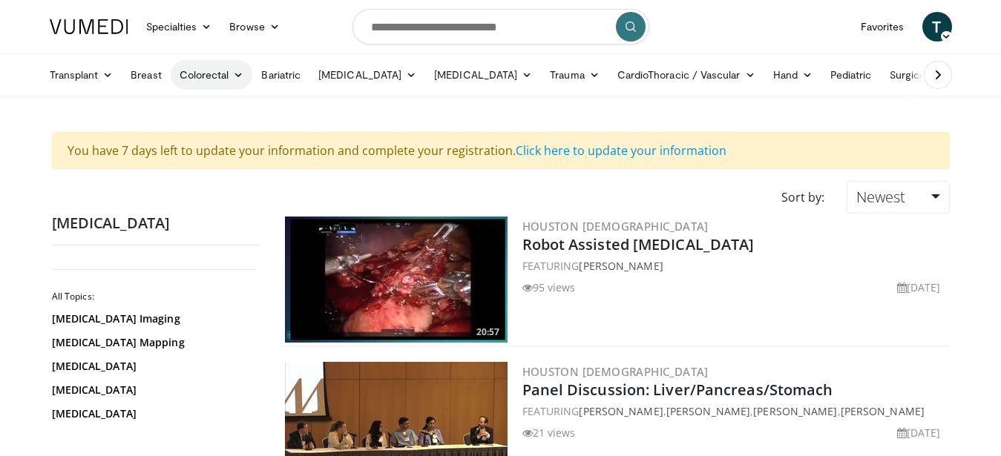
click at [197, 75] on link "Colorectal" at bounding box center [212, 75] width 82 height 30
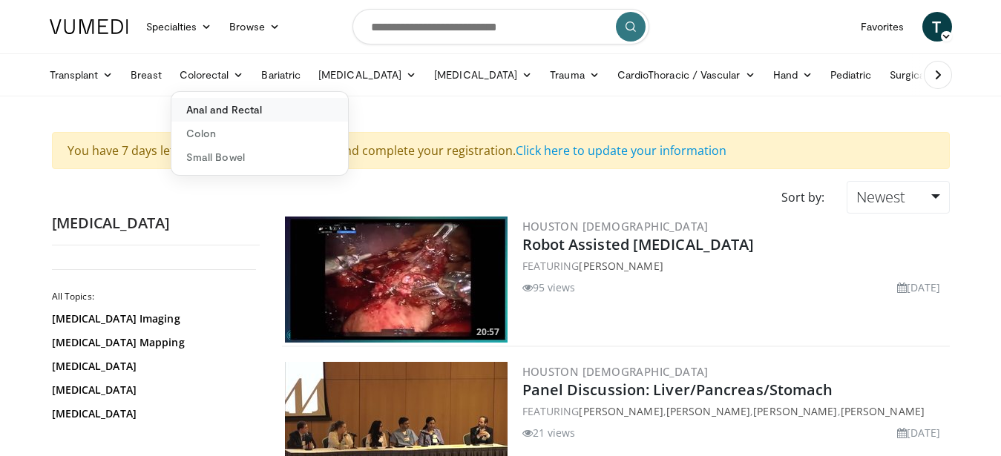
click at [258, 105] on link "Anal and Rectal" at bounding box center [259, 110] width 177 height 24
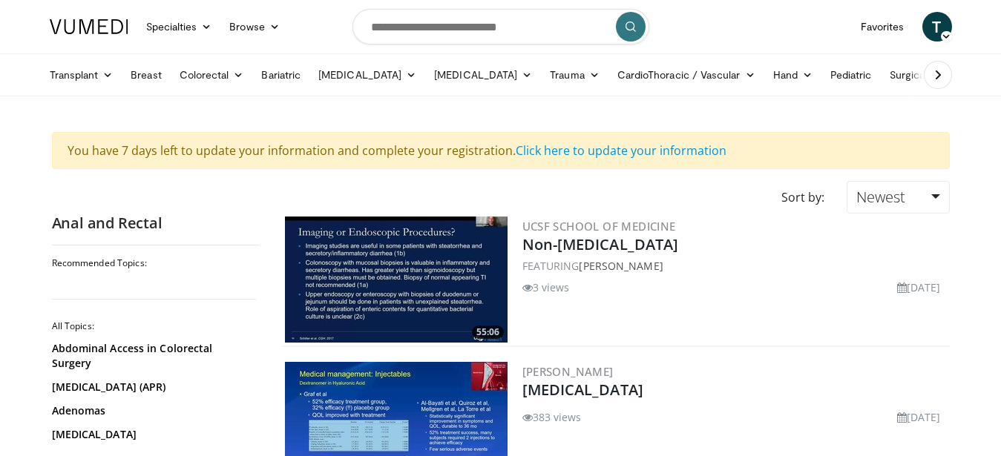
click at [943, 78] on icon at bounding box center [938, 75] width 15 height 15
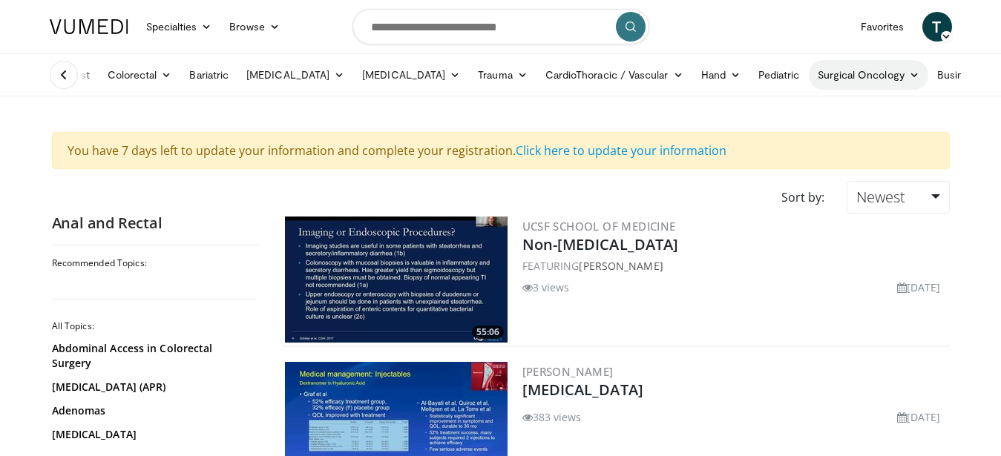
click at [984, 77] on icon at bounding box center [989, 75] width 10 height 10
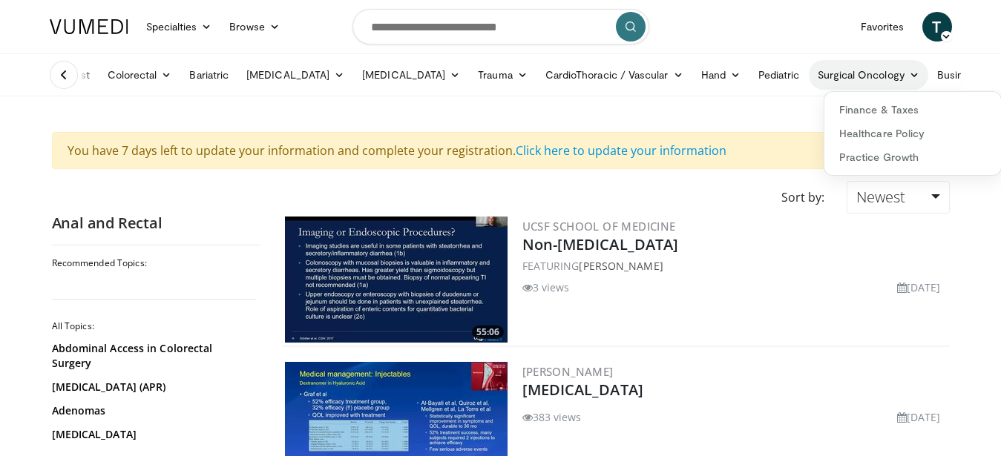
click at [984, 77] on icon at bounding box center [989, 75] width 10 height 10
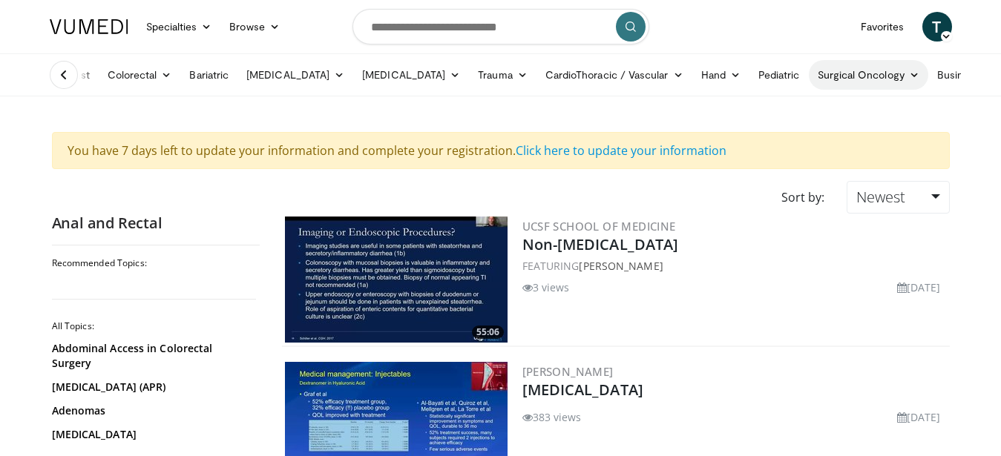
click at [984, 77] on icon at bounding box center [989, 75] width 10 height 10
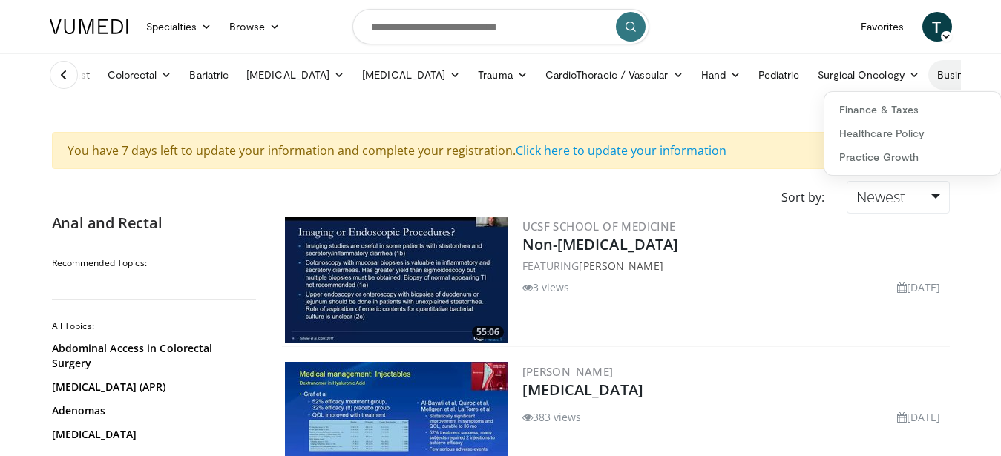
click at [954, 68] on link "Business" at bounding box center [966, 75] width 76 height 30
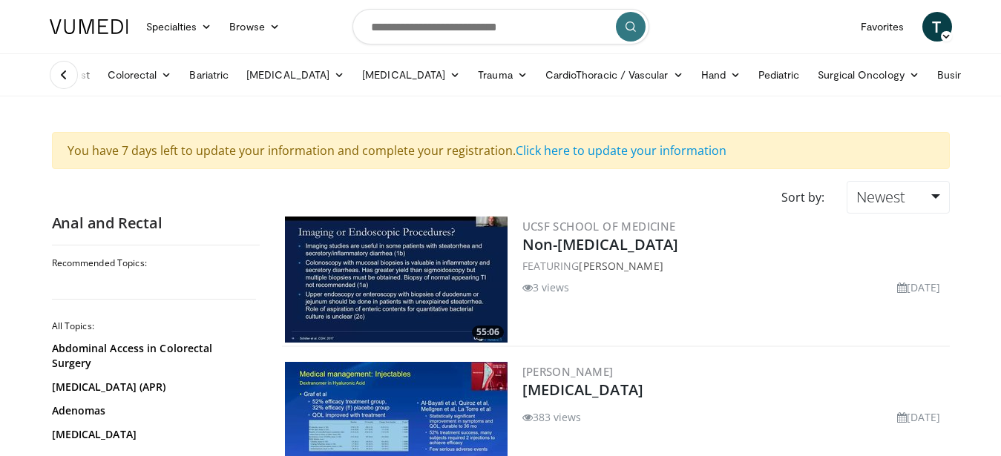
click at [65, 75] on icon at bounding box center [63, 75] width 15 height 15
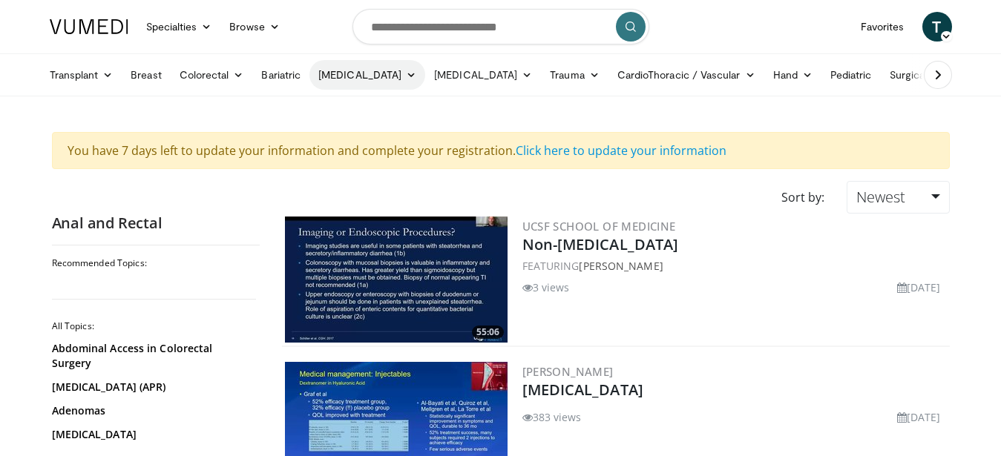
click at [406, 74] on icon at bounding box center [411, 75] width 10 height 10
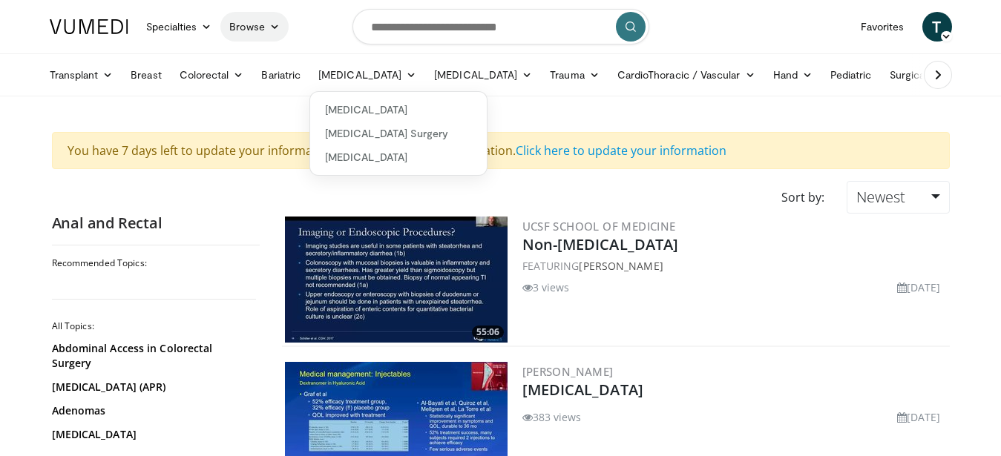
click at [275, 24] on icon at bounding box center [274, 27] width 10 height 10
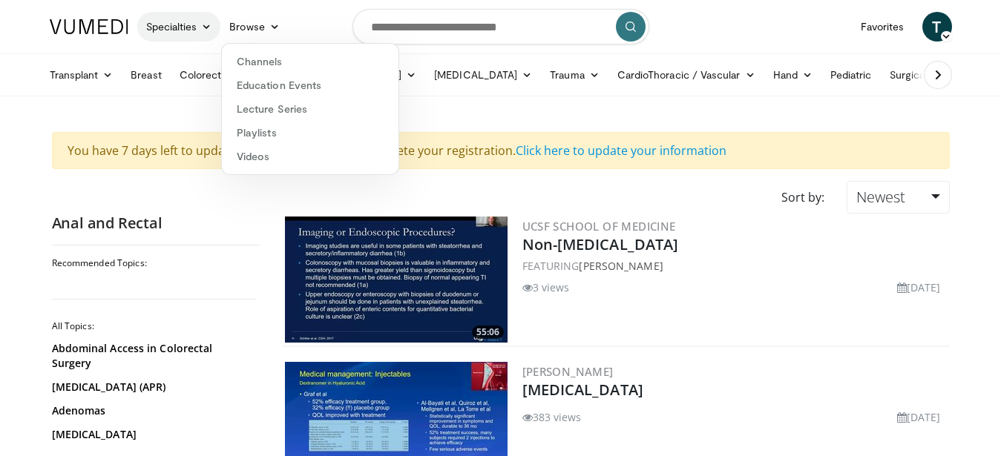
click at [211, 24] on icon at bounding box center [206, 27] width 10 height 10
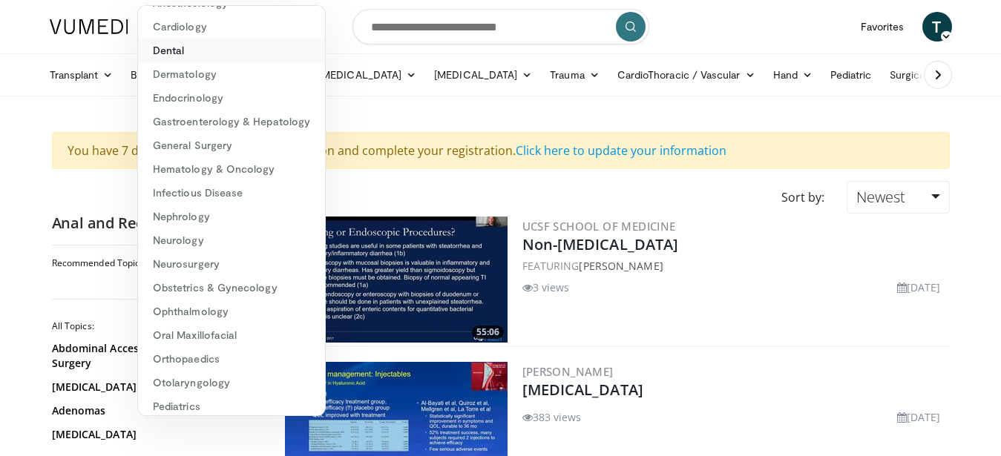
scroll to position [98, 0]
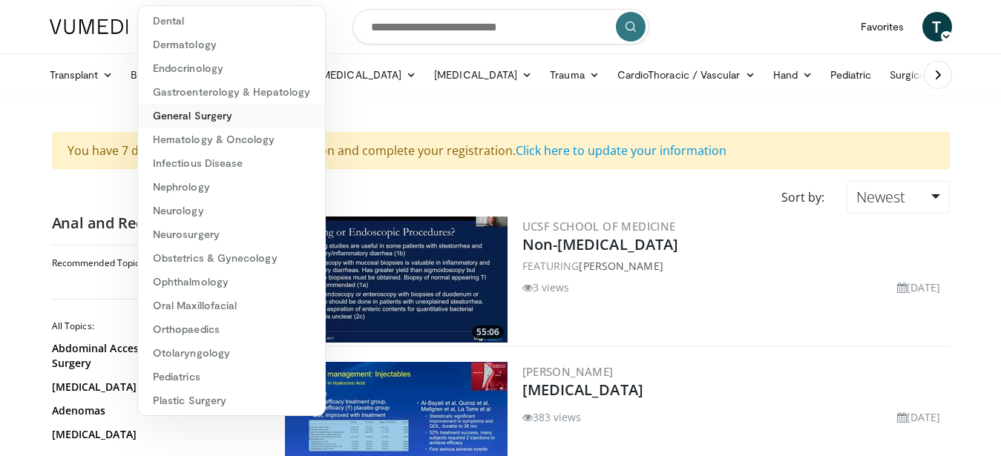
click at [218, 114] on link "General Surgery" at bounding box center [231, 116] width 187 height 24
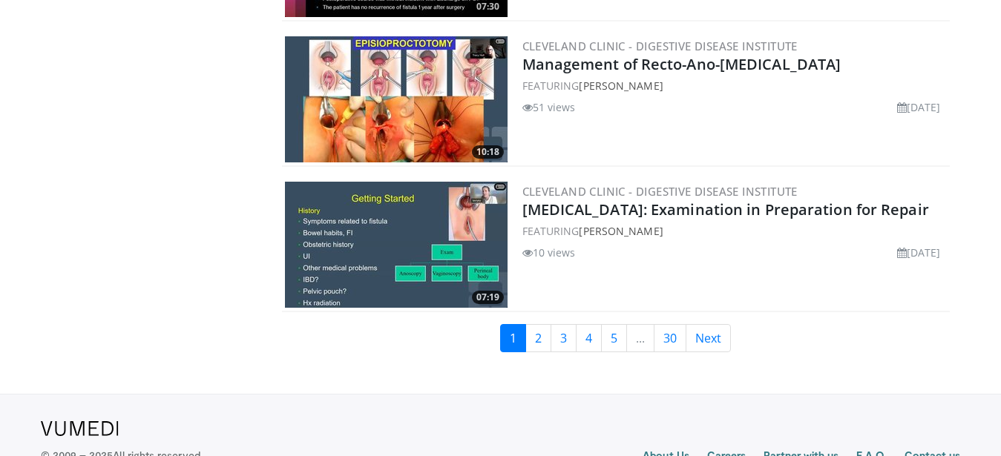
scroll to position [3581, 0]
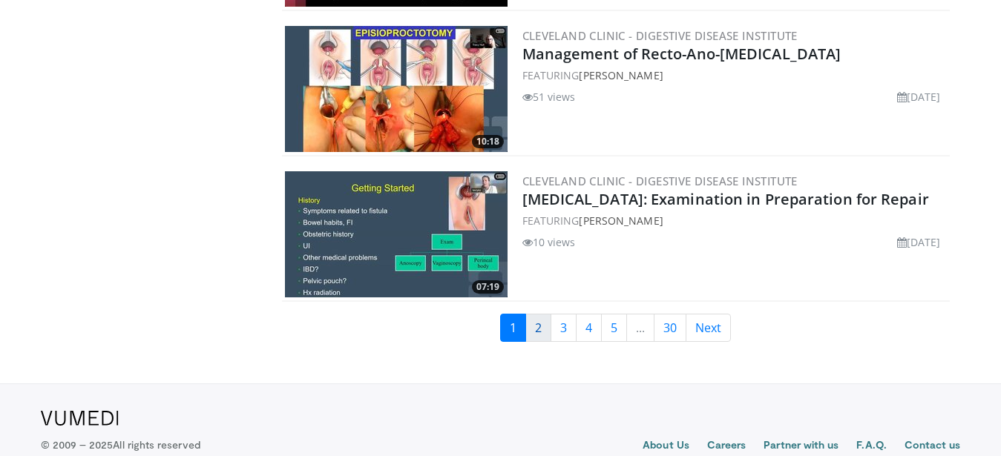
click at [536, 314] on link "2" at bounding box center [538, 328] width 26 height 28
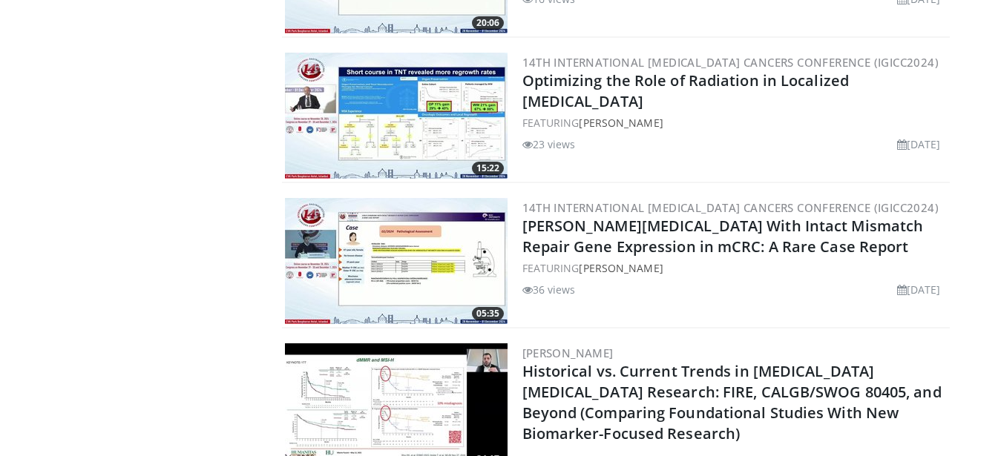
scroll to position [3595, 0]
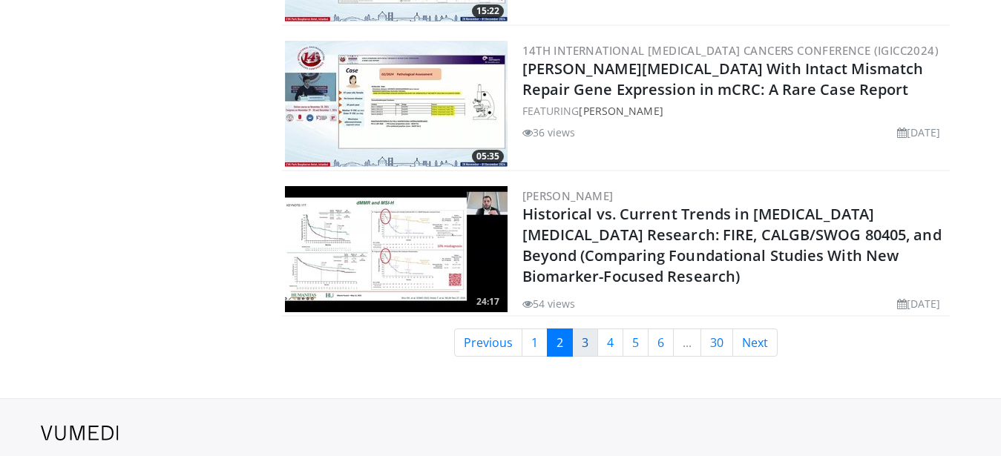
click at [588, 329] on link "3" at bounding box center [585, 343] width 26 height 28
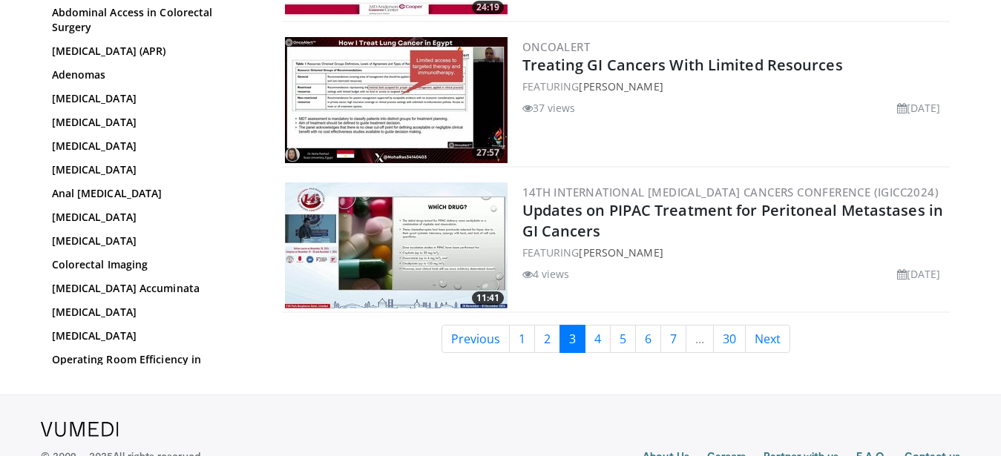
scroll to position [3558, 0]
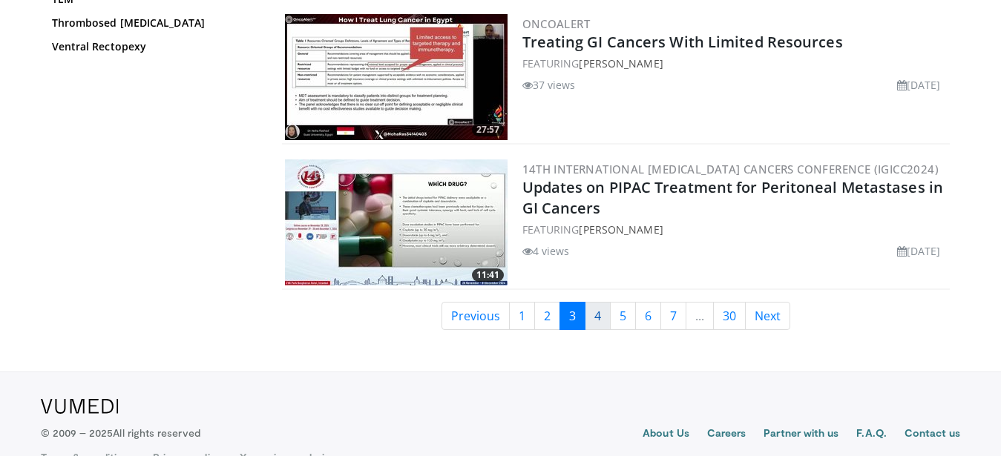
click at [603, 312] on link "4" at bounding box center [598, 316] width 26 height 28
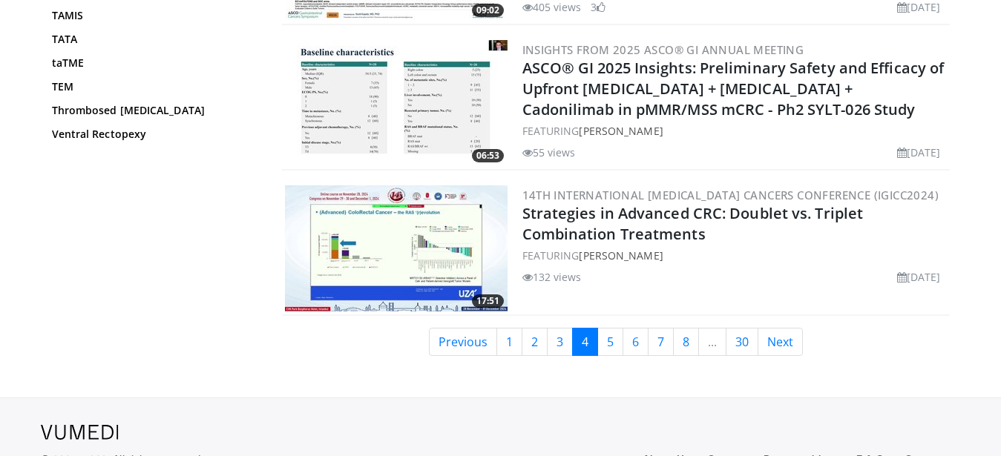
scroll to position [3595, 0]
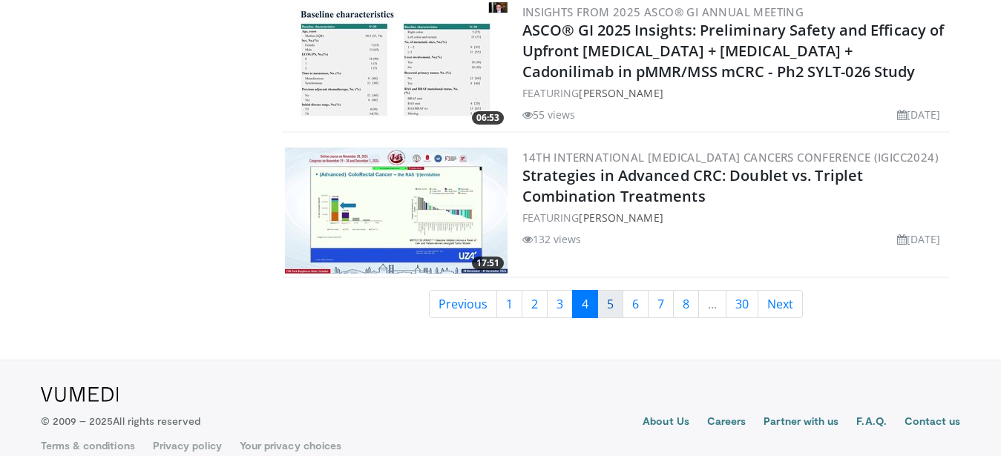
click at [607, 290] on link "5" at bounding box center [610, 304] width 26 height 28
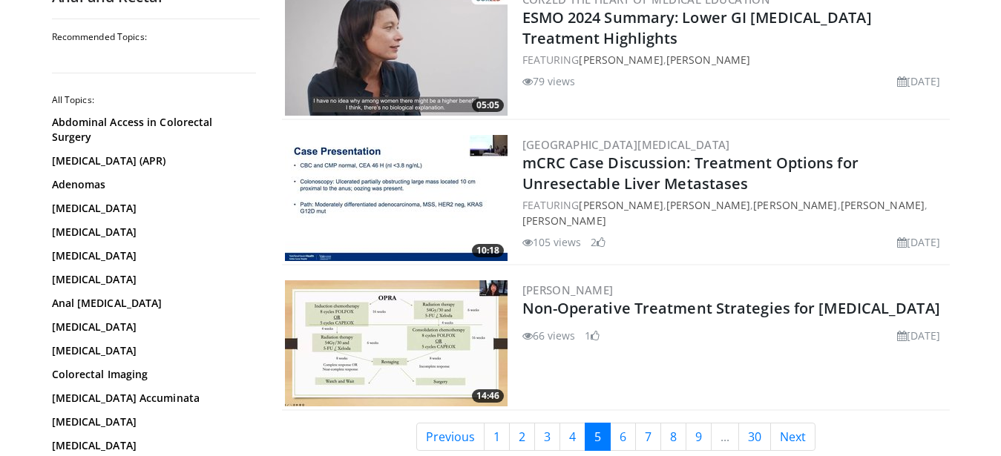
scroll to position [3482, 0]
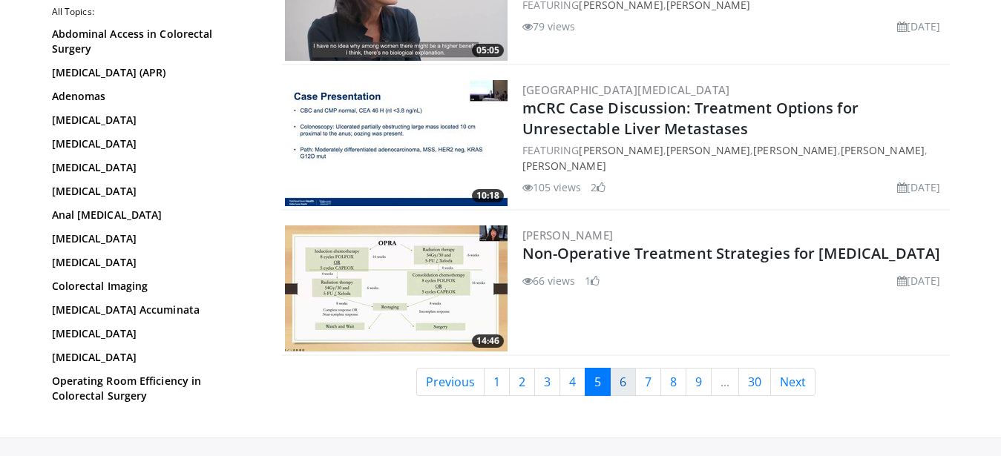
click at [625, 376] on link "6" at bounding box center [623, 382] width 26 height 28
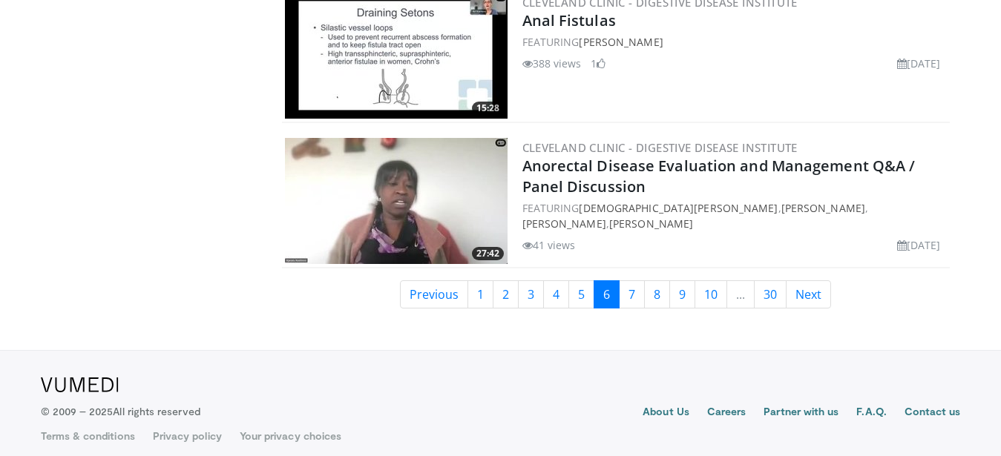
scroll to position [3581, 0]
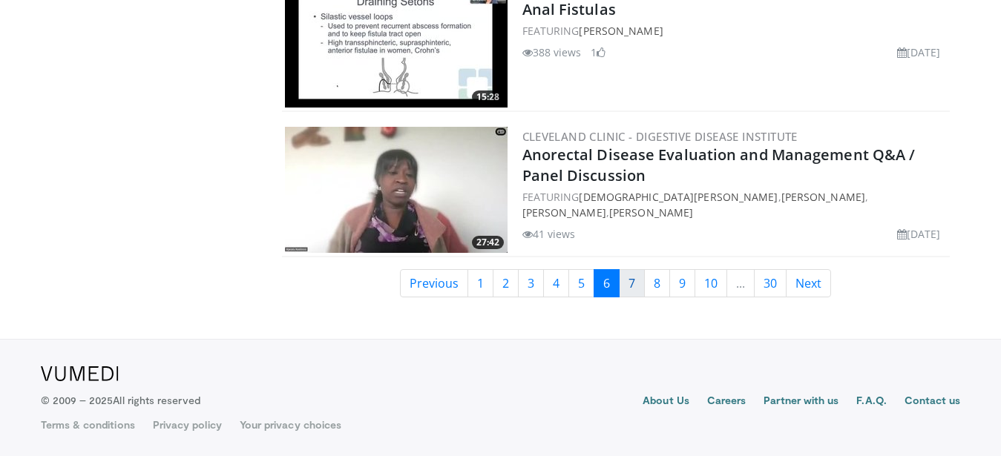
click at [632, 286] on link "7" at bounding box center [632, 283] width 26 height 28
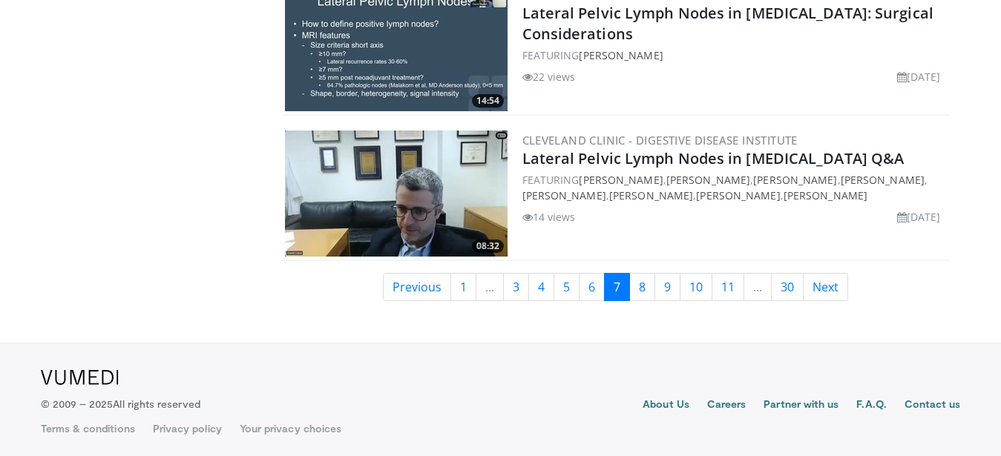
scroll to position [3581, 0]
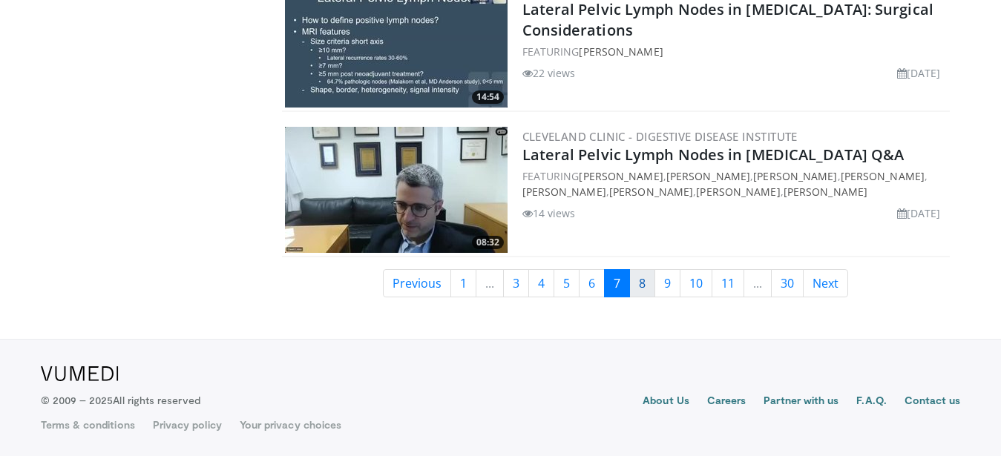
click at [650, 286] on link "8" at bounding box center [642, 283] width 26 height 28
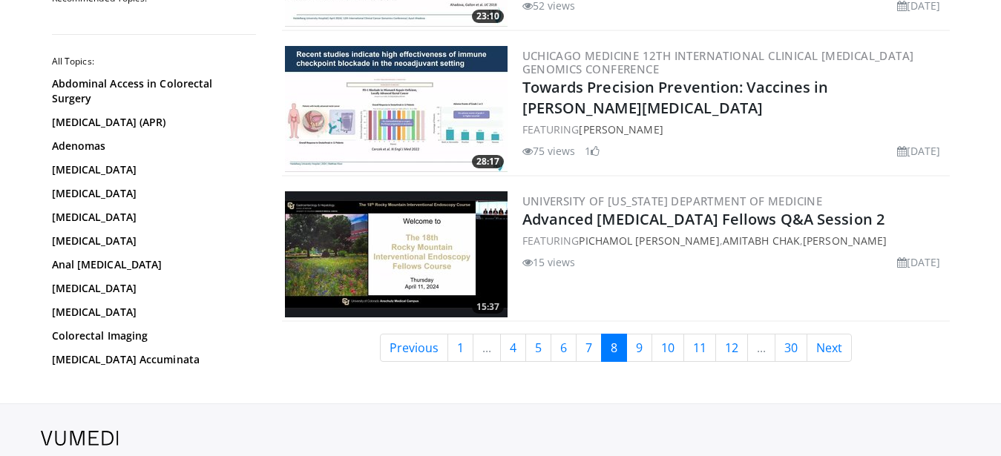
scroll to position [3558, 0]
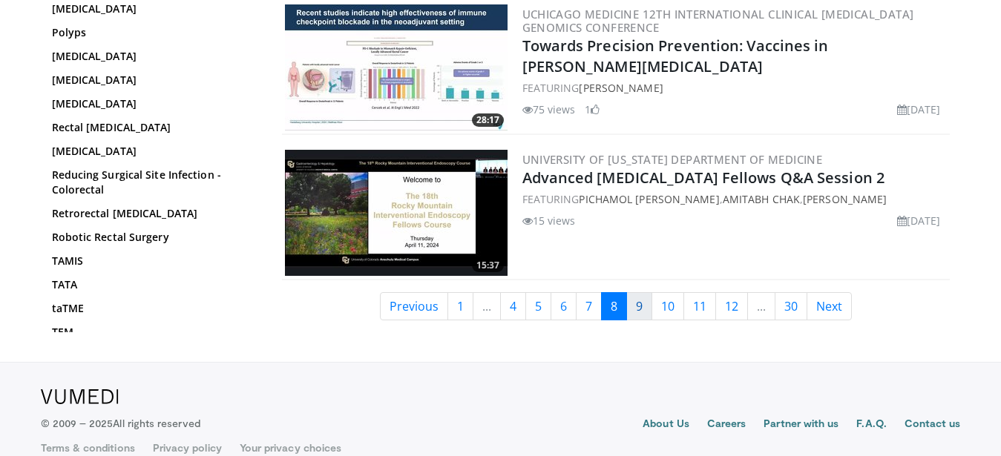
click at [648, 309] on link "9" at bounding box center [639, 306] width 26 height 28
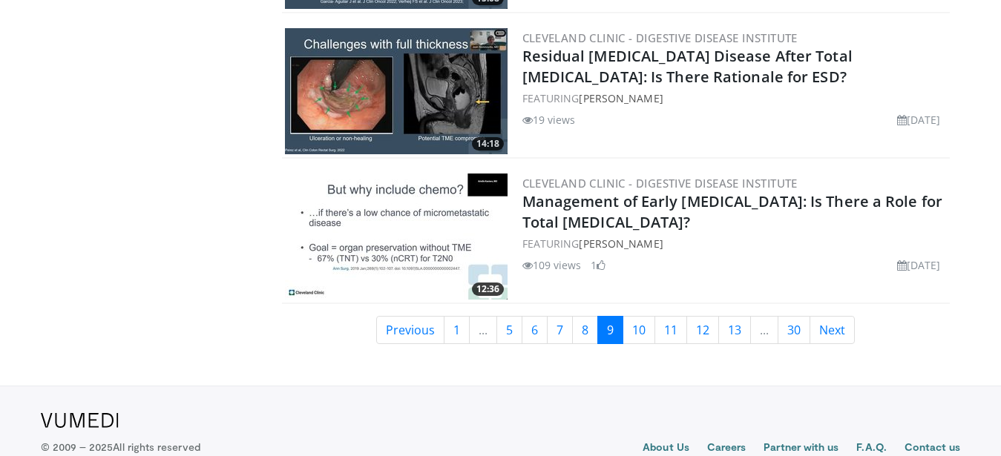
scroll to position [3558, 0]
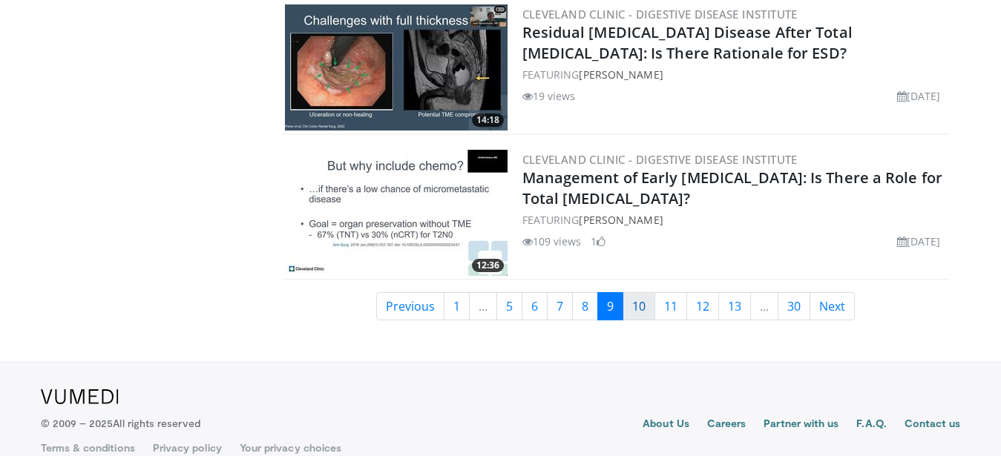
click at [639, 306] on link "10" at bounding box center [639, 306] width 33 height 28
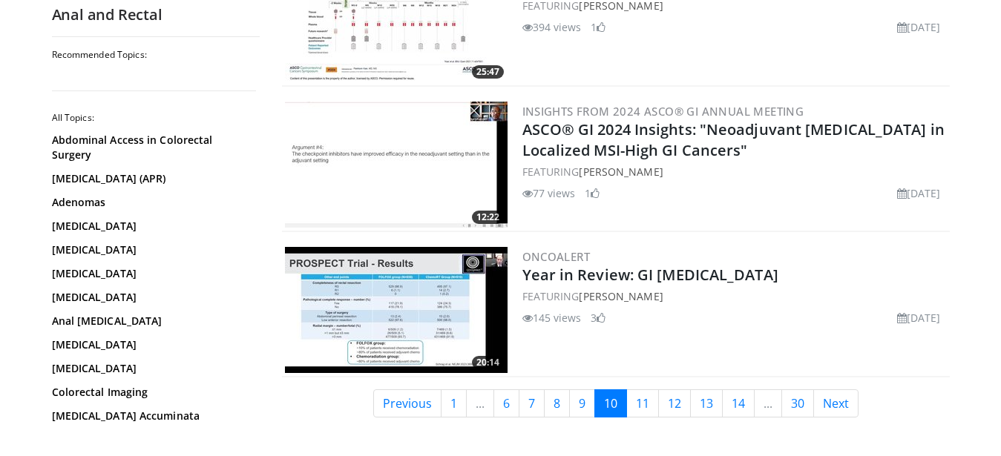
scroll to position [3482, 0]
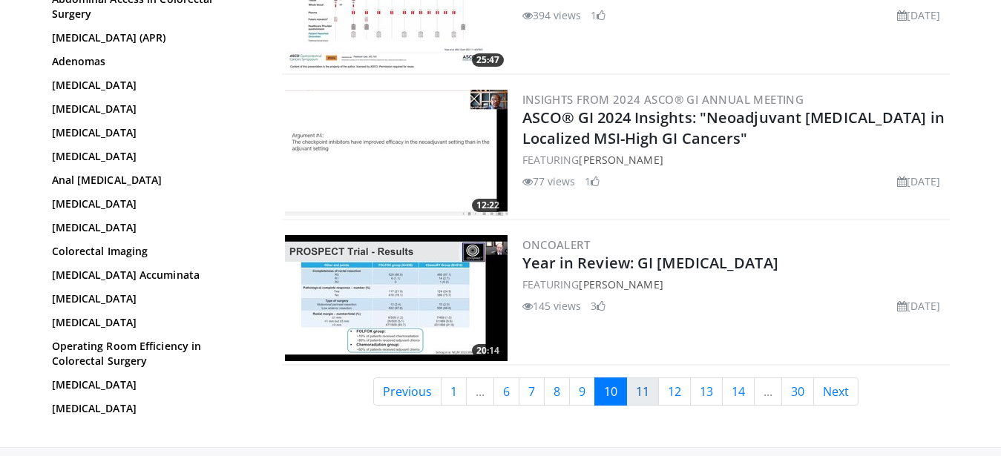
click at [644, 378] on link "11" at bounding box center [642, 392] width 33 height 28
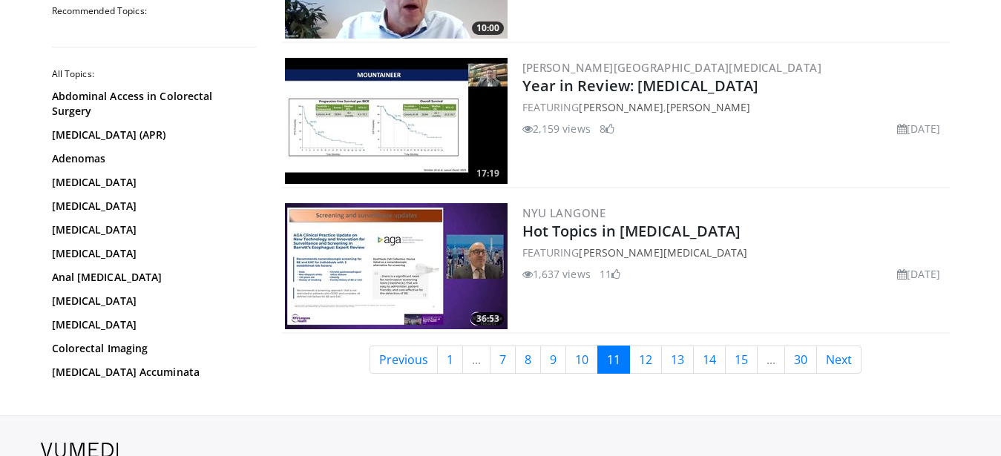
scroll to position [3595, 0]
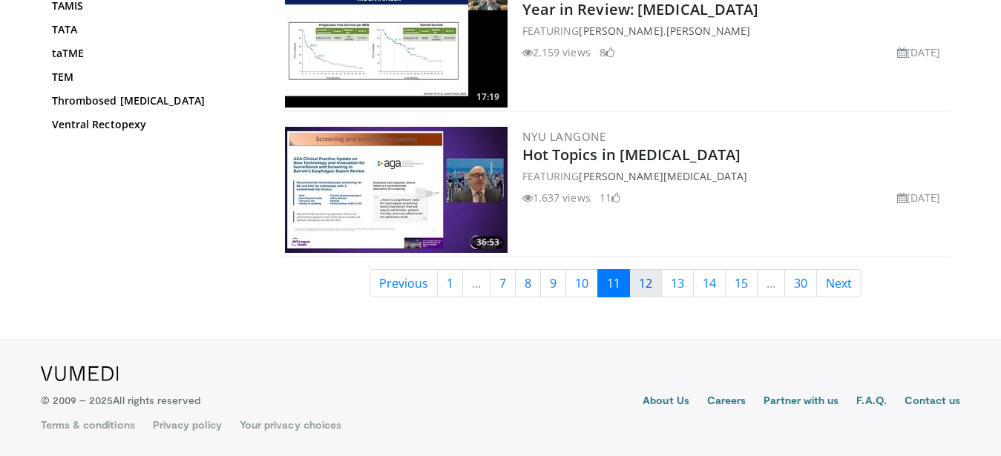
click at [647, 280] on link "12" at bounding box center [645, 283] width 33 height 28
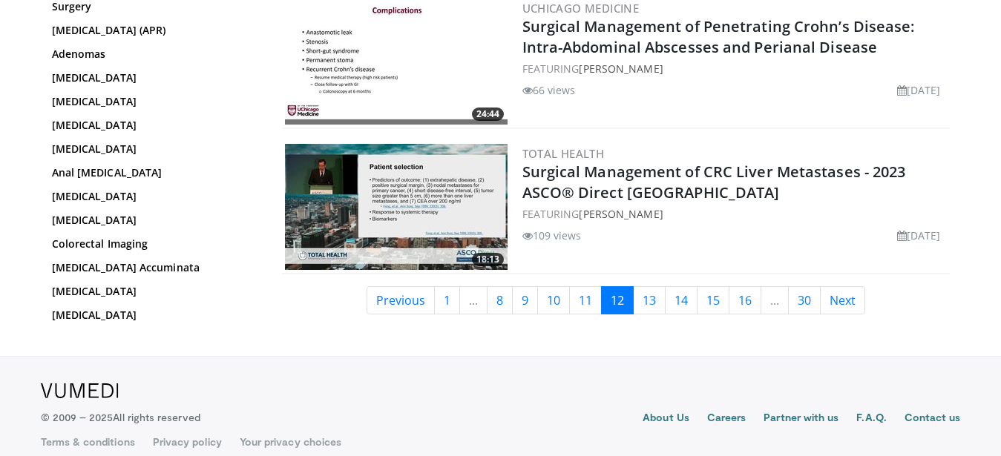
scroll to position [3581, 0]
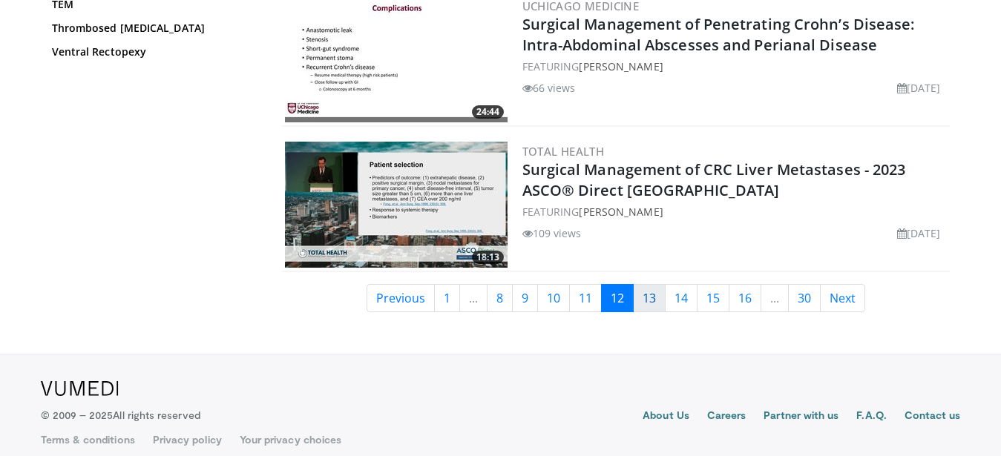
click at [660, 286] on link "13" at bounding box center [649, 298] width 33 height 28
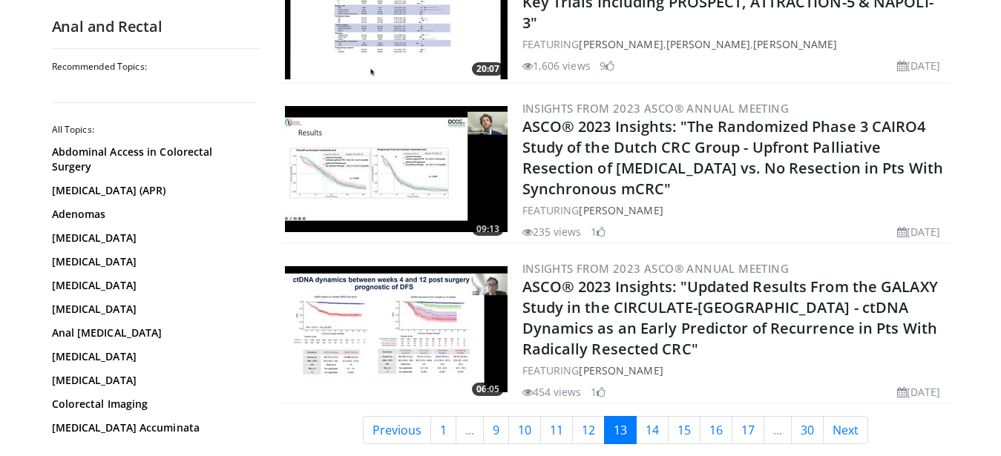
scroll to position [3633, 0]
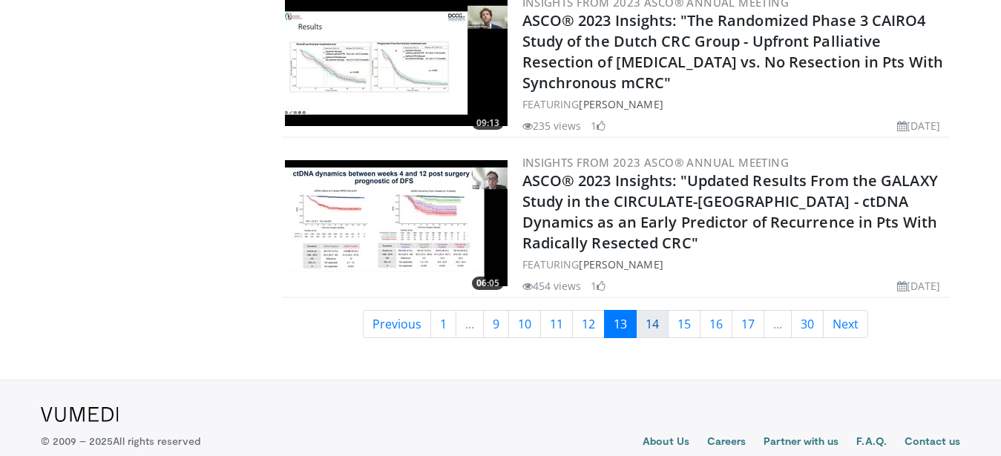
click at [646, 310] on link "14" at bounding box center [652, 324] width 33 height 28
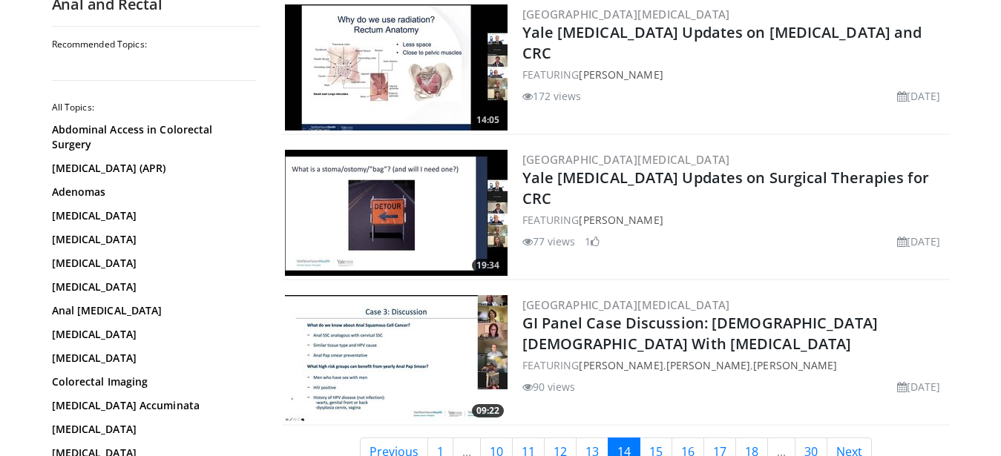
scroll to position [3558, 0]
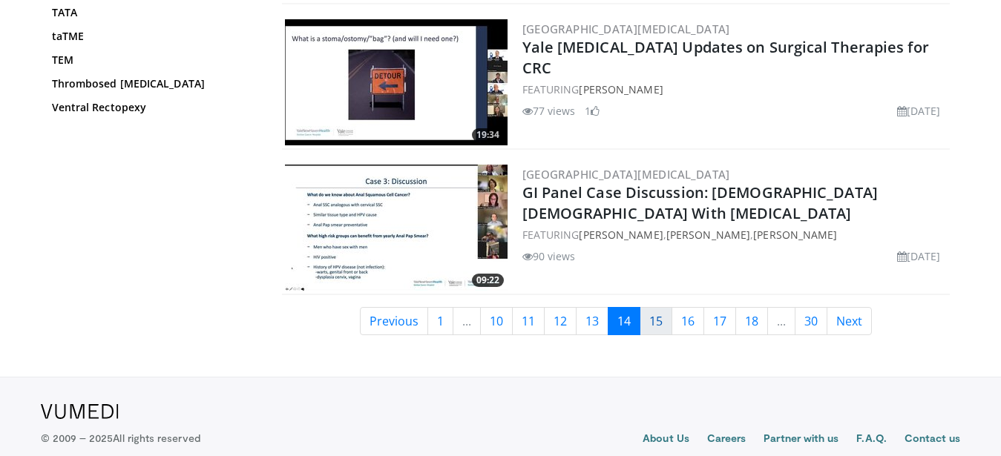
click at [649, 307] on link "15" at bounding box center [656, 321] width 33 height 28
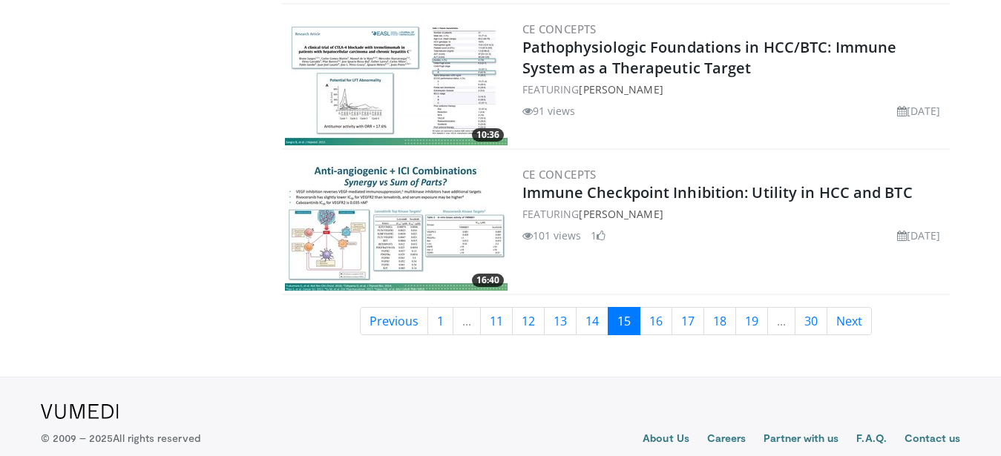
scroll to position [3595, 0]
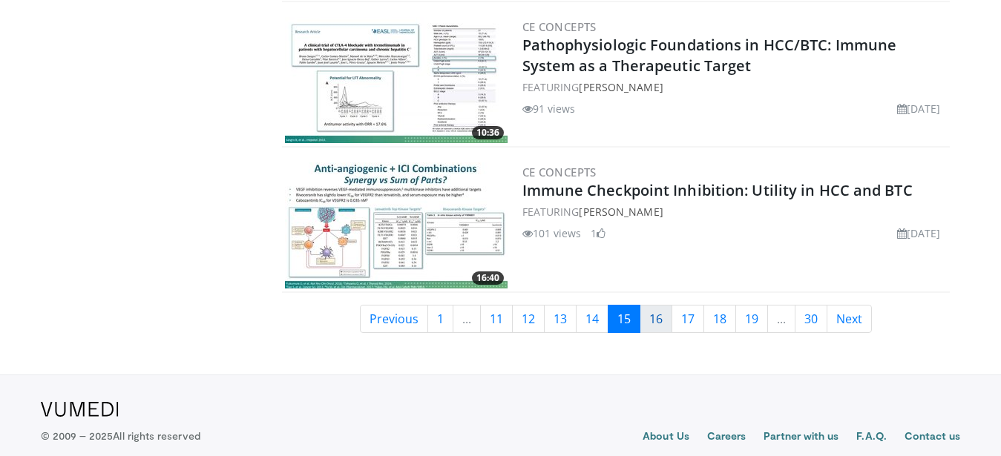
click at [654, 305] on link "16" at bounding box center [656, 319] width 33 height 28
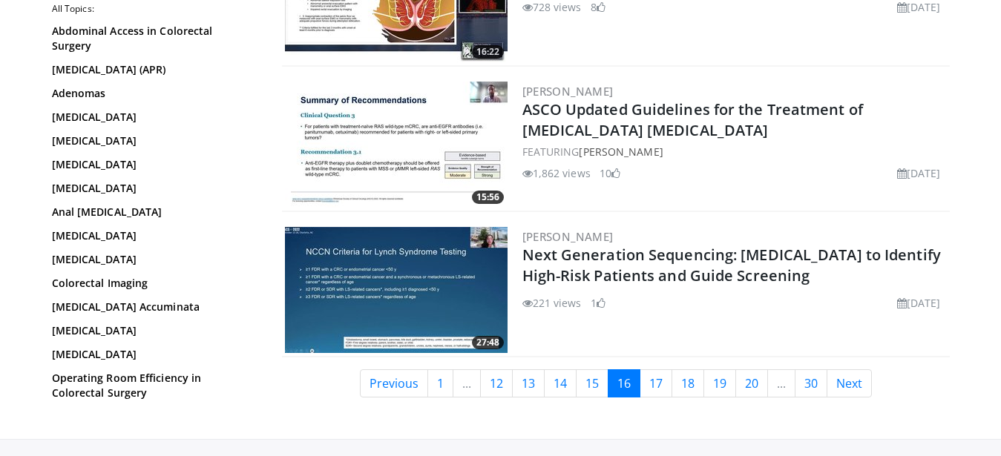
scroll to position [3633, 0]
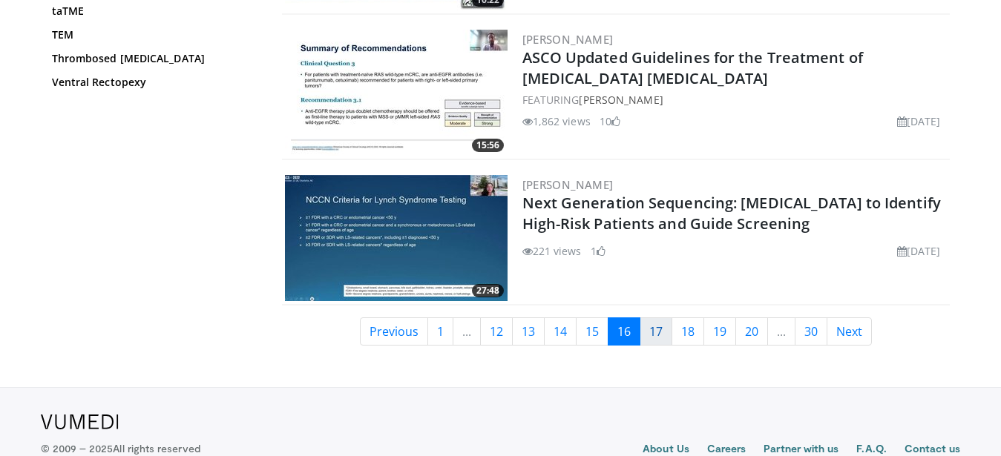
click at [657, 318] on link "17" at bounding box center [656, 332] width 33 height 28
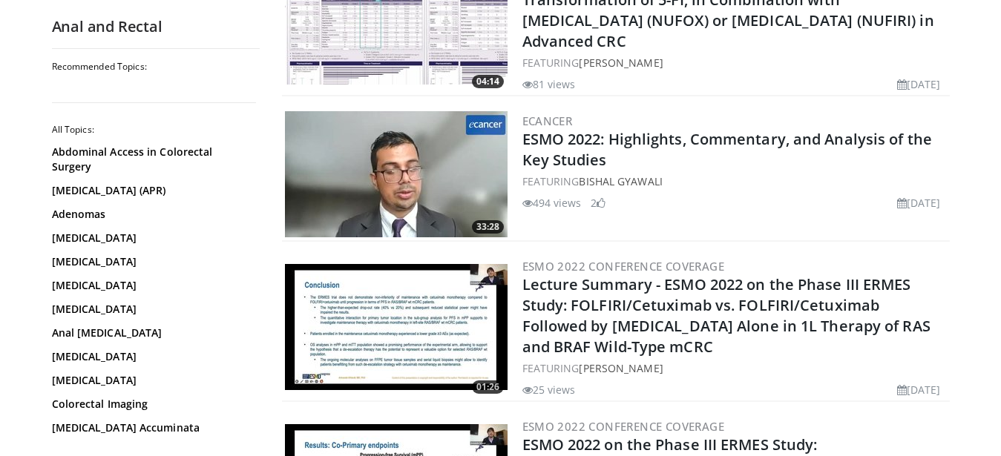
scroll to position [3482, 0]
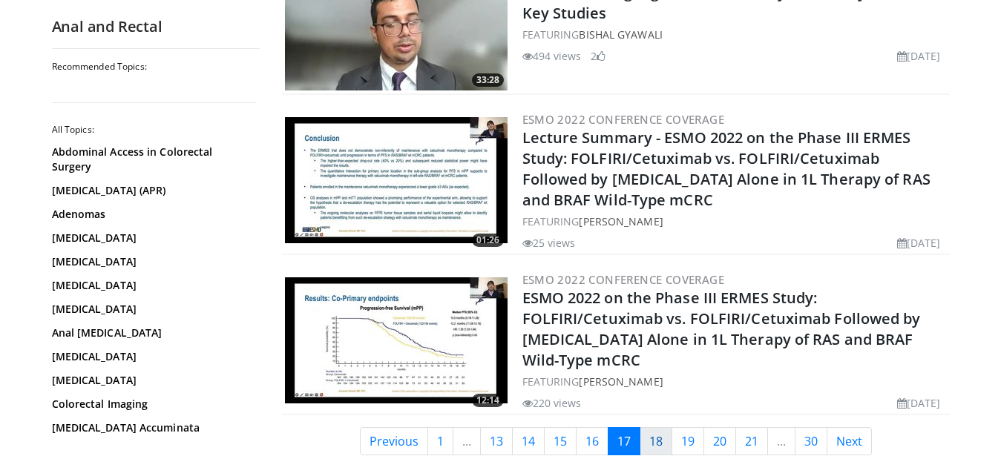
click at [657, 427] on link "18" at bounding box center [656, 441] width 33 height 28
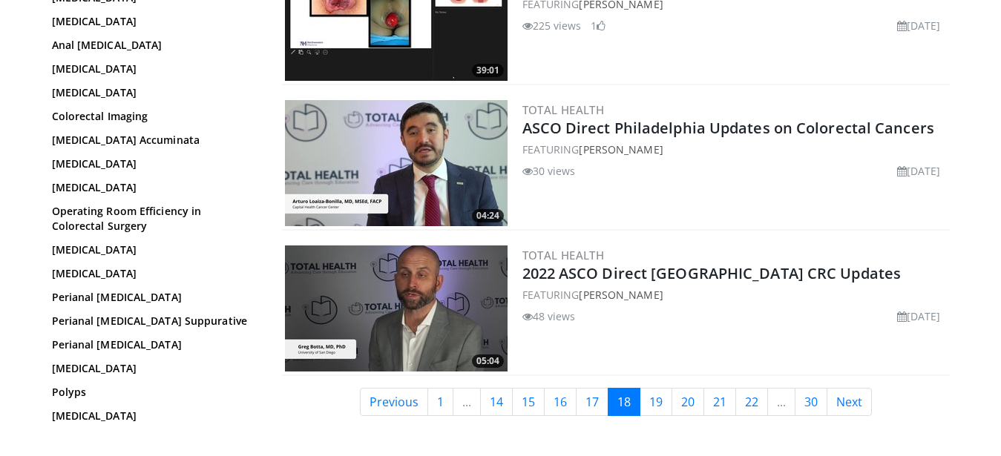
scroll to position [3633, 0]
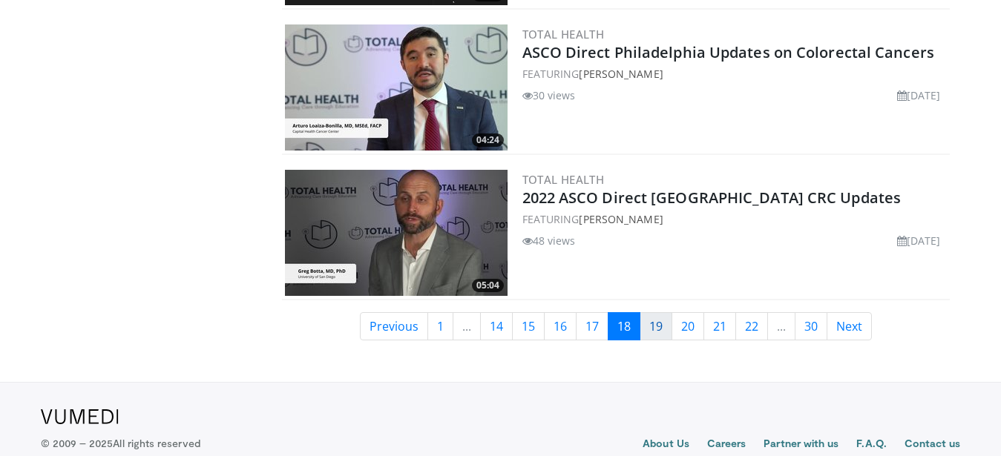
click at [660, 312] on link "19" at bounding box center [656, 326] width 33 height 28
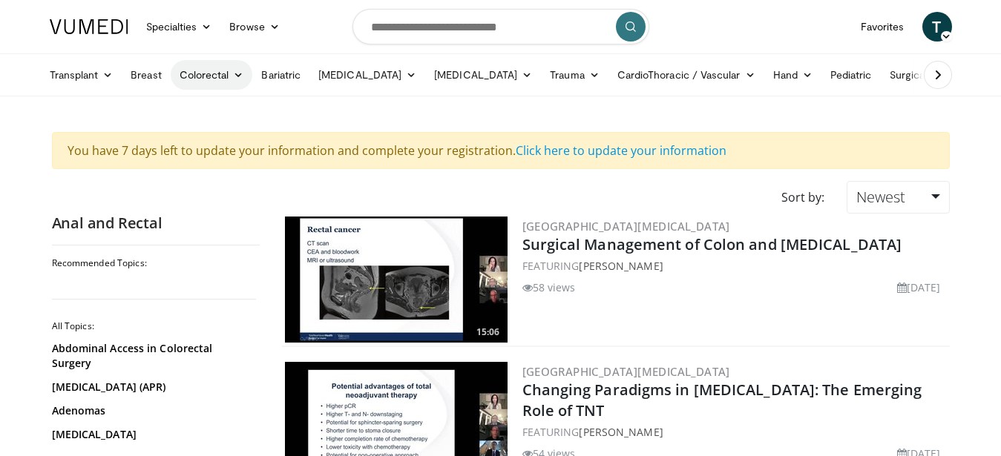
click at [243, 76] on icon at bounding box center [238, 75] width 10 height 10
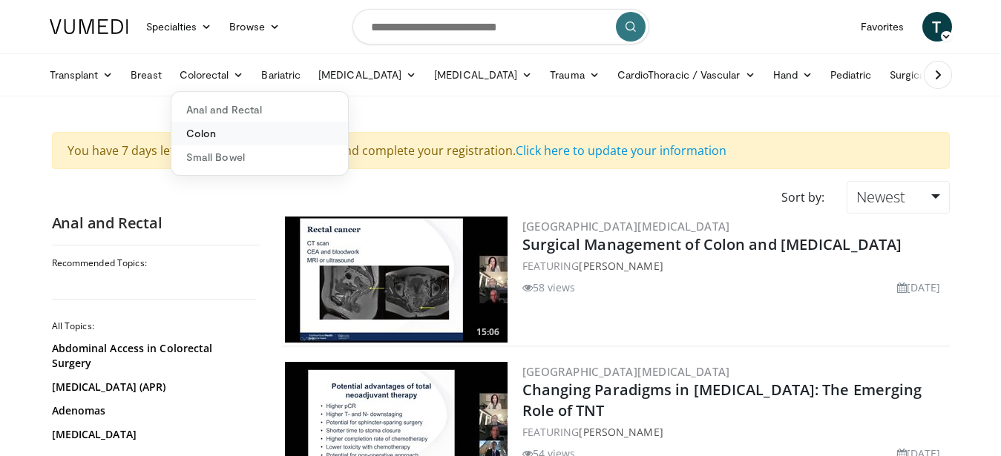
click at [213, 134] on link "Colon" at bounding box center [259, 134] width 177 height 24
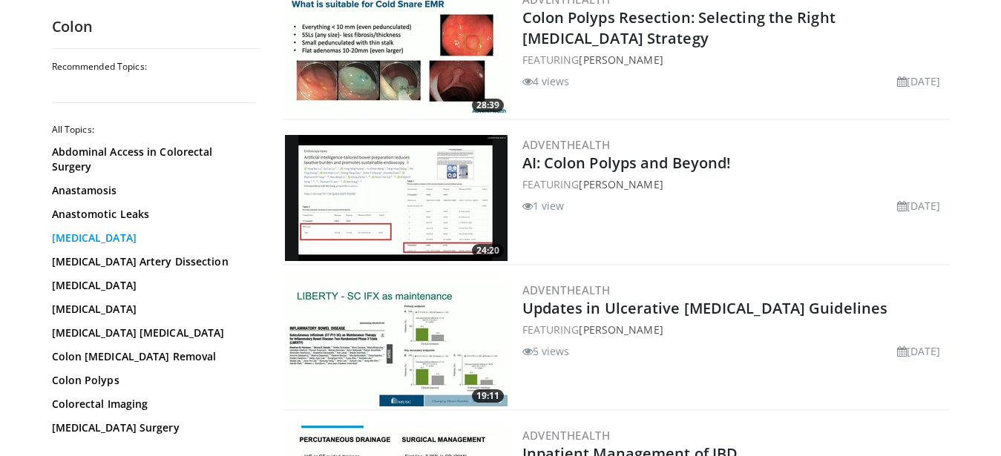
click at [84, 238] on link "[MEDICAL_DATA]" at bounding box center [152, 238] width 200 height 15
click at [84, 239] on link "[MEDICAL_DATA]" at bounding box center [152, 238] width 200 height 15
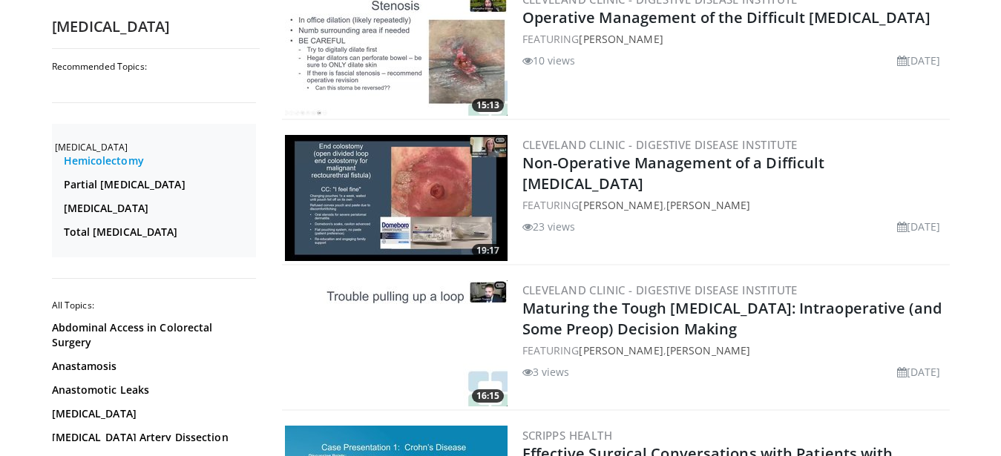
scroll to position [2119, 0]
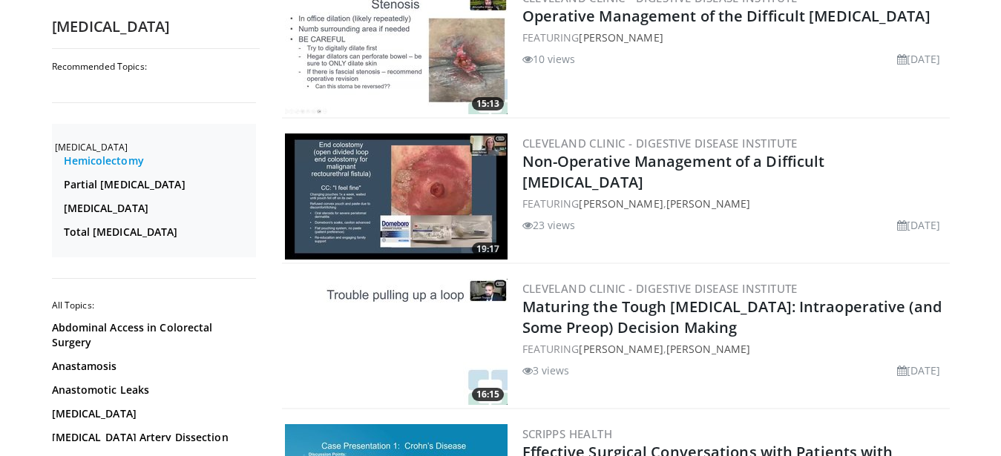
click at [122, 159] on link "Hemicolectomy" at bounding box center [158, 161] width 188 height 15
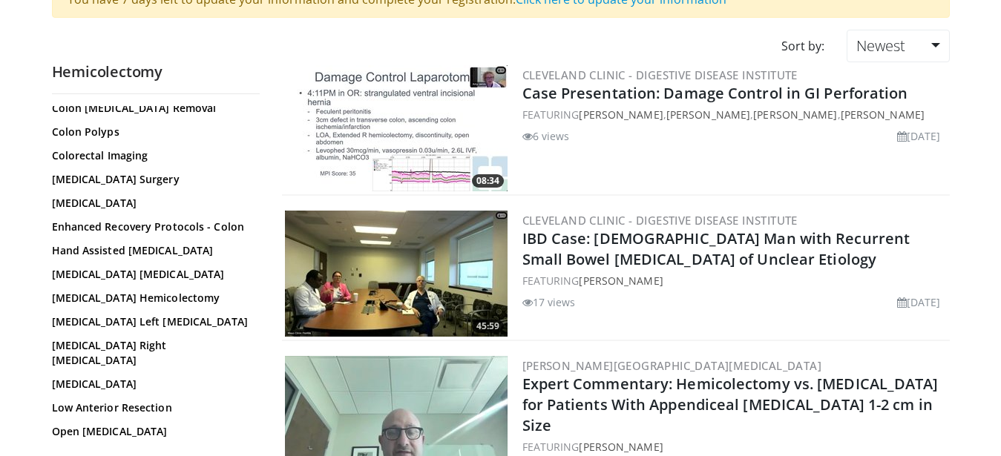
scroll to position [392, 0]
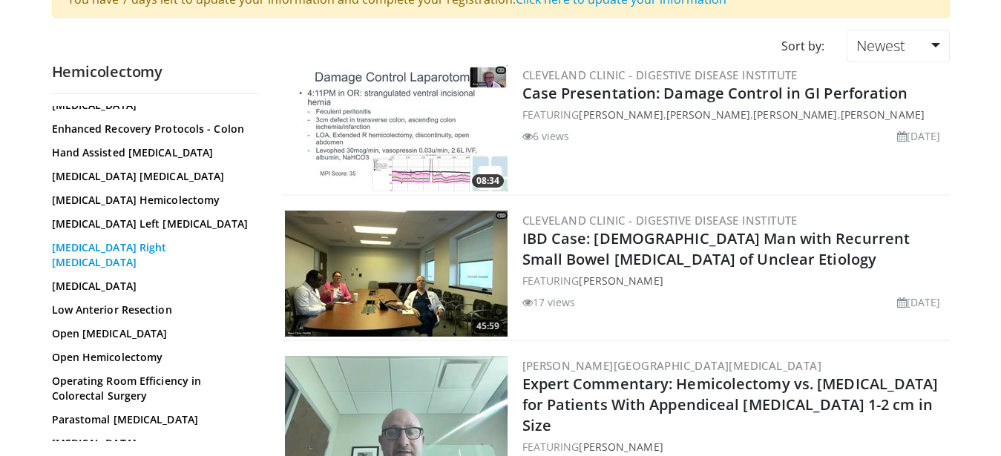
click at [188, 249] on link "[MEDICAL_DATA] Right [MEDICAL_DATA]" at bounding box center [152, 255] width 200 height 30
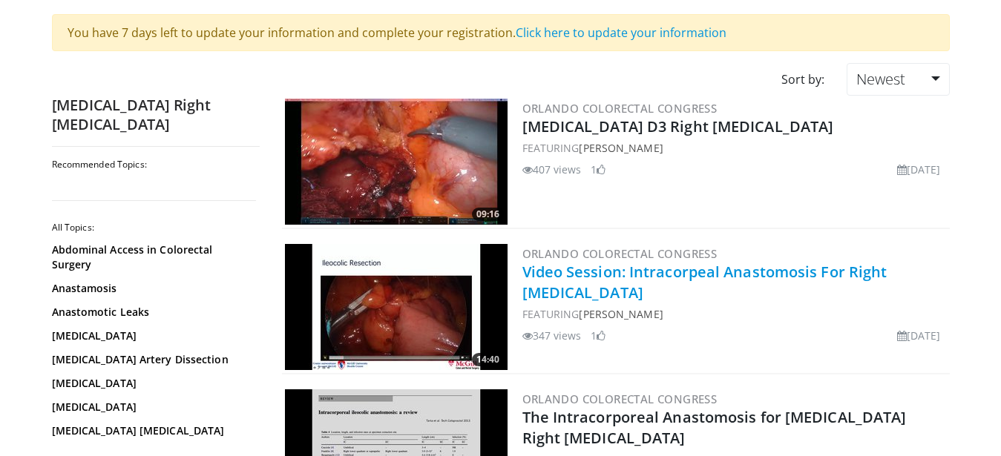
scroll to position [151, 0]
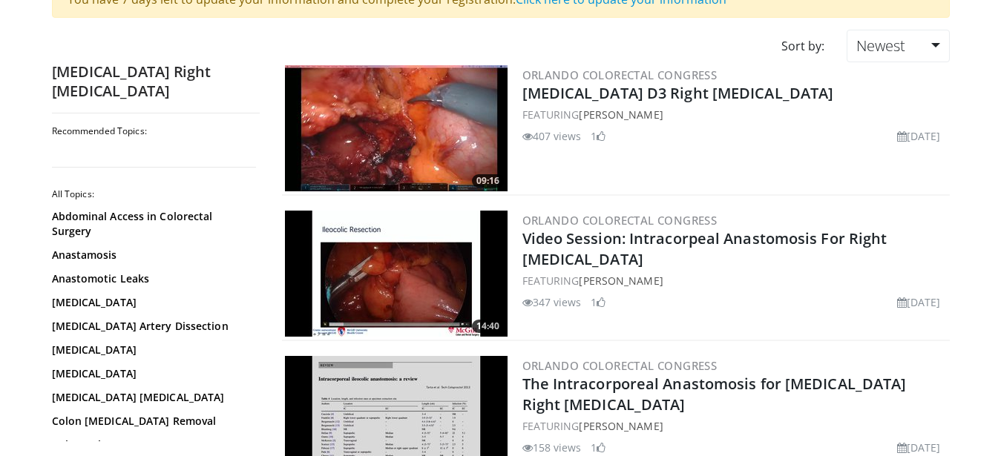
click at [419, 118] on img at bounding box center [396, 128] width 223 height 126
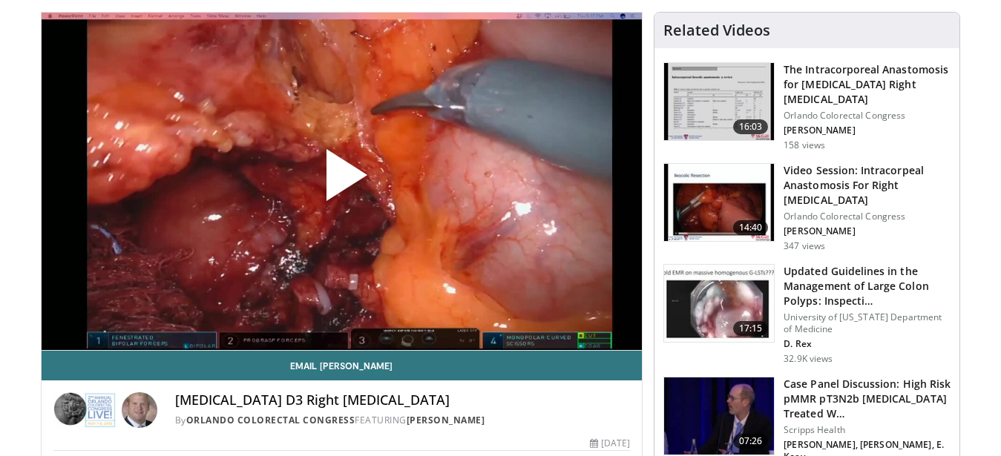
click at [341, 181] on span "Video Player" at bounding box center [341, 181] width 0 height 0
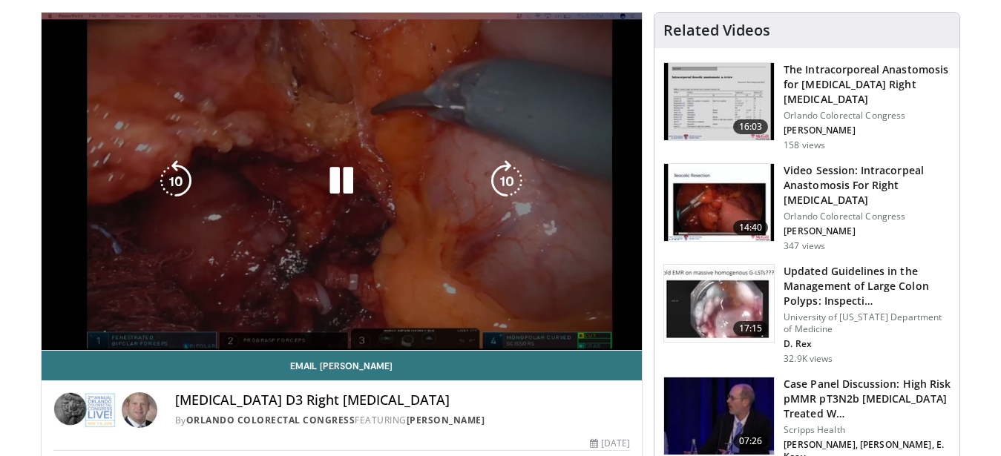
scroll to position [76, 0]
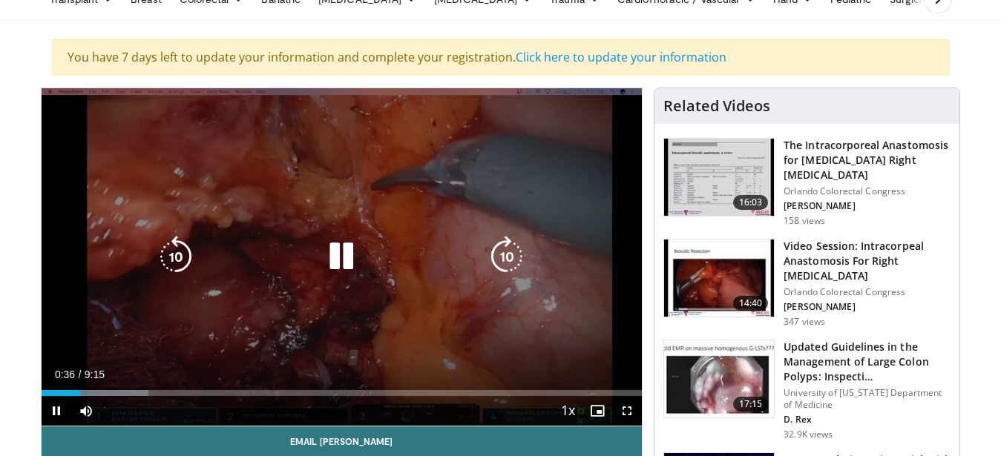
click at [510, 260] on icon "Video Player" at bounding box center [507, 257] width 42 height 42
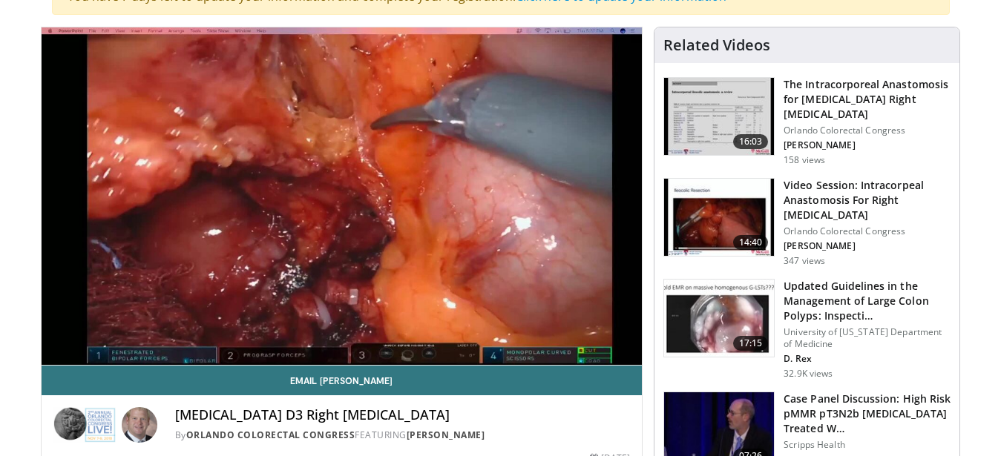
scroll to position [151, 0]
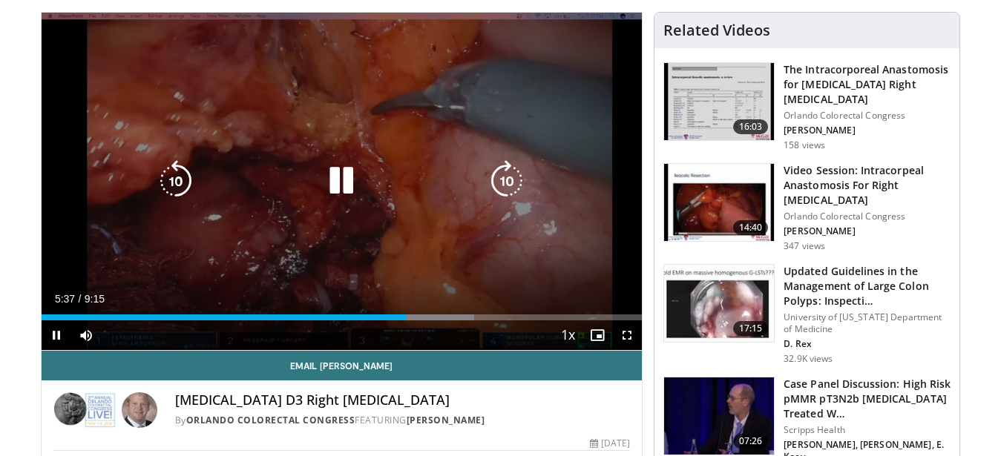
click at [400, 200] on div "10 seconds Tap to unmute" at bounding box center [342, 182] width 601 height 338
click at [344, 177] on icon "Video Player" at bounding box center [342, 181] width 42 height 42
click at [499, 192] on icon "Video Player" at bounding box center [507, 181] width 42 height 42
click at [166, 193] on icon "Video Player" at bounding box center [176, 181] width 42 height 42
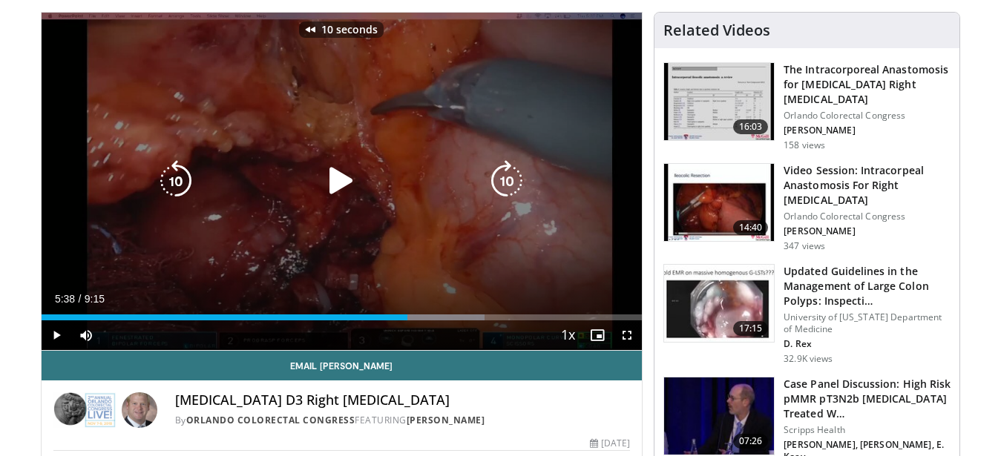
click at [329, 183] on icon "Video Player" at bounding box center [342, 181] width 42 height 42
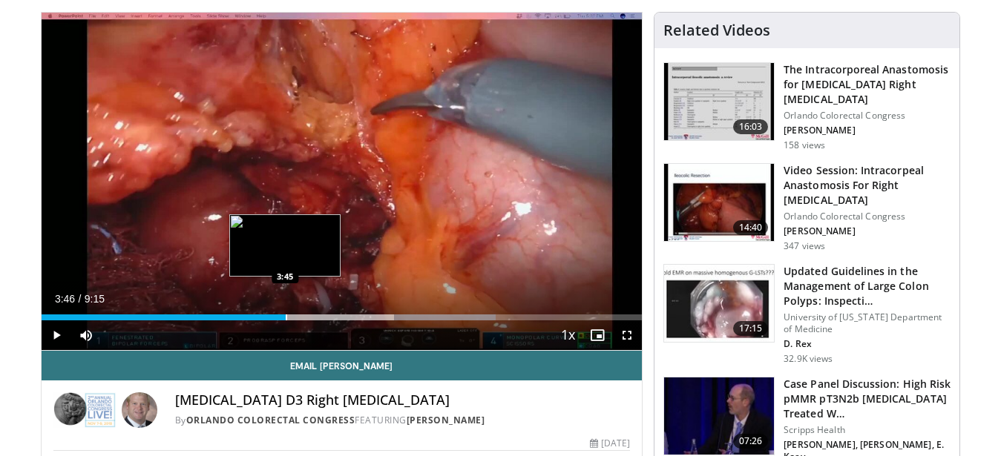
click at [286, 315] on div "Progress Bar" at bounding box center [286, 318] width 1 height 6
click at [295, 315] on div "Loaded : 51.74% 3:47 3:54" at bounding box center [342, 318] width 601 height 6
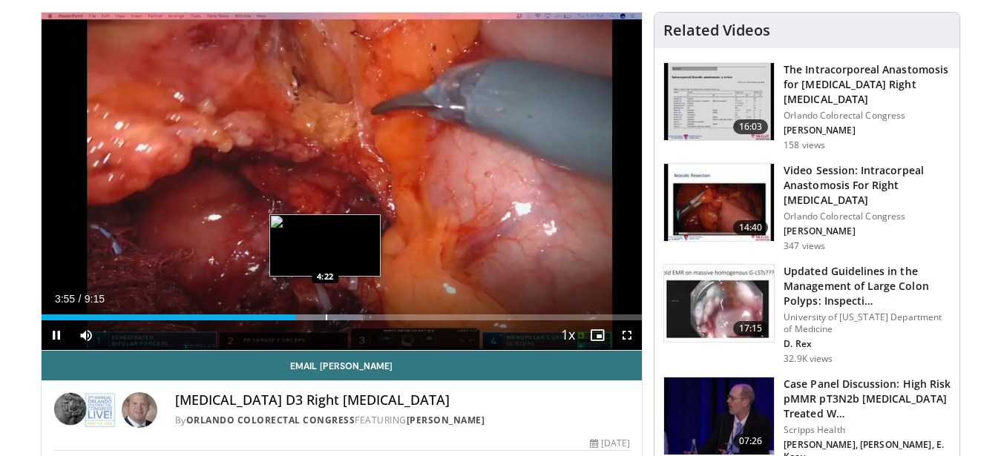
click at [325, 318] on div "Loaded : 53.52% 3:55 4:22" at bounding box center [342, 318] width 601 height 6
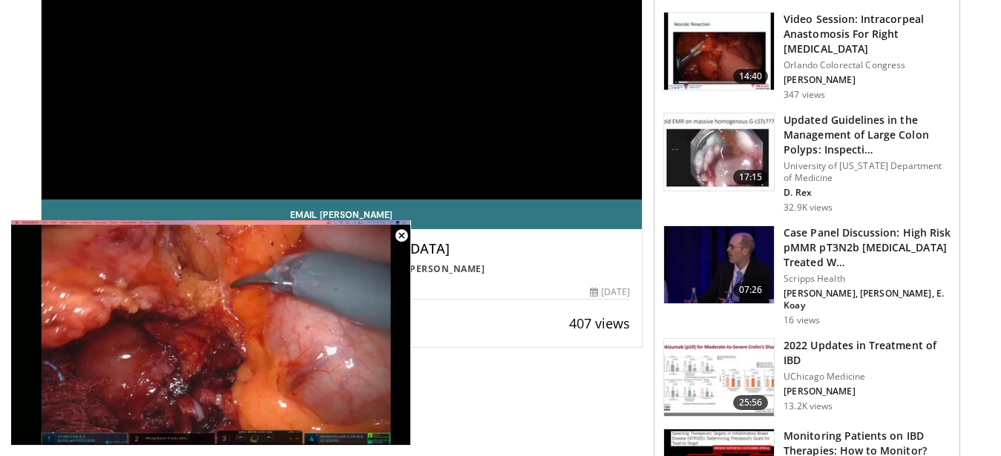
scroll to position [378, 0]
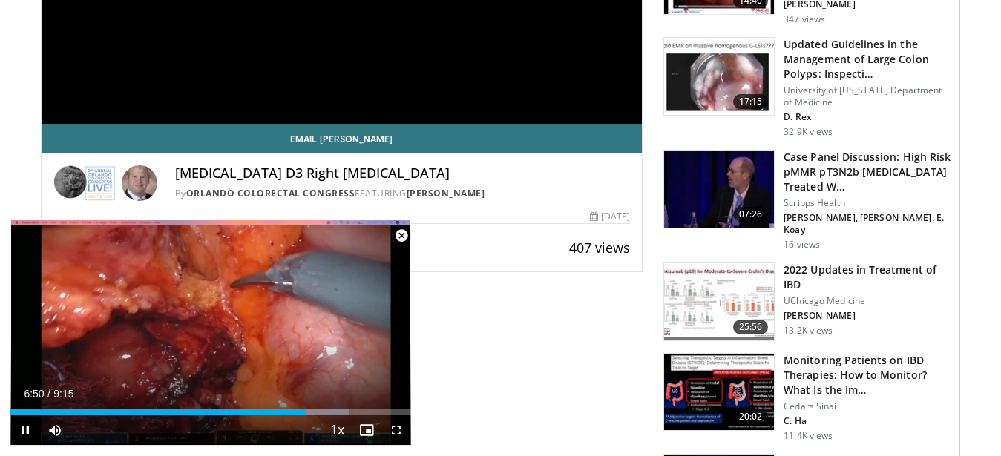
click at [406, 233] on span "Video Player" at bounding box center [402, 236] width 30 height 30
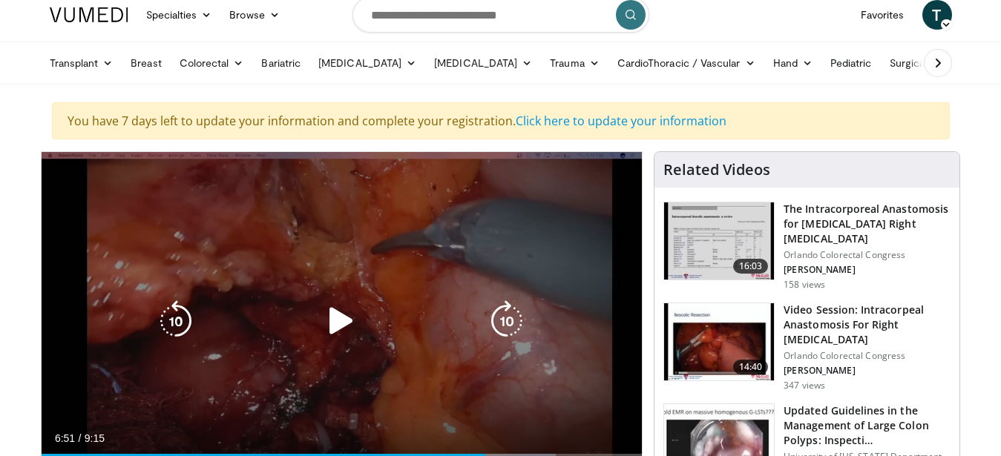
scroll to position [0, 0]
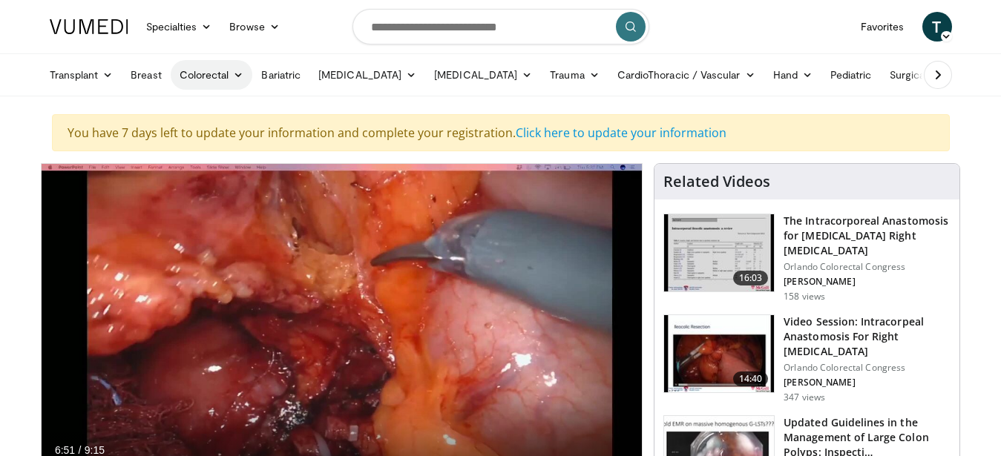
click at [240, 72] on icon at bounding box center [238, 75] width 10 height 10
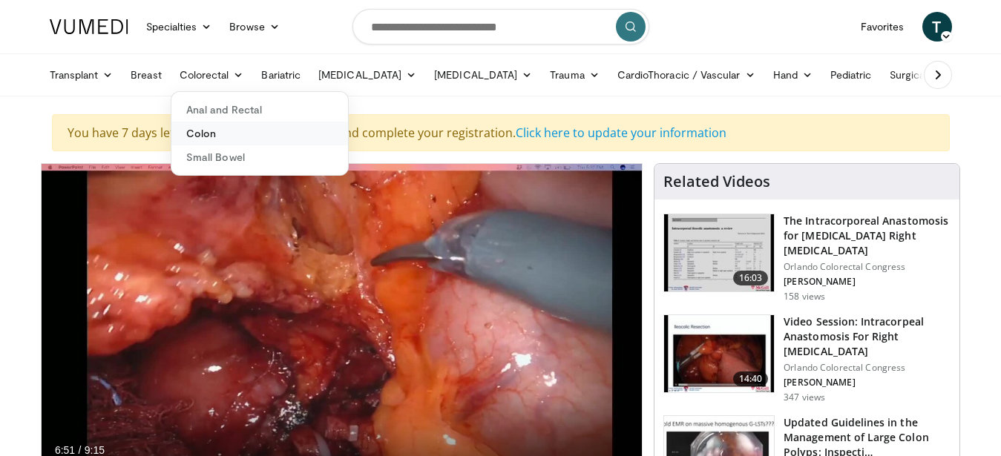
click at [205, 130] on link "Colon" at bounding box center [259, 134] width 177 height 24
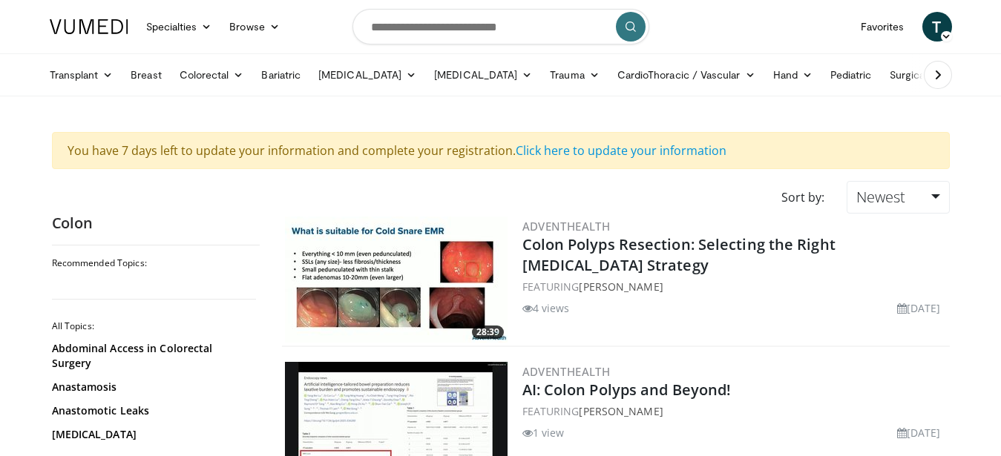
click at [934, 70] on icon at bounding box center [938, 75] width 15 height 15
click at [934, 70] on link "Business" at bounding box center [966, 75] width 76 height 30
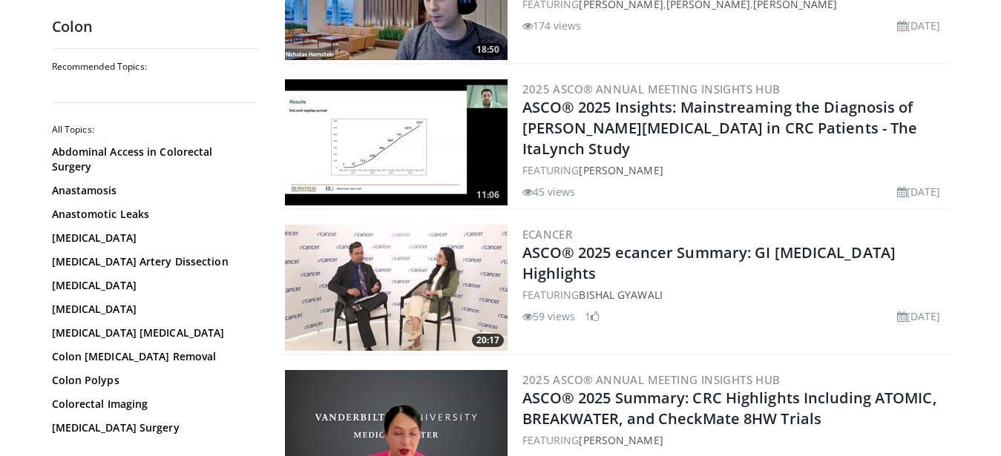
scroll to position [2195, 0]
